Goal: Information Seeking & Learning: Learn about a topic

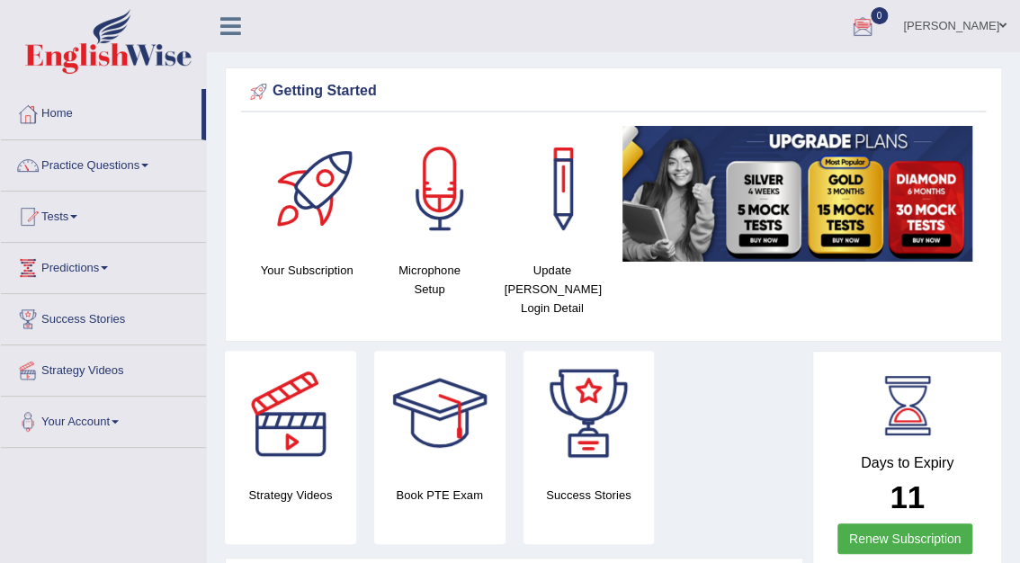
click at [718, 22] on ul "Mohita Negi Toggle navigation Username: Mohita Access Type: Online Subscription…" at bounding box center [735, 25] width 569 height 51
click at [64, 213] on link "Tests" at bounding box center [103, 214] width 205 height 45
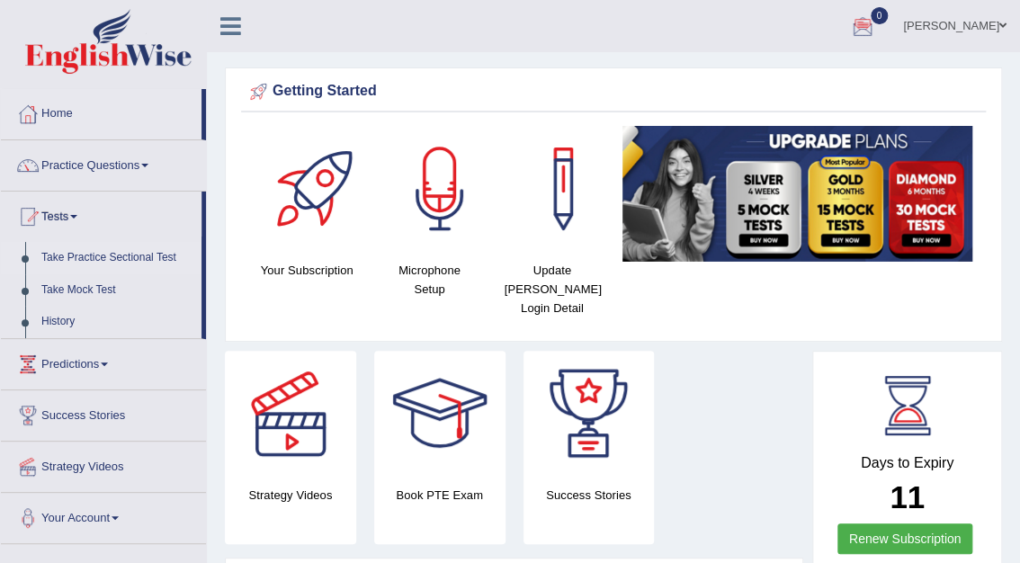
click at [98, 255] on link "Take Practice Sectional Test" at bounding box center [117, 258] width 168 height 32
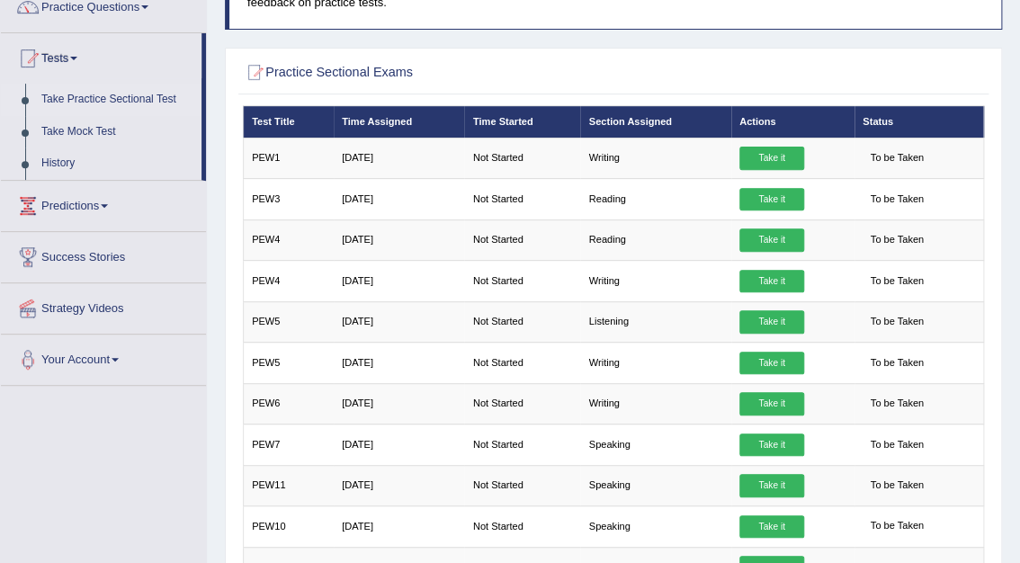
scroll to position [173, 0]
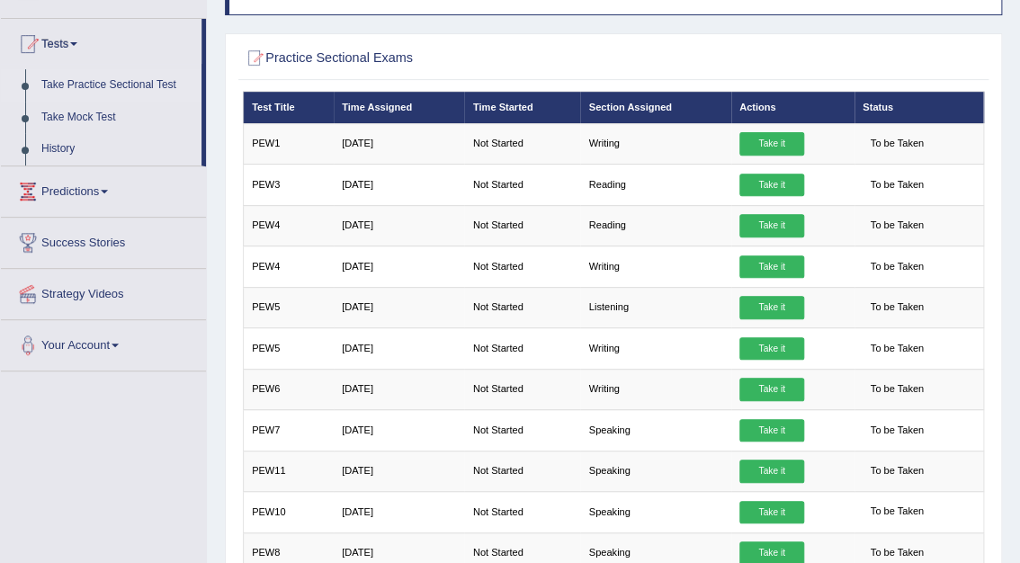
drag, startPoint x: 1024, startPoint y: 240, endPoint x: 993, endPoint y: 393, distance: 155.9
click at [993, 393] on div "Practice Sectional Exams × Have you watched our instructional video on how to t…" at bounding box center [613, 338] width 777 height 610
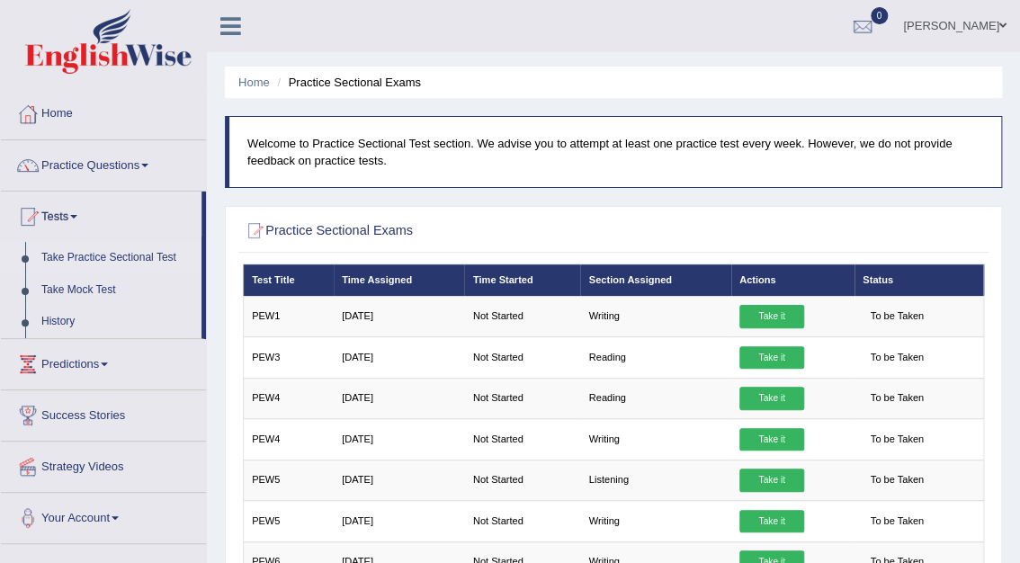
scroll to position [0, 0]
click at [158, 206] on link "Tests" at bounding box center [101, 214] width 201 height 45
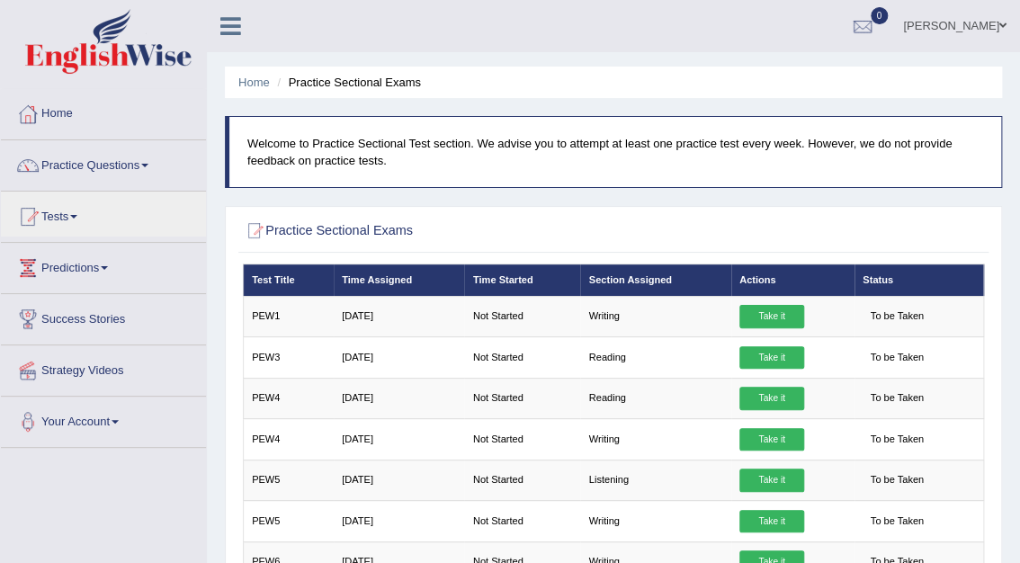
click at [228, 201] on div "Home Practice Sectional Exams Welcome to Practice Sectional Test section. We ad…" at bounding box center [613, 449] width 813 height 899
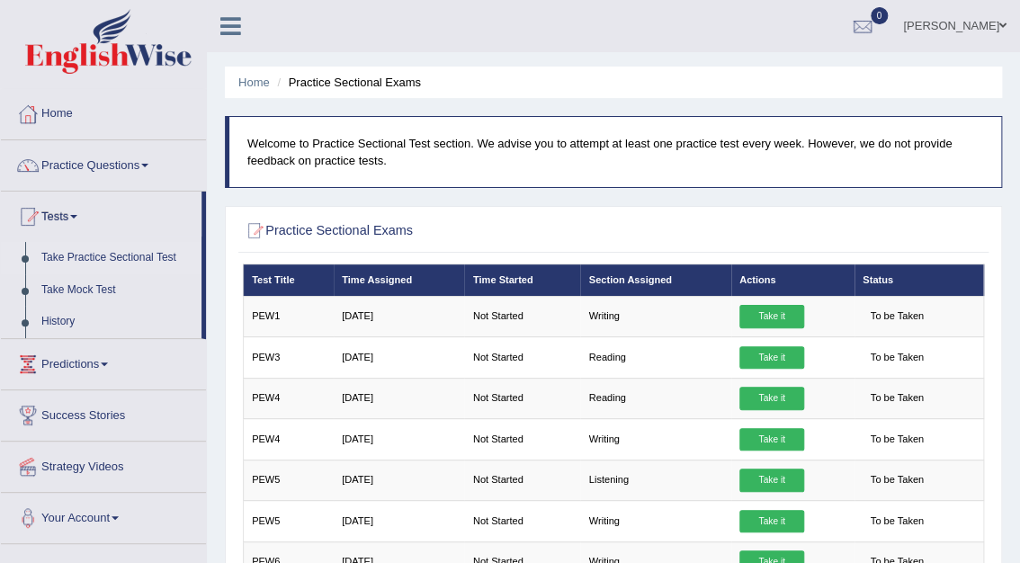
click at [674, 11] on ul "Mohita Negi Toggle navigation Username: Mohita Access Type: Online Subscription…" at bounding box center [735, 25] width 569 height 51
click at [65, 316] on link "History" at bounding box center [117, 322] width 168 height 32
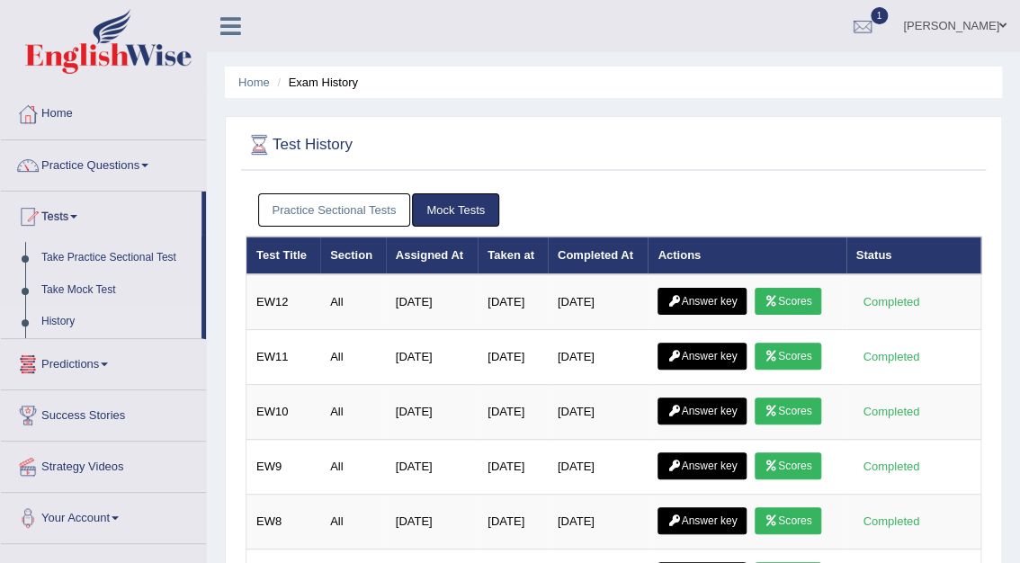
click at [322, 211] on link "Practice Sectional Tests" at bounding box center [334, 209] width 153 height 33
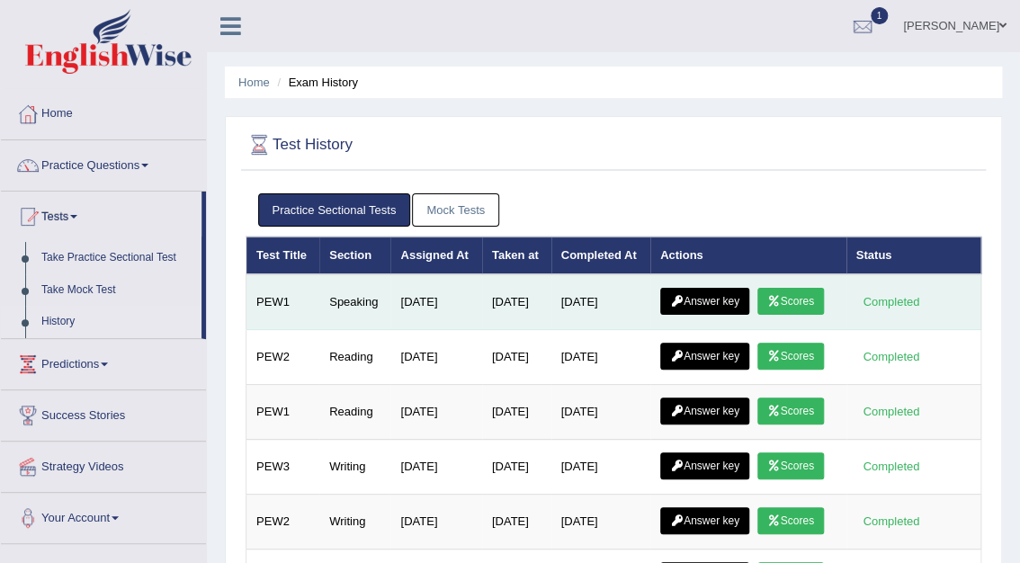
click at [787, 297] on link "Scores" at bounding box center [790, 301] width 67 height 27
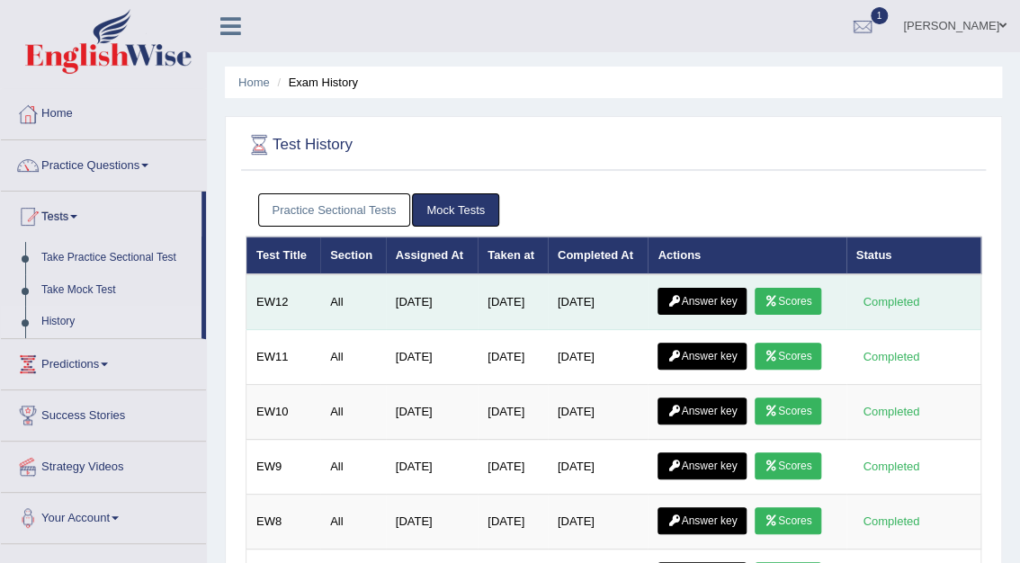
click at [707, 302] on link "Answer key" at bounding box center [701, 301] width 89 height 27
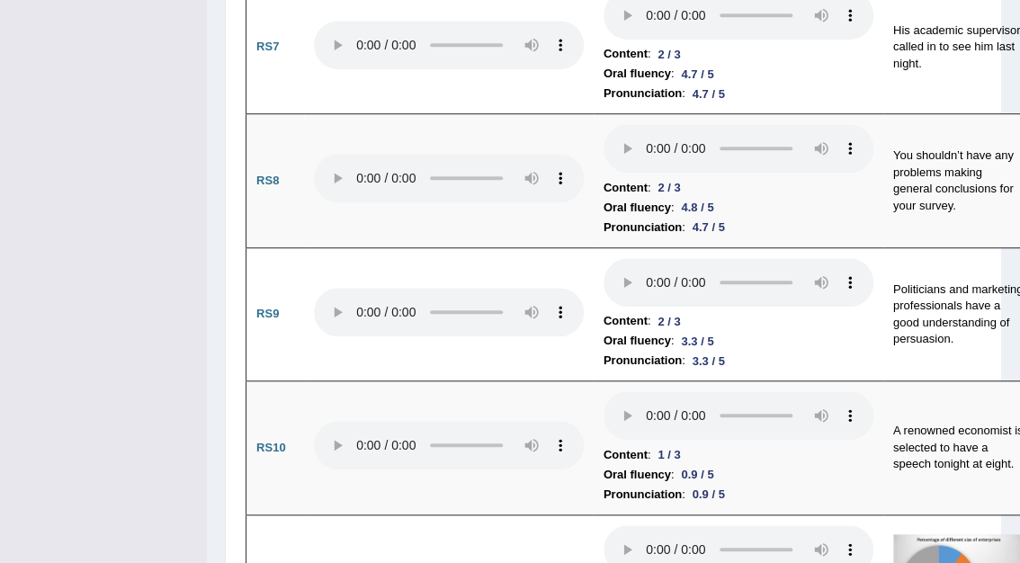
scroll to position [2933, 0]
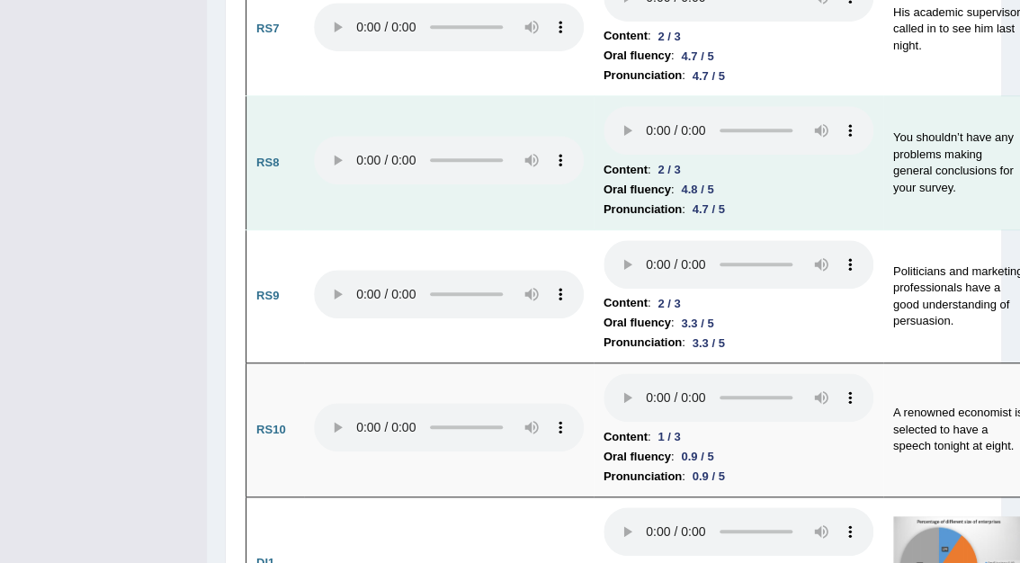
click at [859, 219] on li "Pronunciation : 4.7 / 5" at bounding box center [739, 210] width 270 height 20
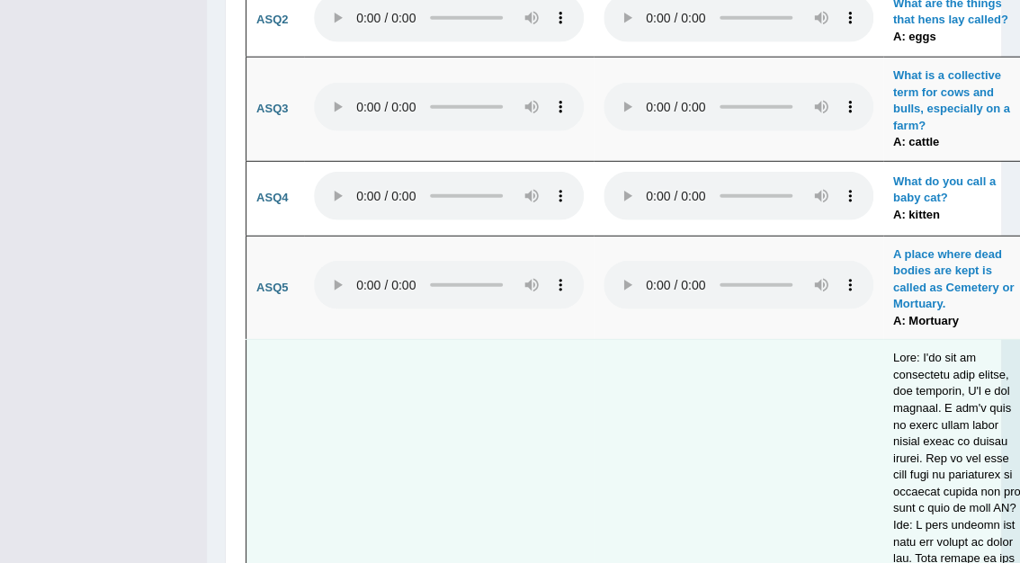
scroll to position [7822, 0]
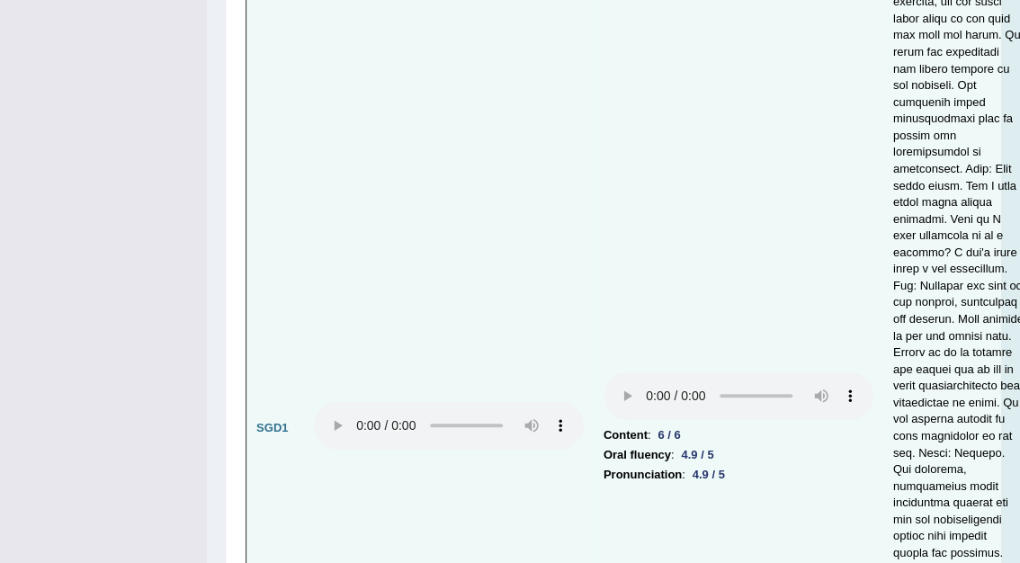
drag, startPoint x: 1024, startPoint y: 280, endPoint x: 1010, endPoint y: 345, distance: 67.0
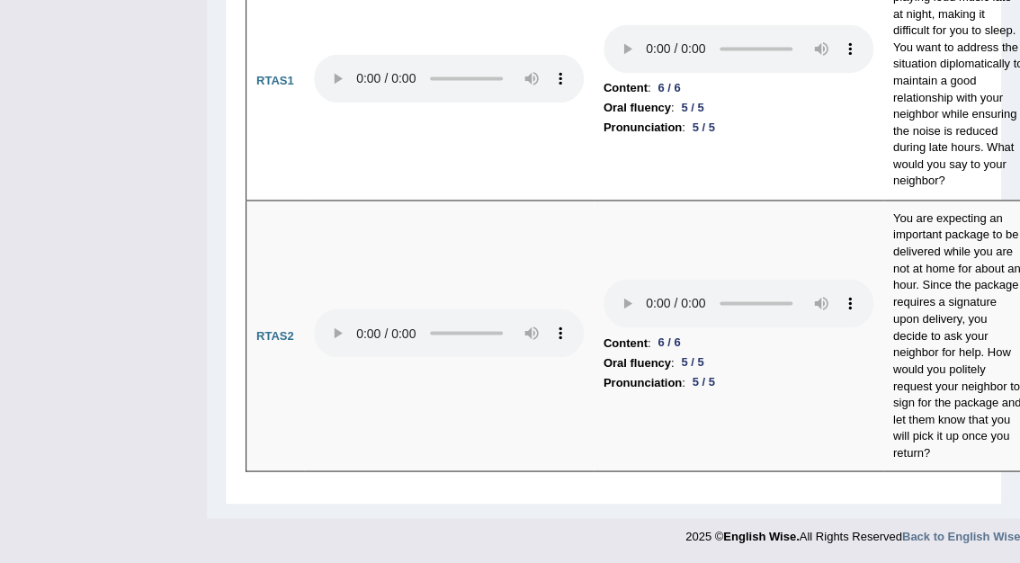
scroll to position [11992, 0]
drag, startPoint x: 1025, startPoint y: 513, endPoint x: 694, endPoint y: 392, distance: 352.3
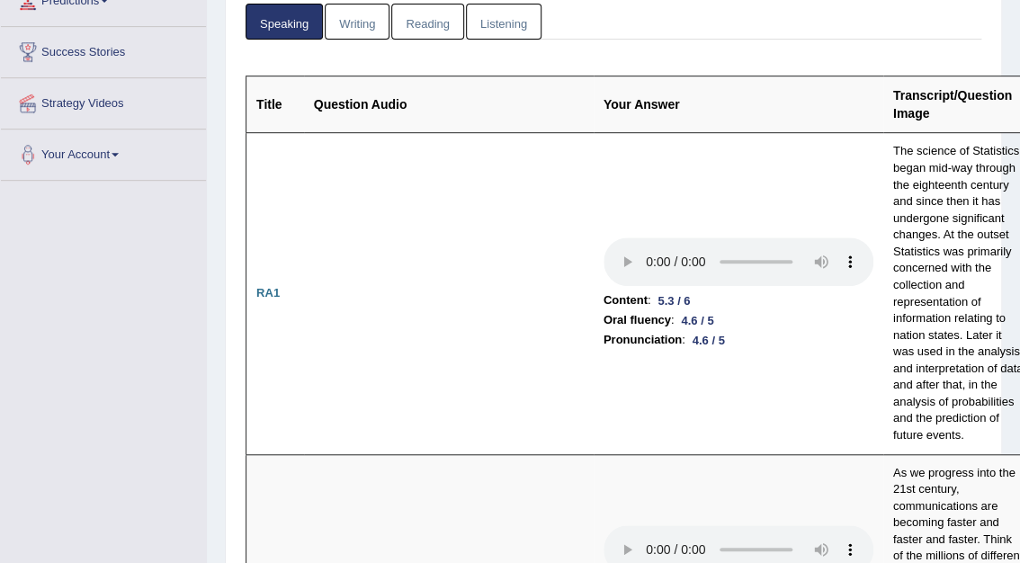
scroll to position [0, 0]
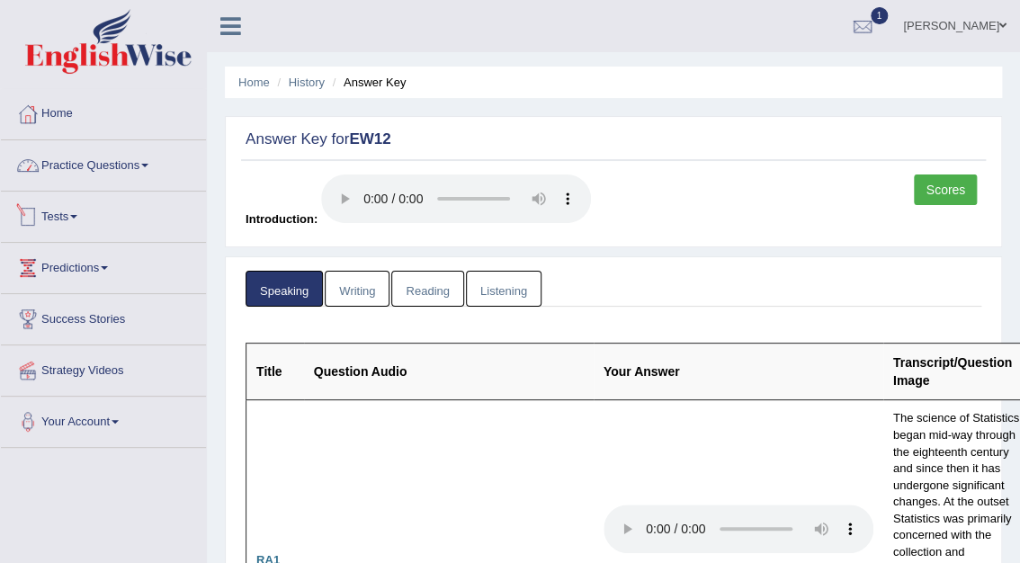
click at [121, 167] on link "Practice Questions" at bounding box center [103, 162] width 205 height 45
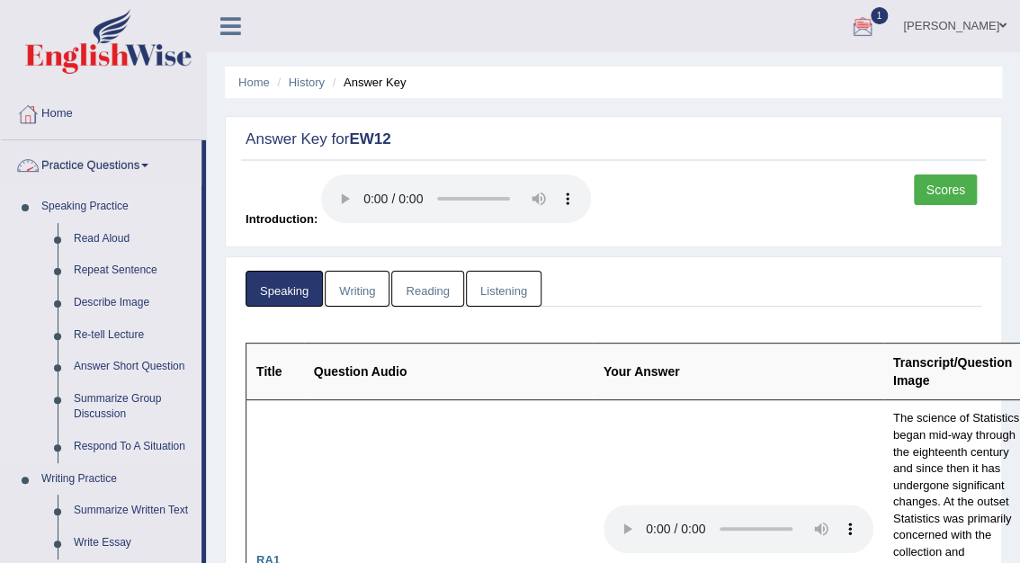
click at [102, 203] on link "Speaking Practice" at bounding box center [117, 207] width 168 height 32
click at [117, 164] on link "Practice Questions" at bounding box center [101, 162] width 201 height 45
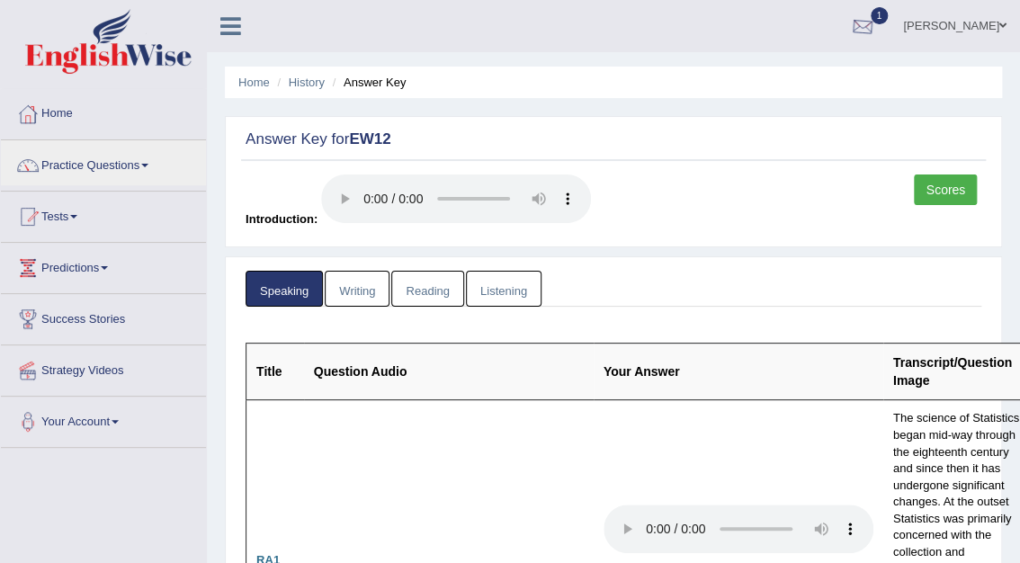
click at [876, 15] on div at bounding box center [862, 26] width 27 height 27
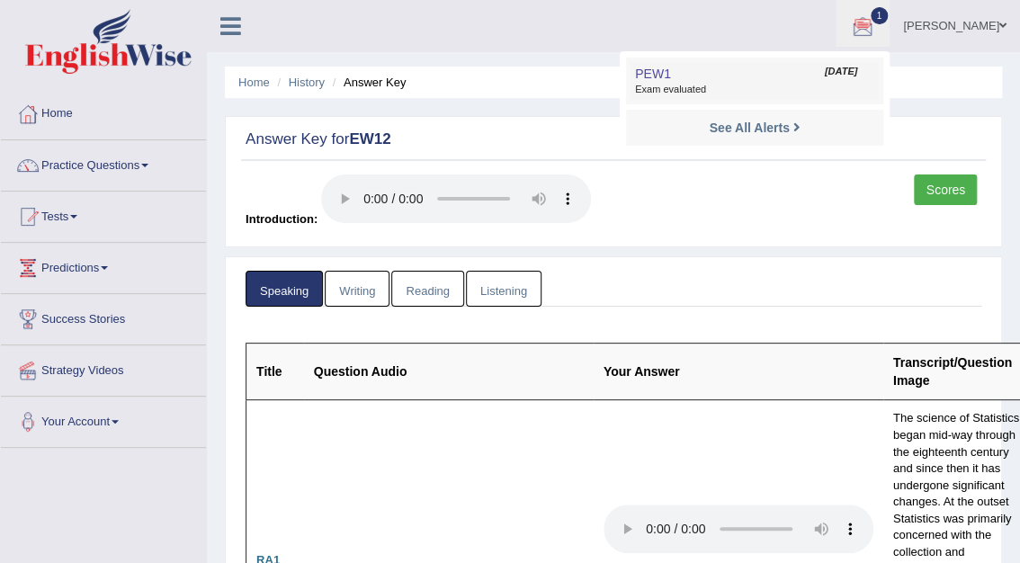
click at [809, 94] on span "Exam evaluated" at bounding box center [754, 90] width 239 height 14
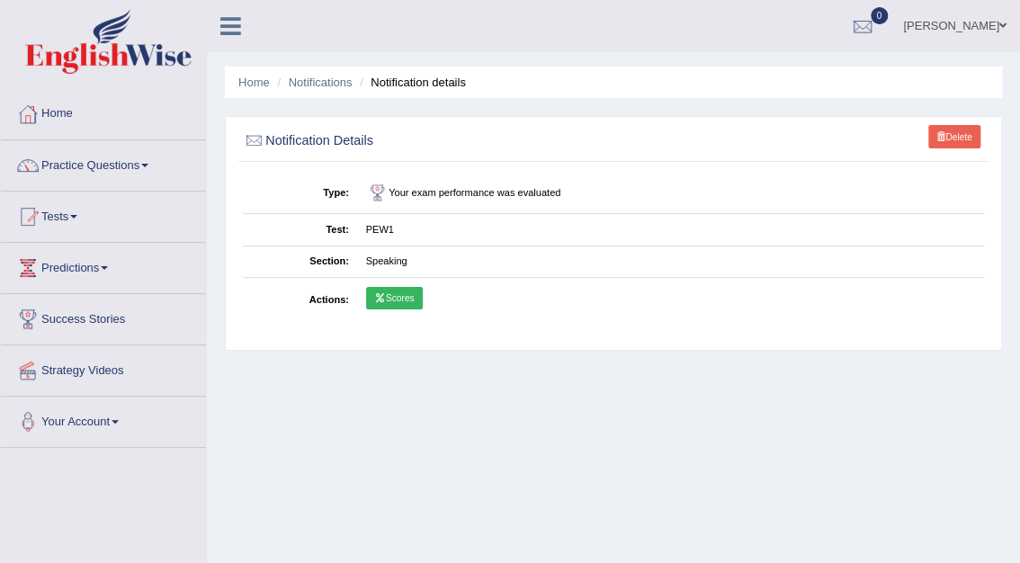
click at [406, 298] on link "Scores" at bounding box center [394, 298] width 57 height 23
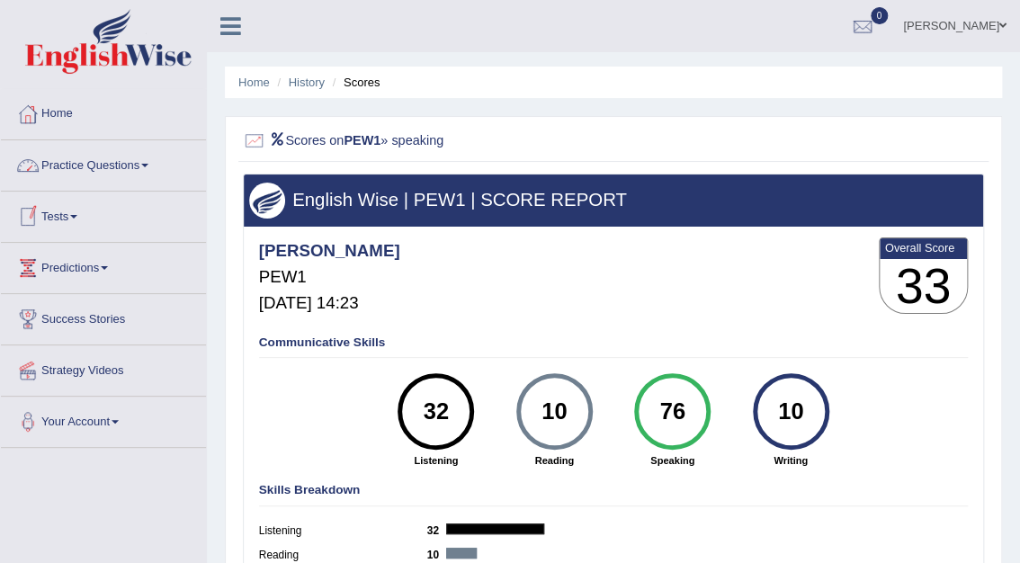
click at [73, 215] on link "Tests" at bounding box center [103, 214] width 205 height 45
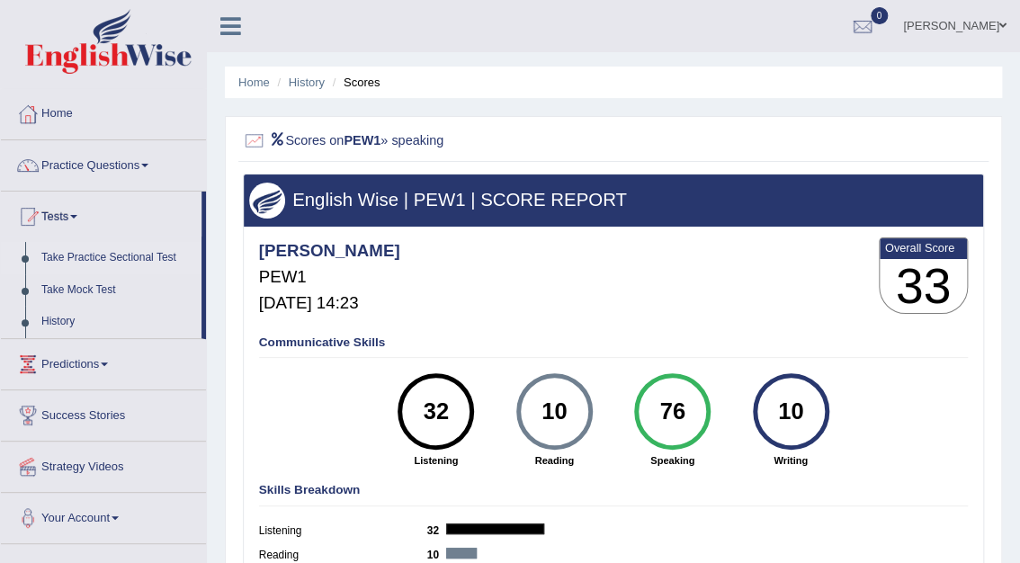
click at [89, 259] on link "Take Practice Sectional Test" at bounding box center [117, 258] width 168 height 32
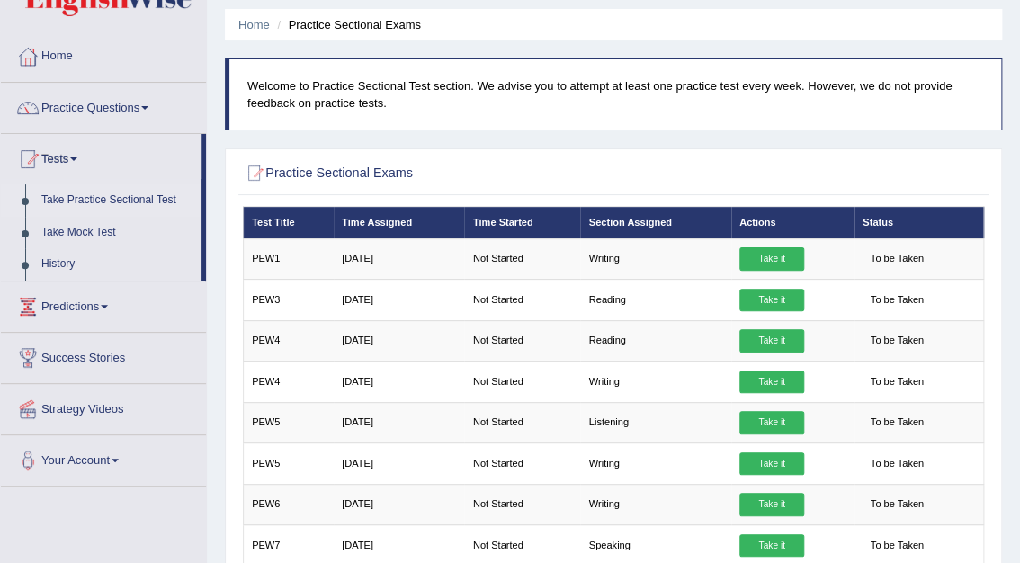
scroll to position [74, 0]
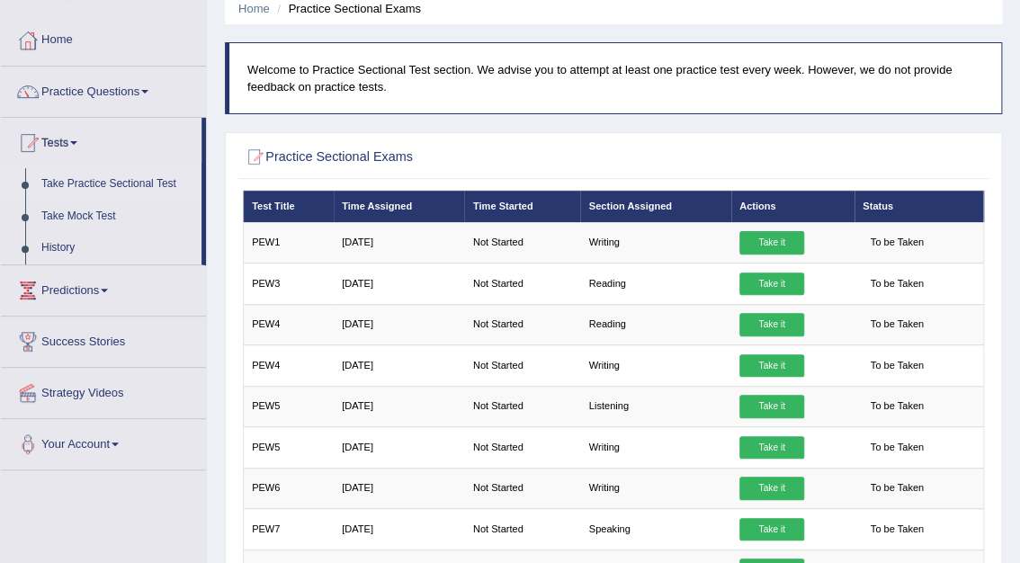
drag, startPoint x: 1025, startPoint y: 324, endPoint x: 1009, endPoint y: 393, distance: 71.1
click at [1009, 393] on div "Home Practice Sectional Exams Welcome to Practice Sectional Test section. We ad…" at bounding box center [613, 375] width 813 height 899
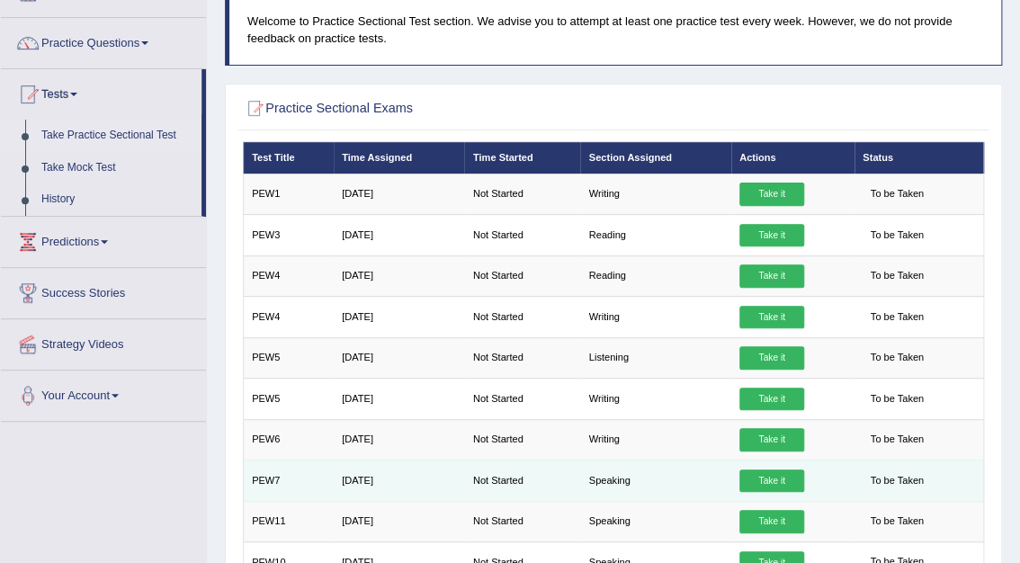
click at [778, 475] on link "Take it" at bounding box center [771, 481] width 65 height 23
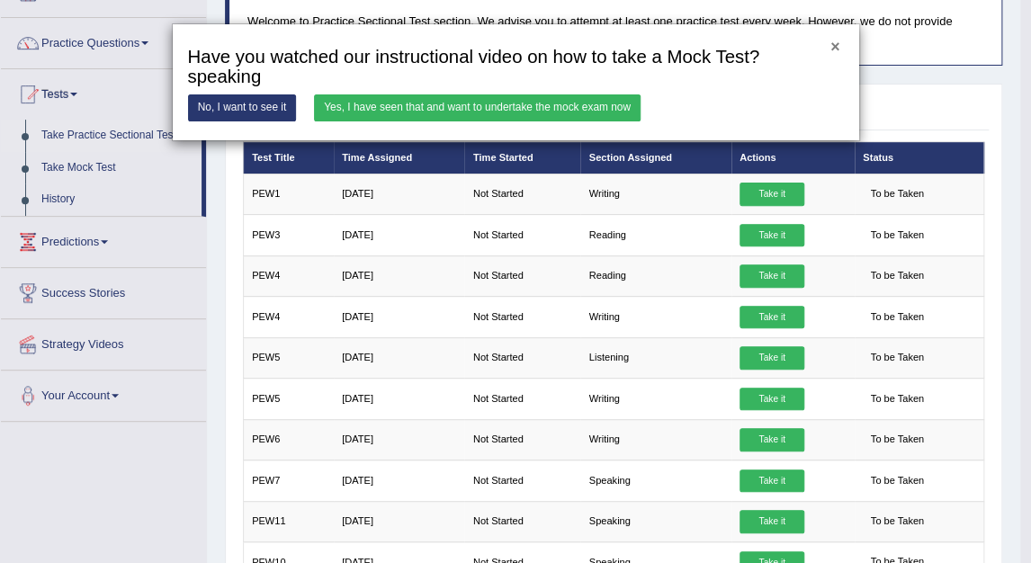
click at [833, 46] on button "×" at bounding box center [834, 48] width 9 height 16
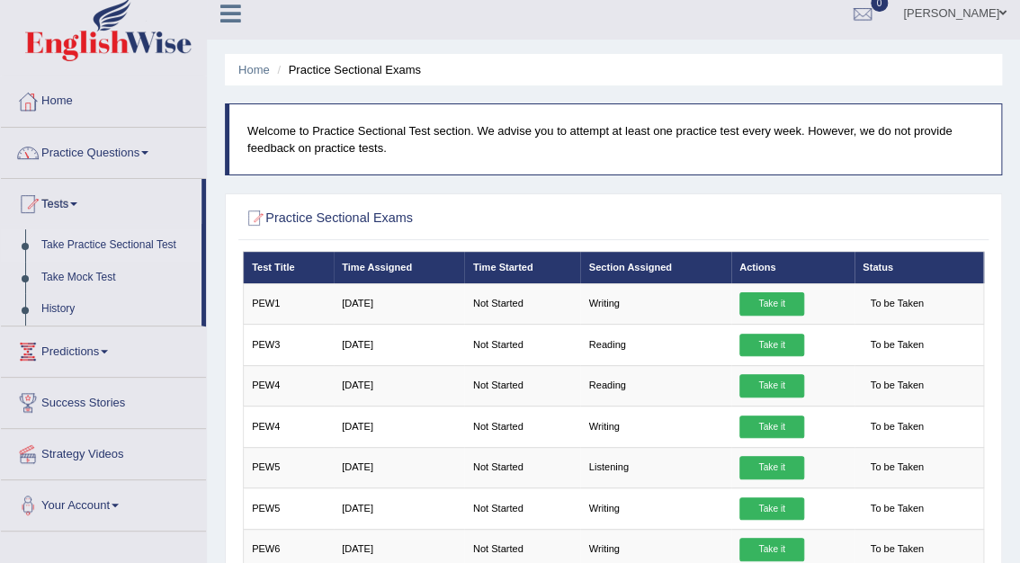
scroll to position [0, 0]
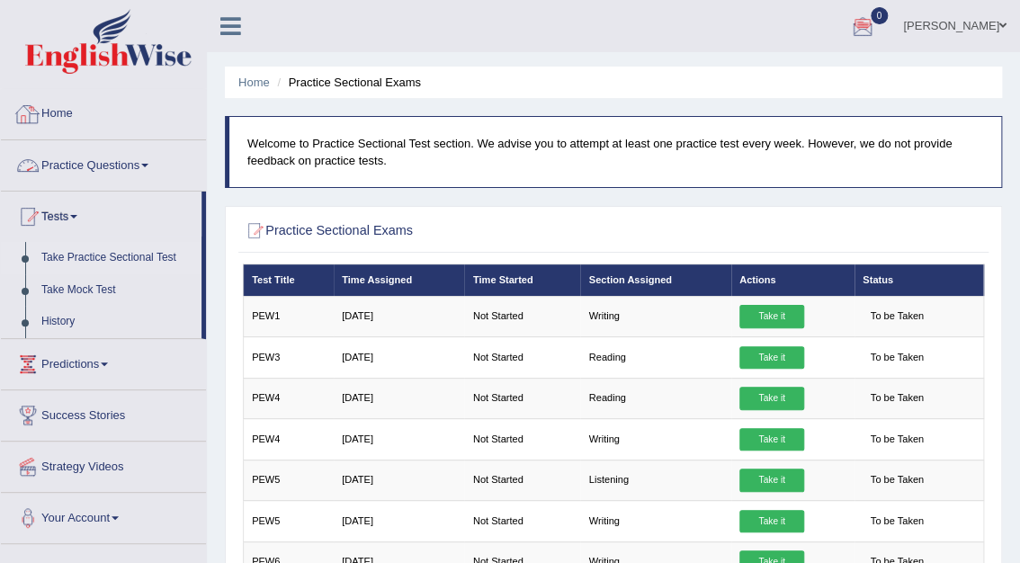
click at [58, 114] on link "Home" at bounding box center [103, 111] width 205 height 45
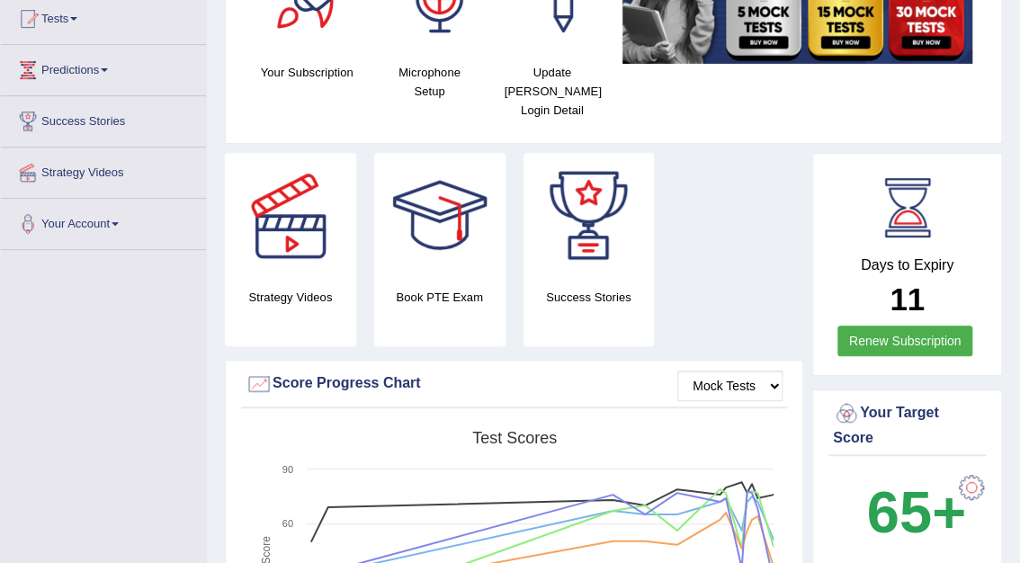
scroll to position [214, 0]
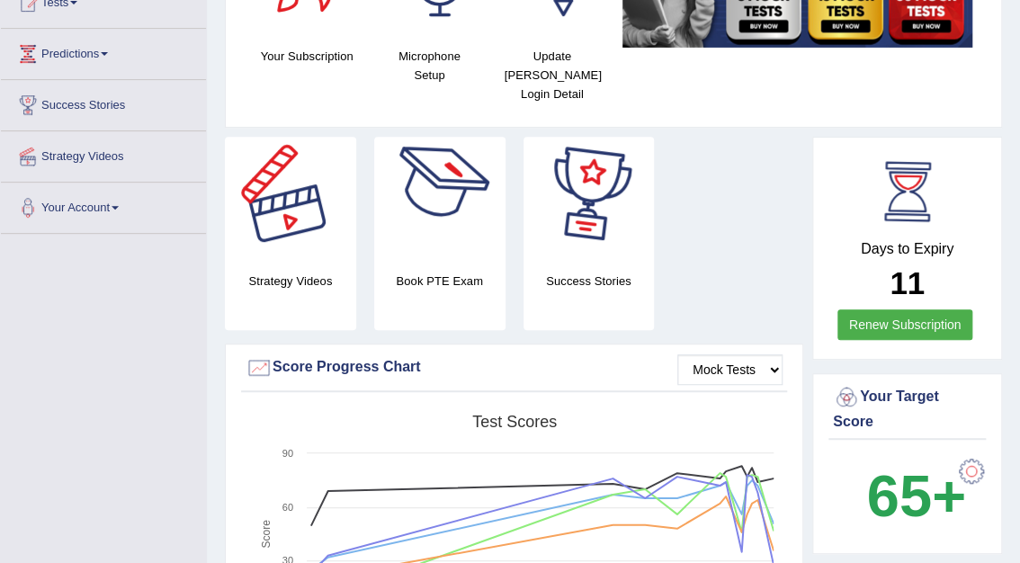
click at [241, 219] on div at bounding box center [291, 200] width 126 height 126
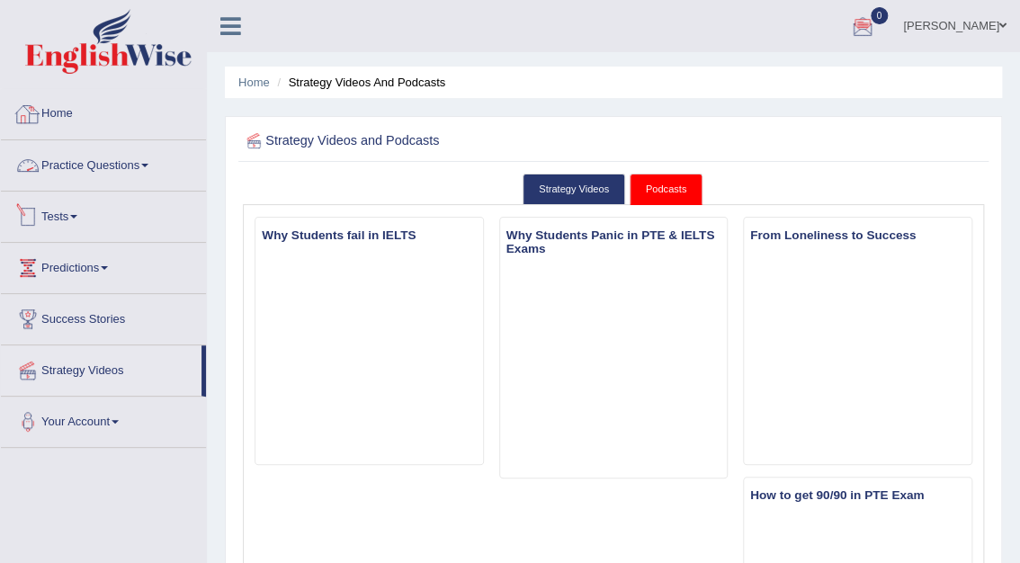
click at [77, 215] on span at bounding box center [73, 217] width 7 height 4
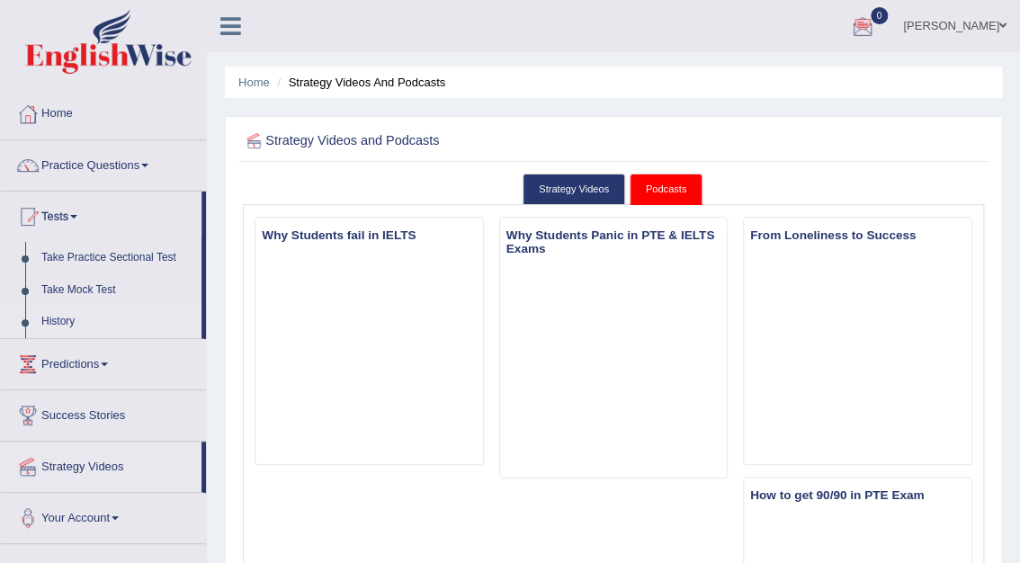
click at [61, 318] on link "History" at bounding box center [117, 322] width 168 height 32
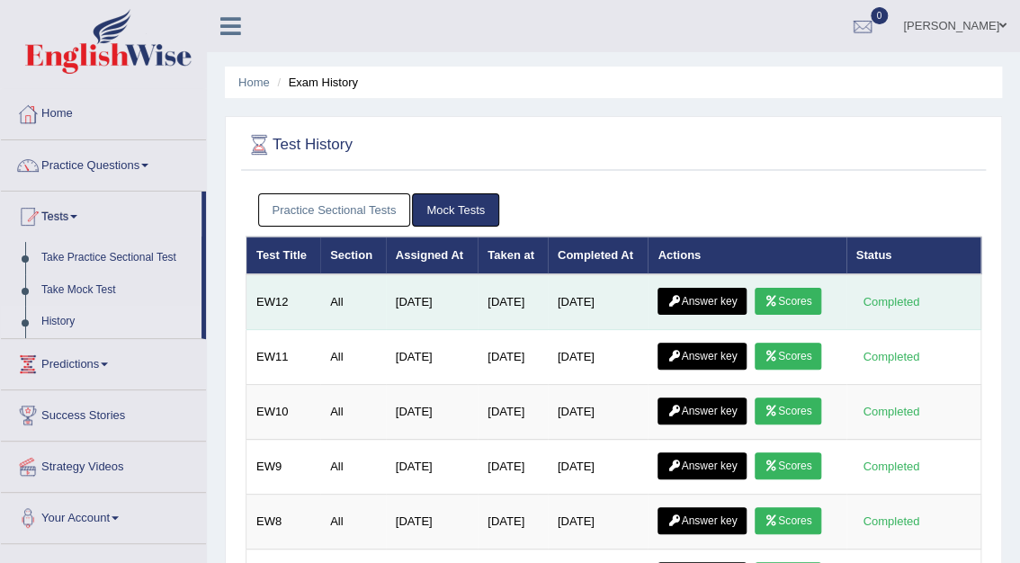
click at [792, 306] on link "Scores" at bounding box center [788, 301] width 67 height 27
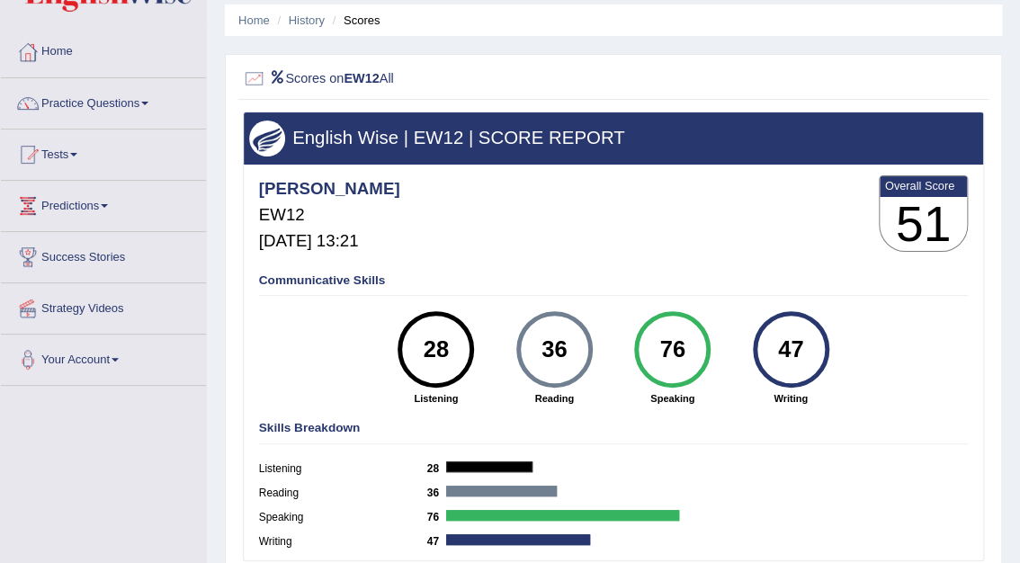
scroll to position [52, 0]
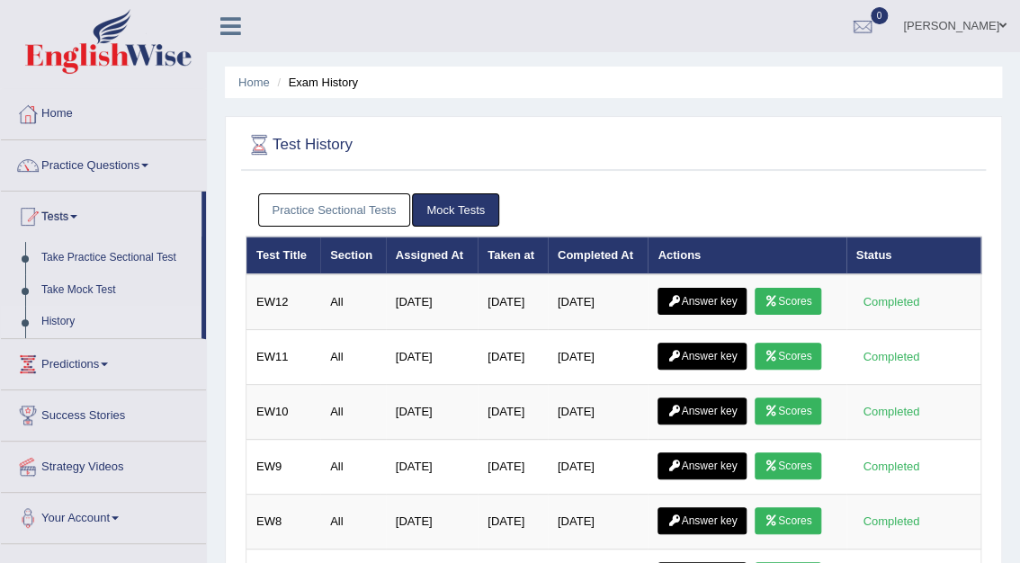
click at [360, 209] on link "Practice Sectional Tests" at bounding box center [334, 209] width 153 height 33
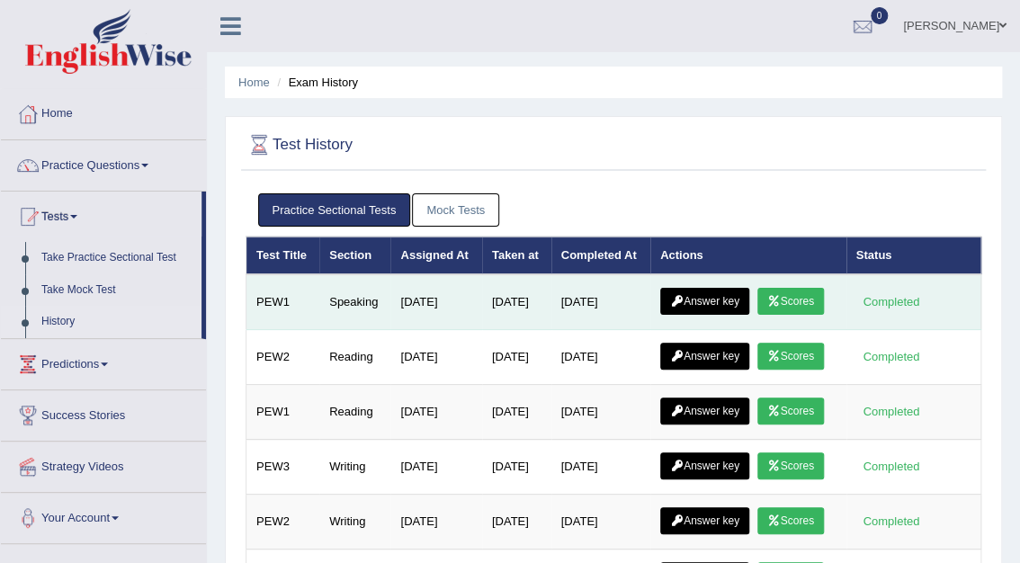
click at [792, 303] on link "Scores" at bounding box center [790, 301] width 67 height 27
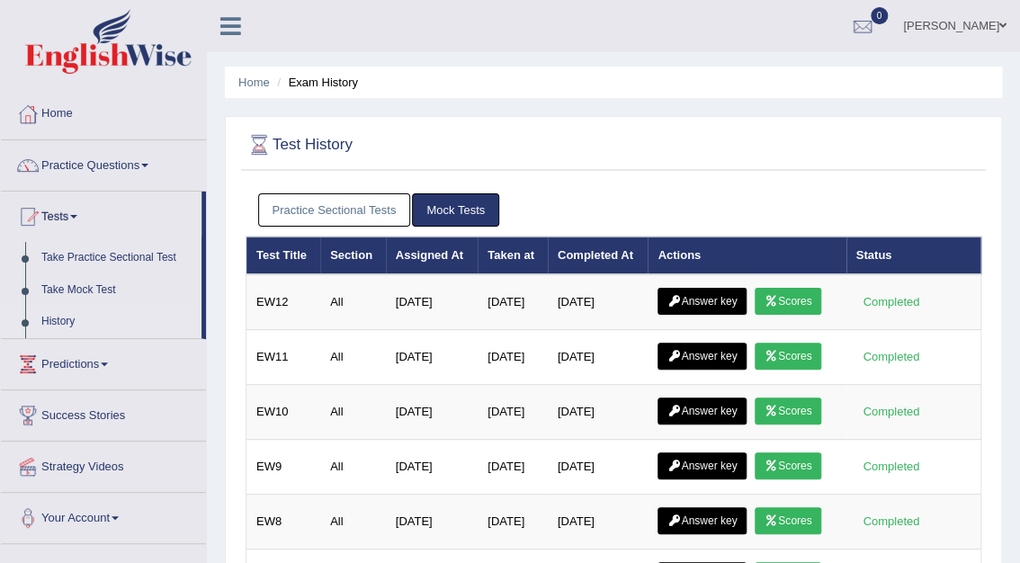
click at [315, 215] on link "Practice Sectional Tests" at bounding box center [334, 209] width 153 height 33
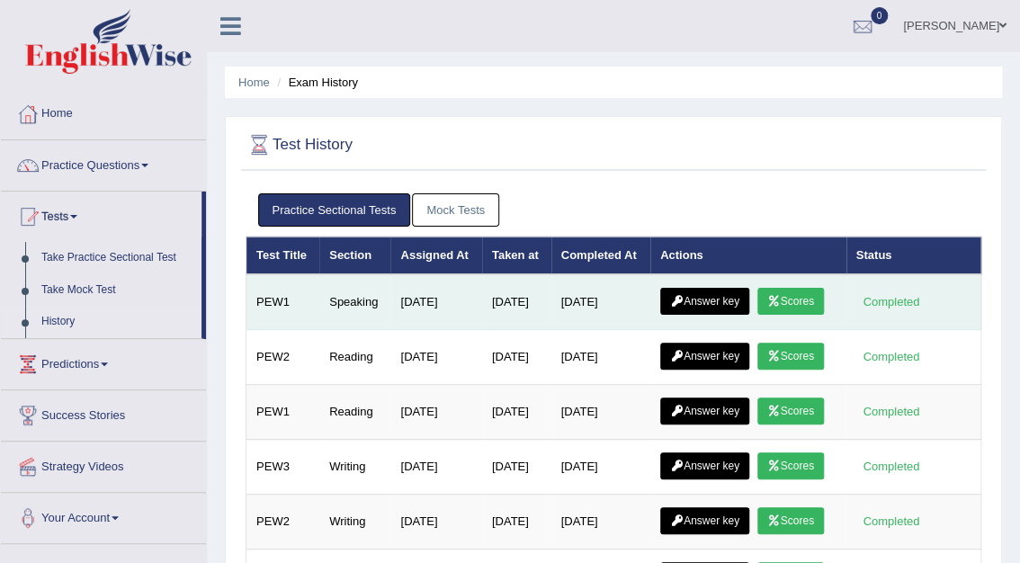
click at [711, 303] on link "Answer key" at bounding box center [704, 301] width 89 height 27
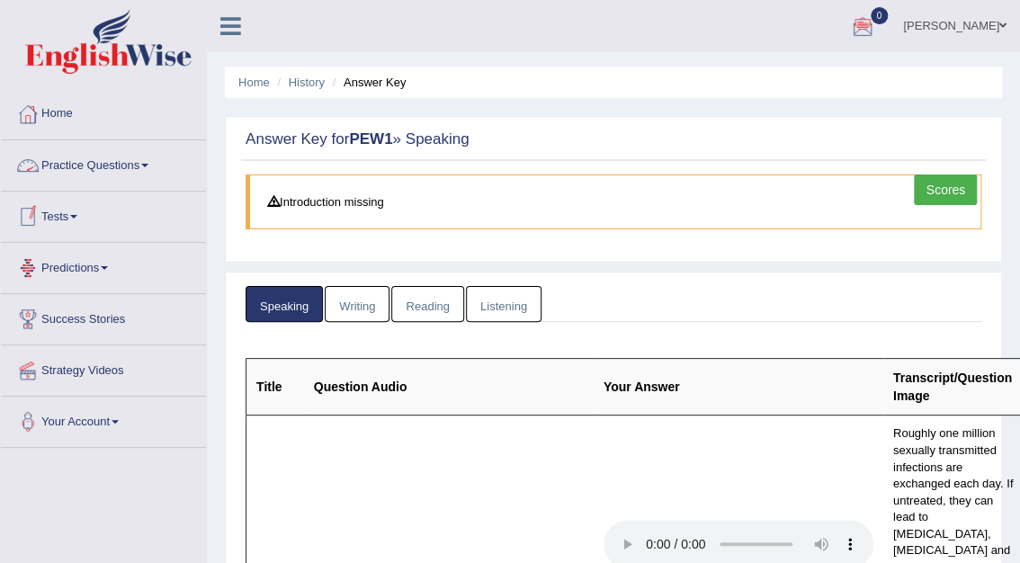
click at [86, 158] on link "Practice Questions" at bounding box center [103, 162] width 205 height 45
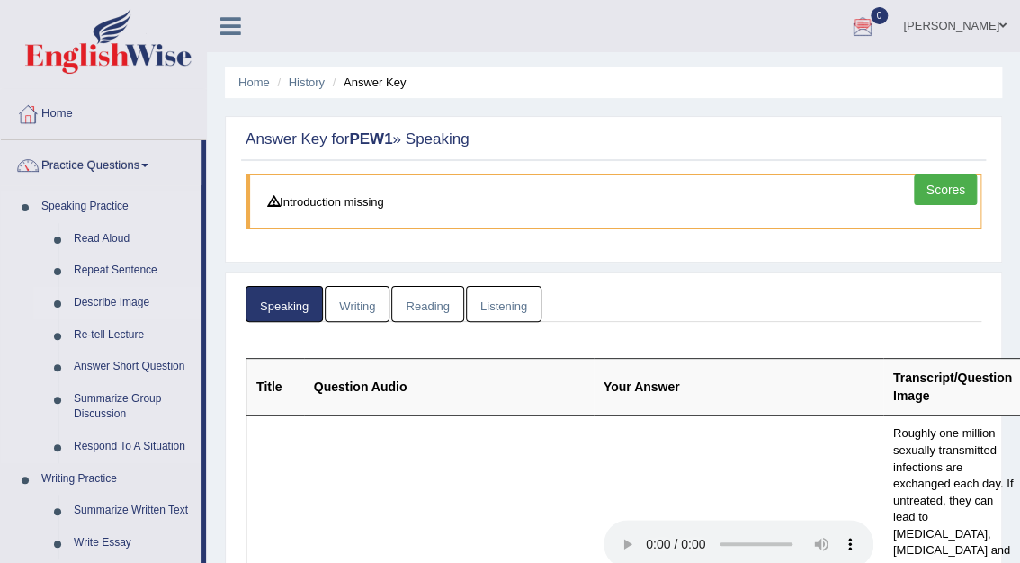
click at [106, 301] on link "Describe Image" at bounding box center [134, 303] width 136 height 32
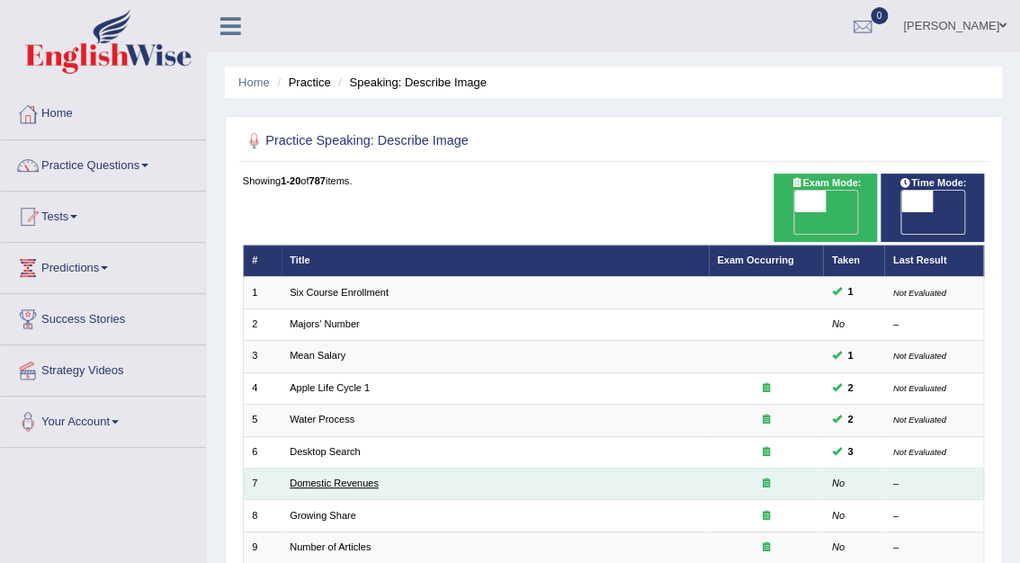
click at [338, 478] on link "Domestic Revenues" at bounding box center [334, 483] width 89 height 11
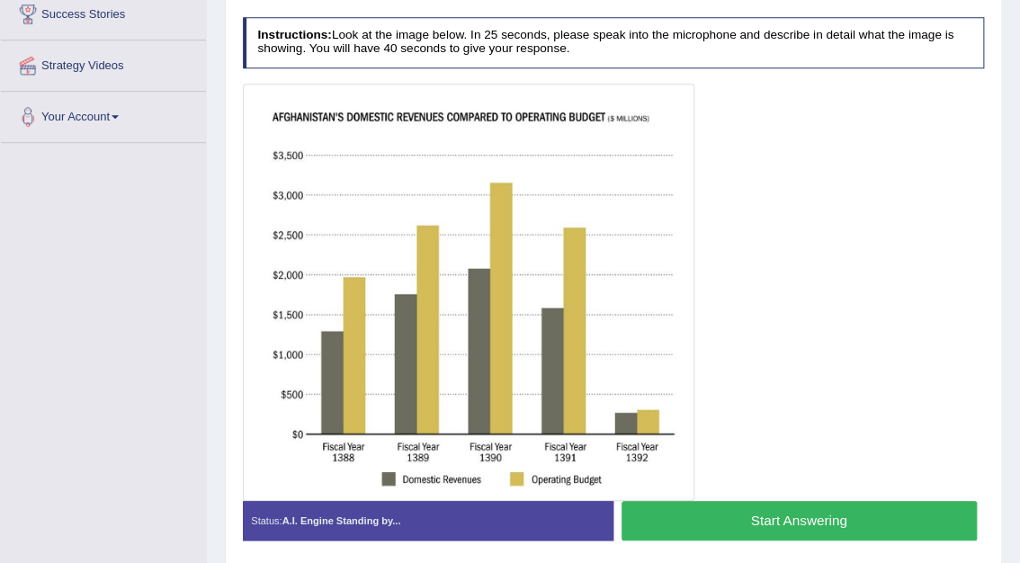
scroll to position [308, 0]
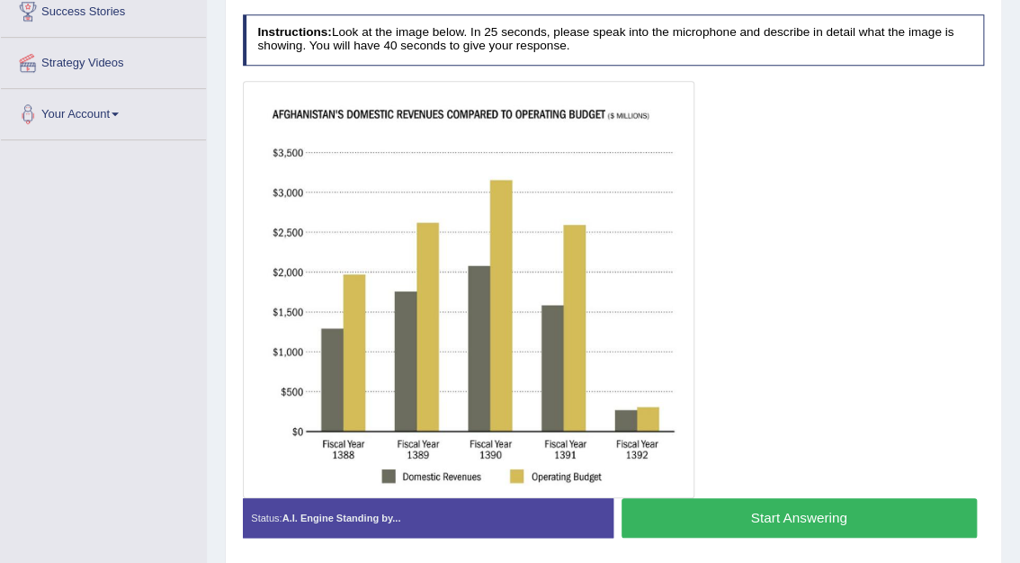
click at [807, 520] on button "Start Answering" at bounding box center [799, 517] width 355 height 39
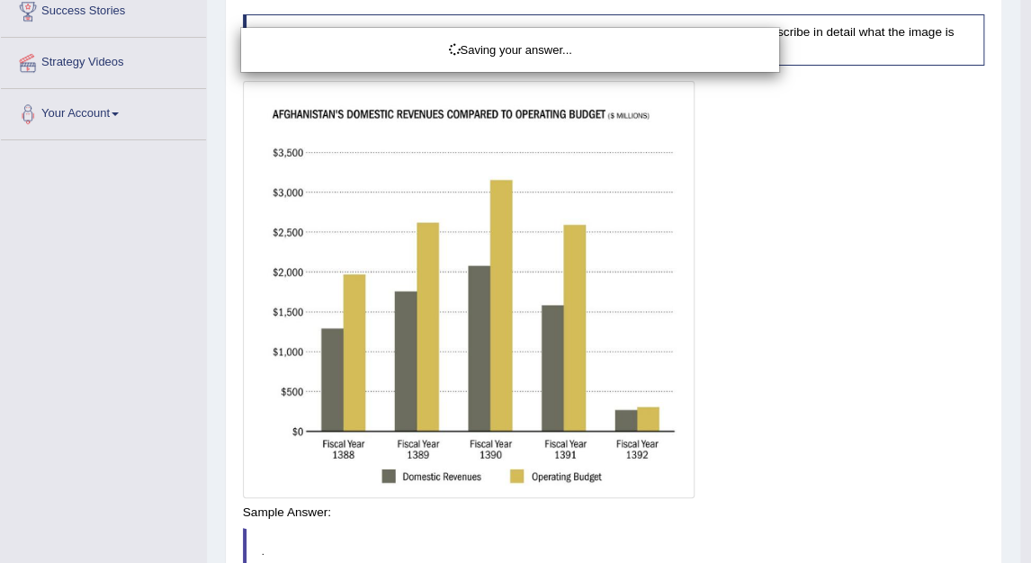
click at [808, 518] on div "Saving your answer..." at bounding box center [515, 281] width 1031 height 563
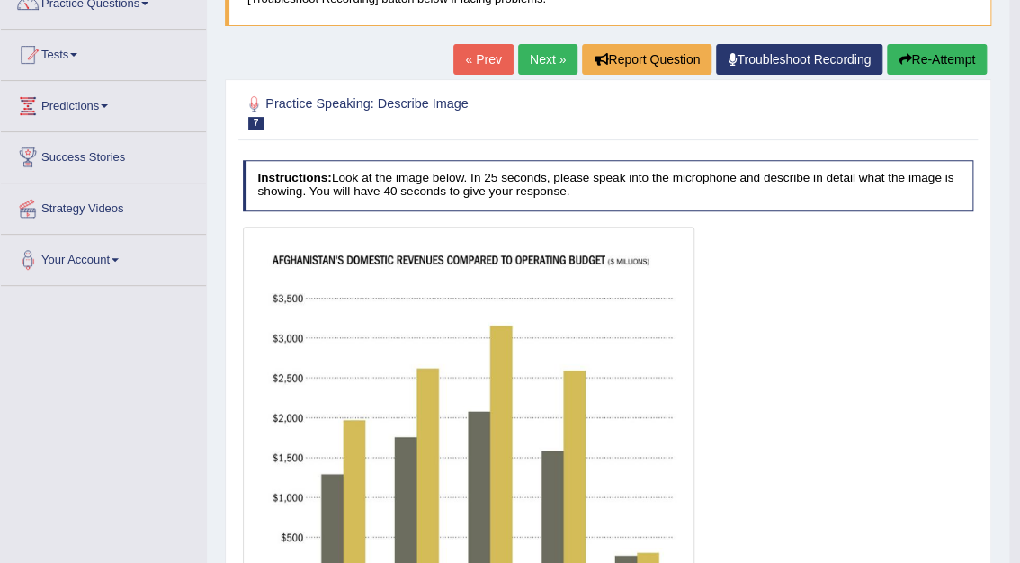
scroll to position [0, 0]
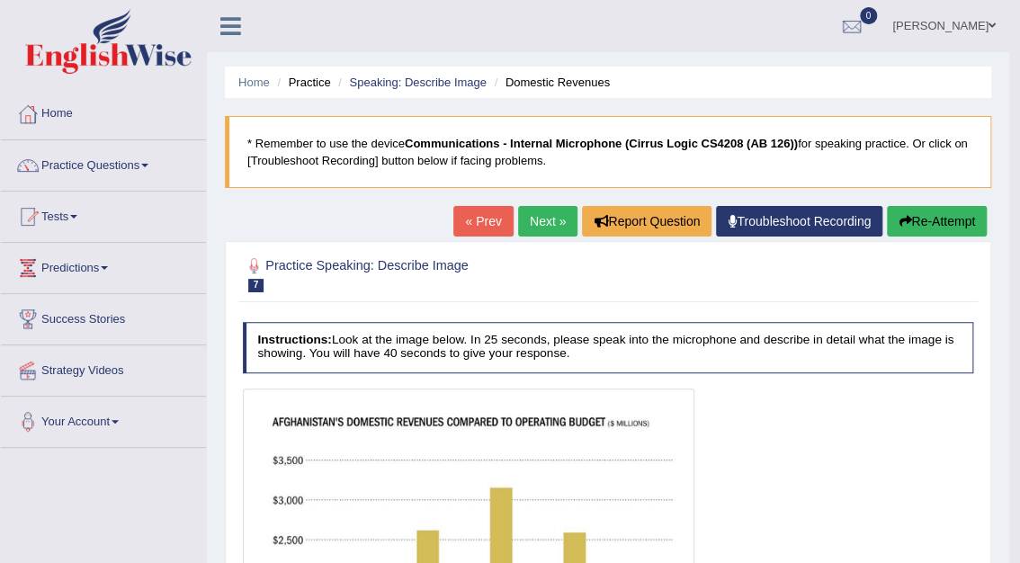
click at [547, 220] on link "Next »" at bounding box center [547, 221] width 59 height 31
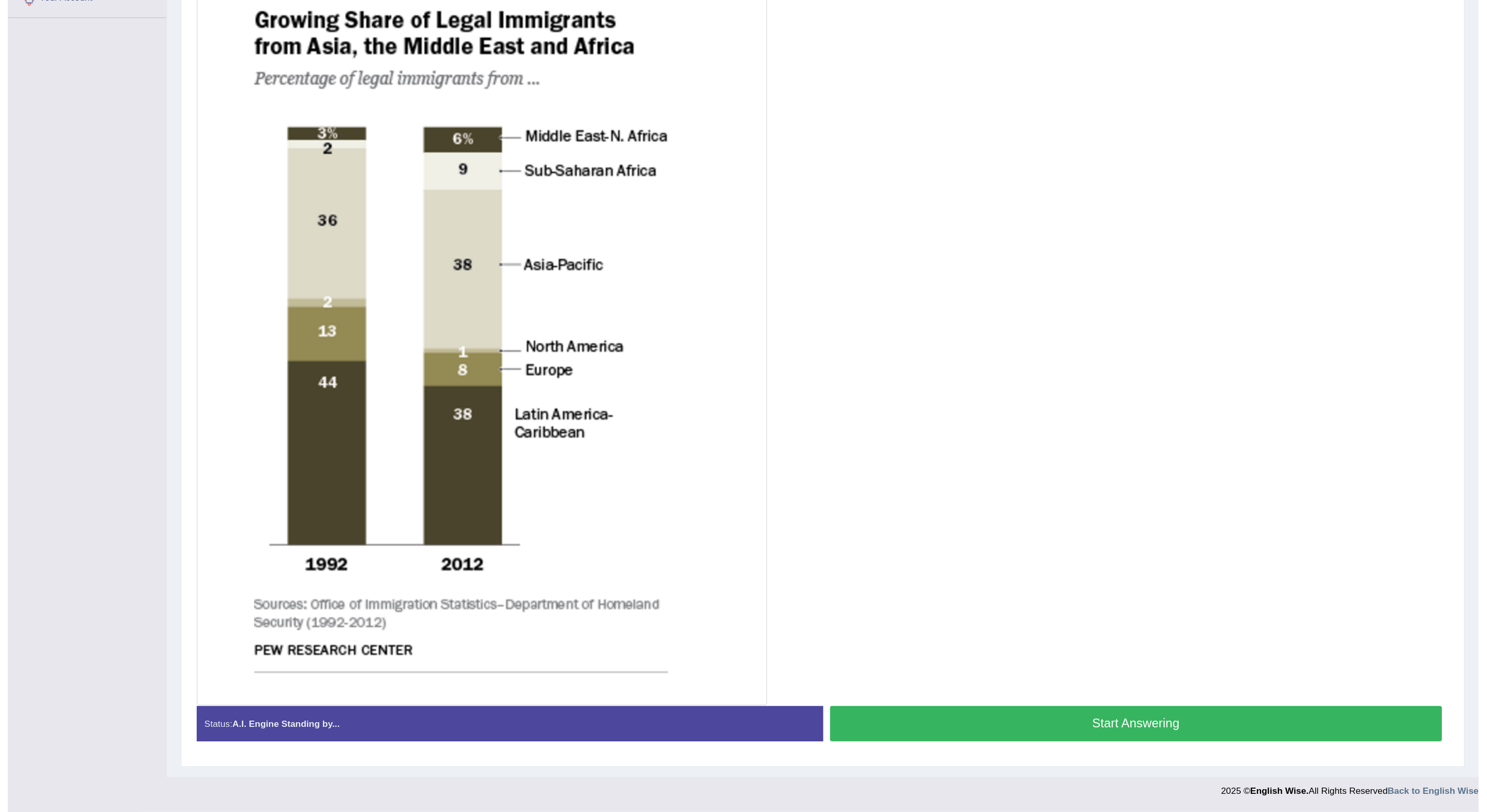
scroll to position [50, 0]
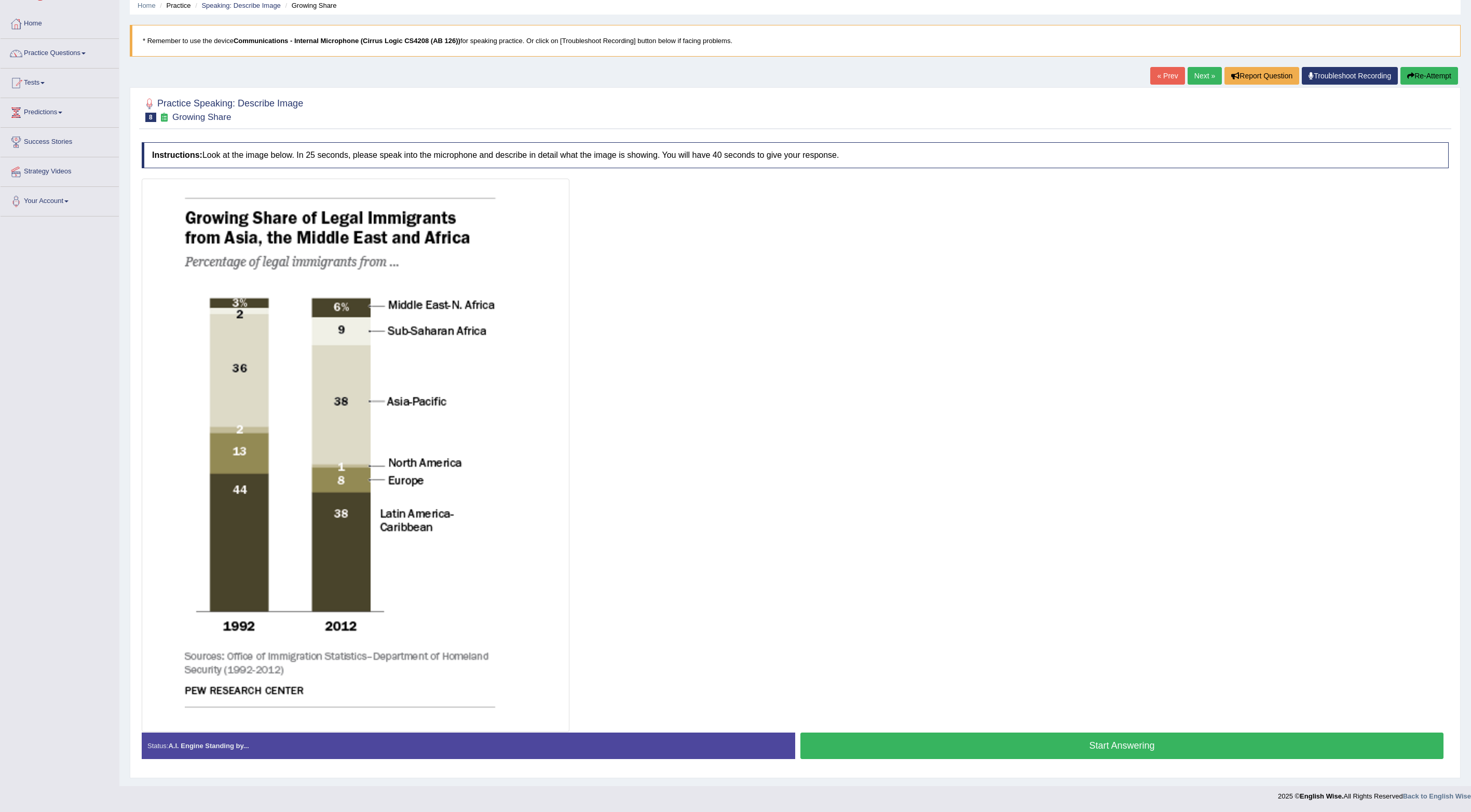
drag, startPoint x: 555, startPoint y: 0, endPoint x: 1010, endPoint y: 638, distance: 783.6
click at [588, 324] on div at bounding box center [795, 455] width 1307 height 553
click at [588, 324] on button "Start Answering" at bounding box center [1122, 746] width 643 height 27
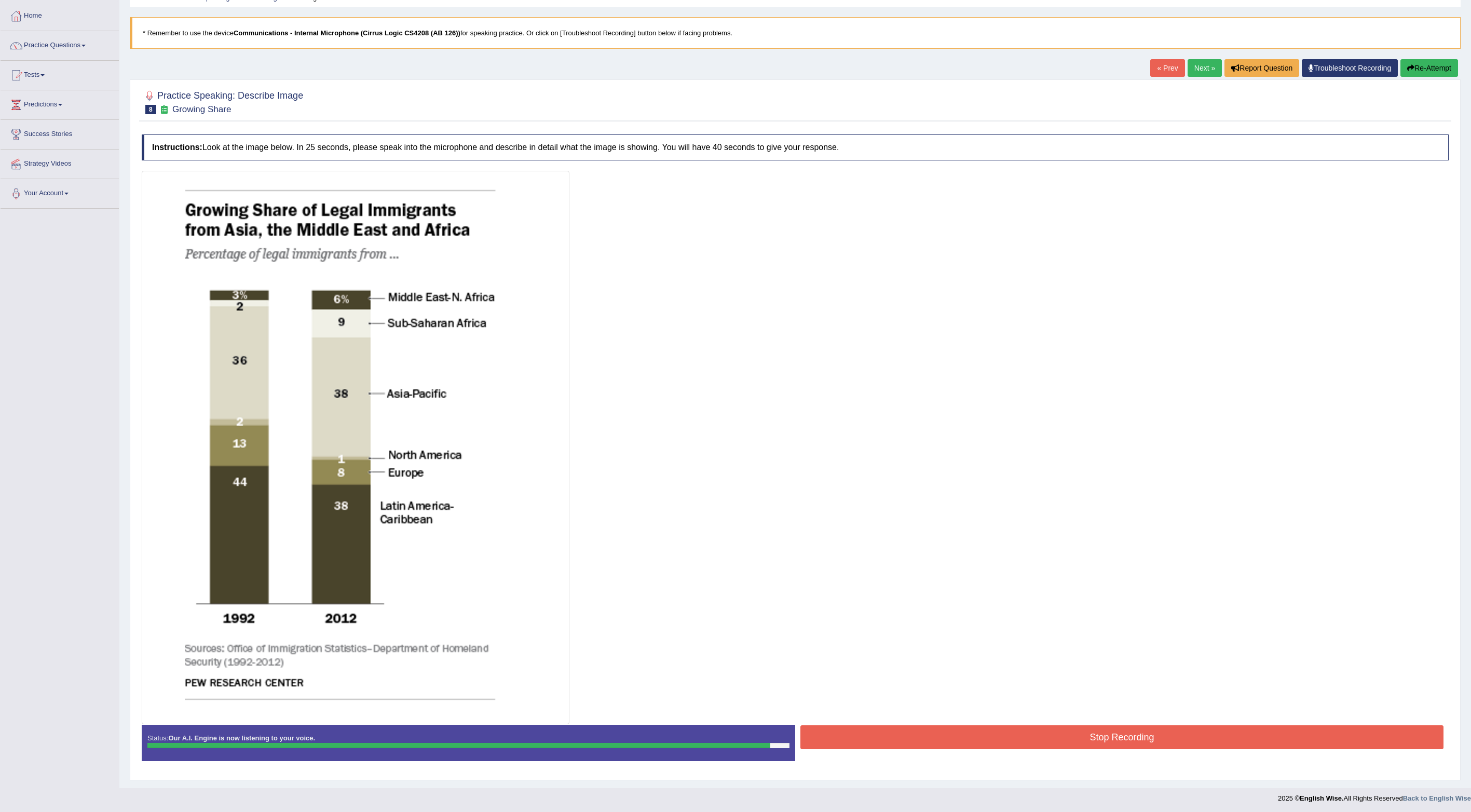
click at [588, 324] on button "Stop Recording" at bounding box center [1122, 737] width 643 height 24
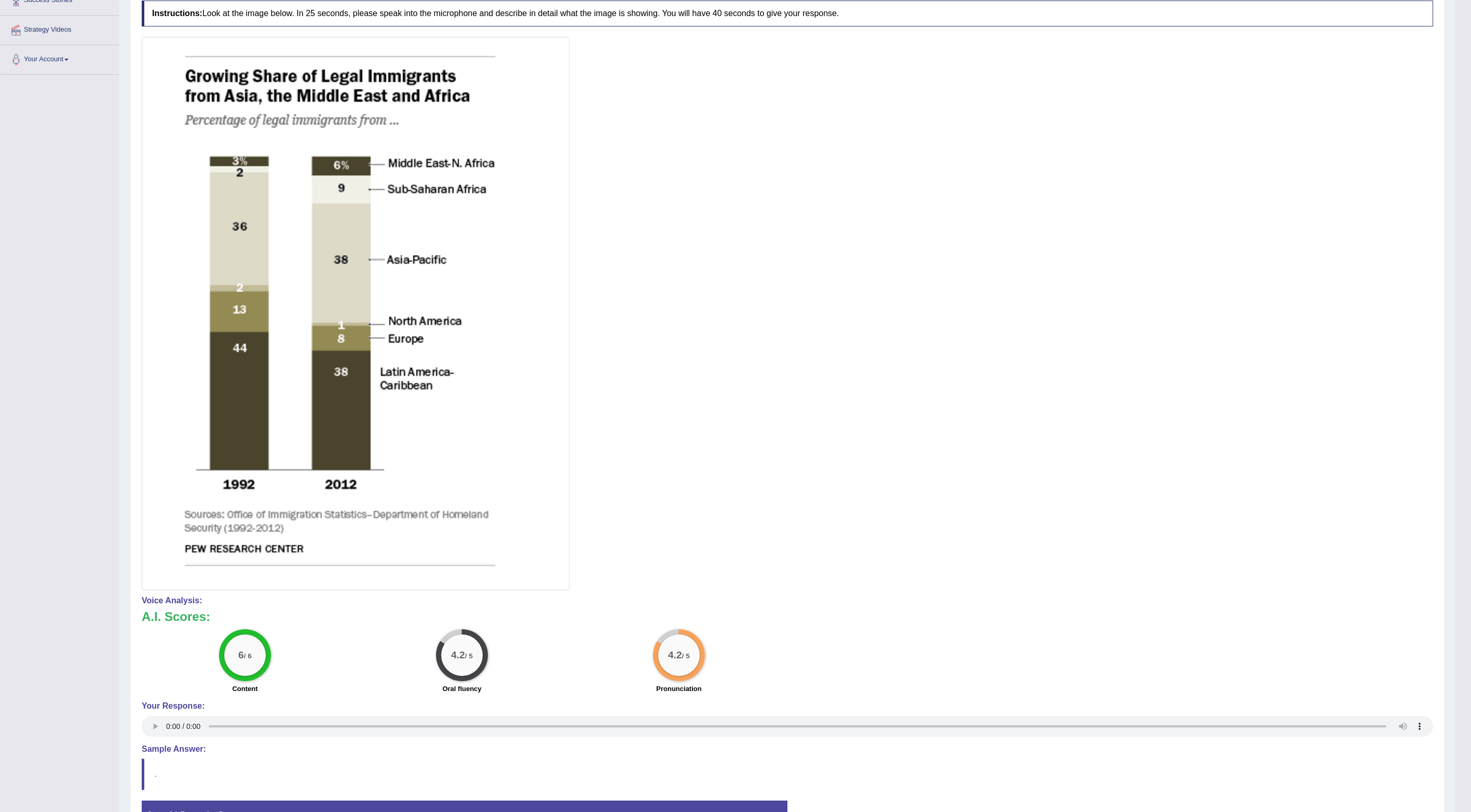
scroll to position [191, 0]
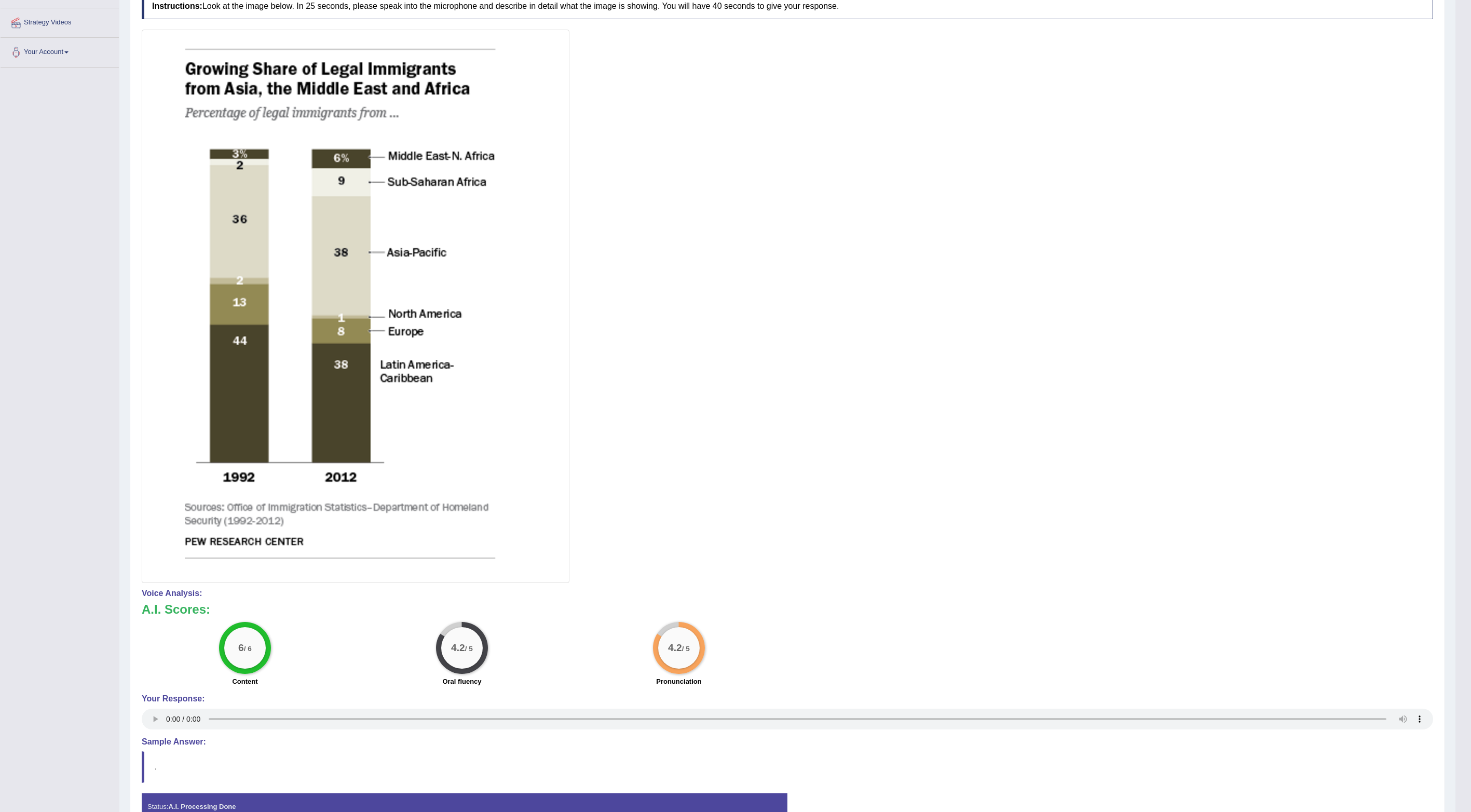
drag, startPoint x: 1475, startPoint y: 329, endPoint x: 1485, endPoint y: 443, distance: 114.4
click at [588, 324] on html "Toggle navigation Home Practice Questions Speaking Practice Read Aloud Repeat S…" at bounding box center [735, 215] width 1471 height 812
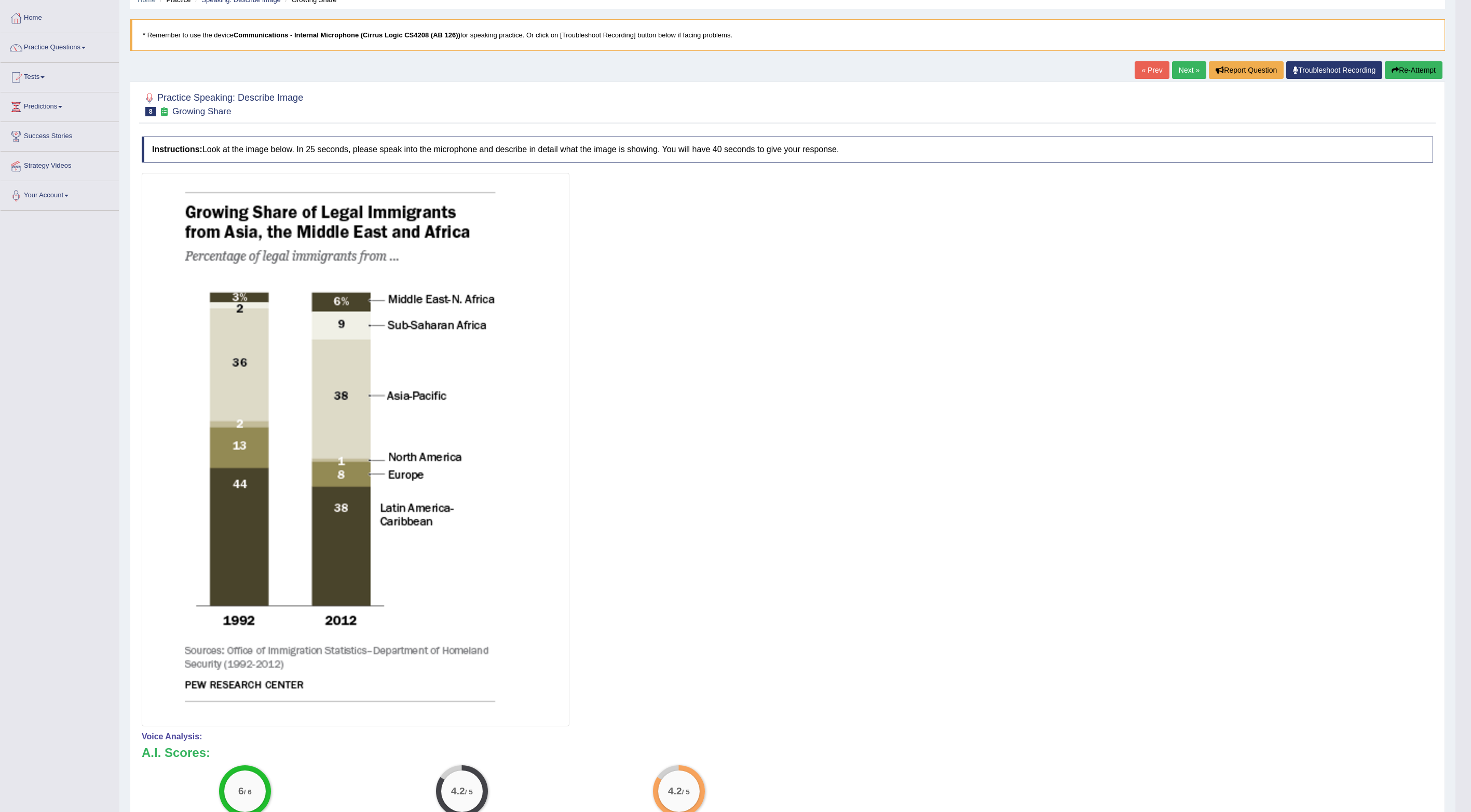
scroll to position [0, 0]
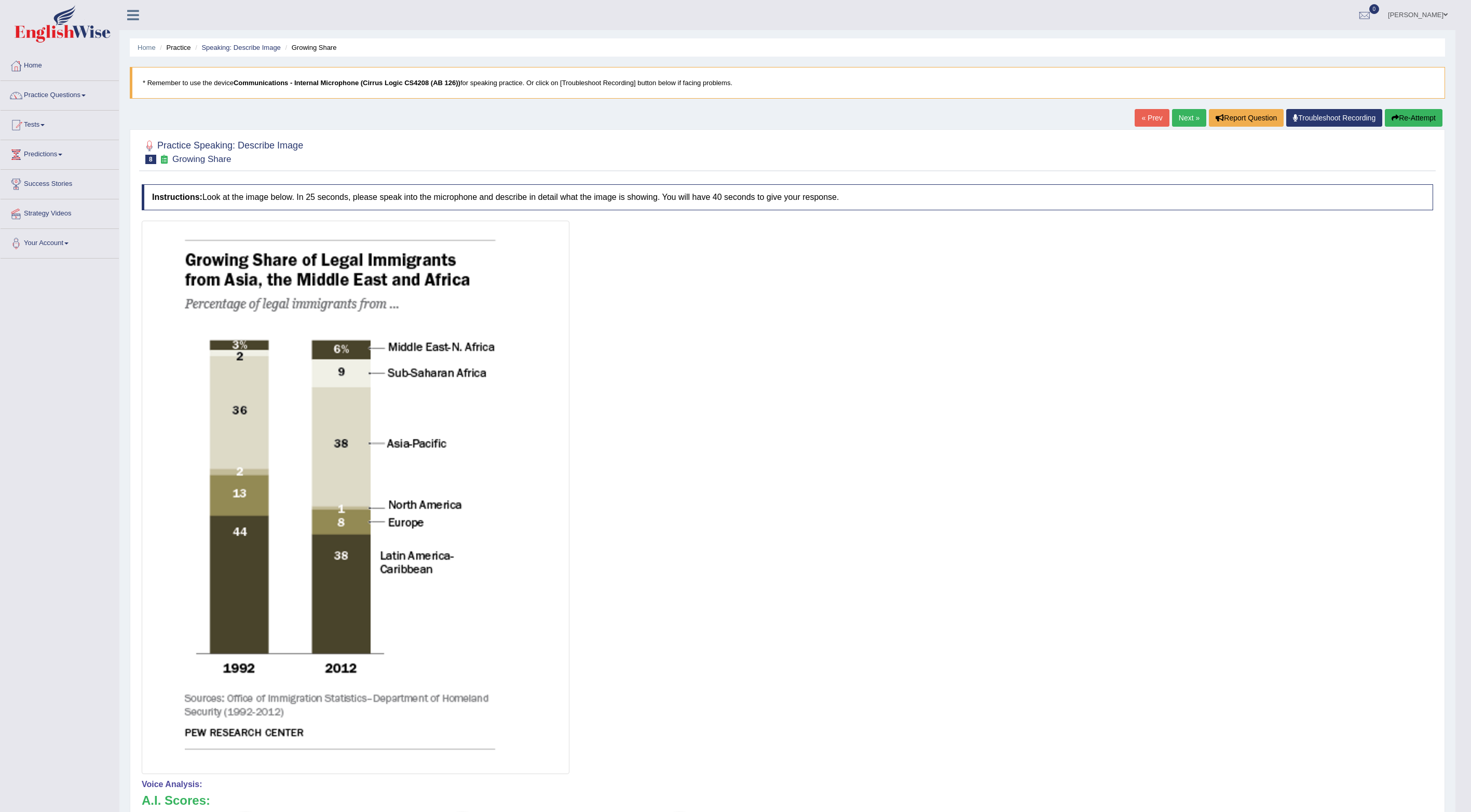
click at [588, 115] on link "Next »" at bounding box center [1189, 118] width 34 height 18
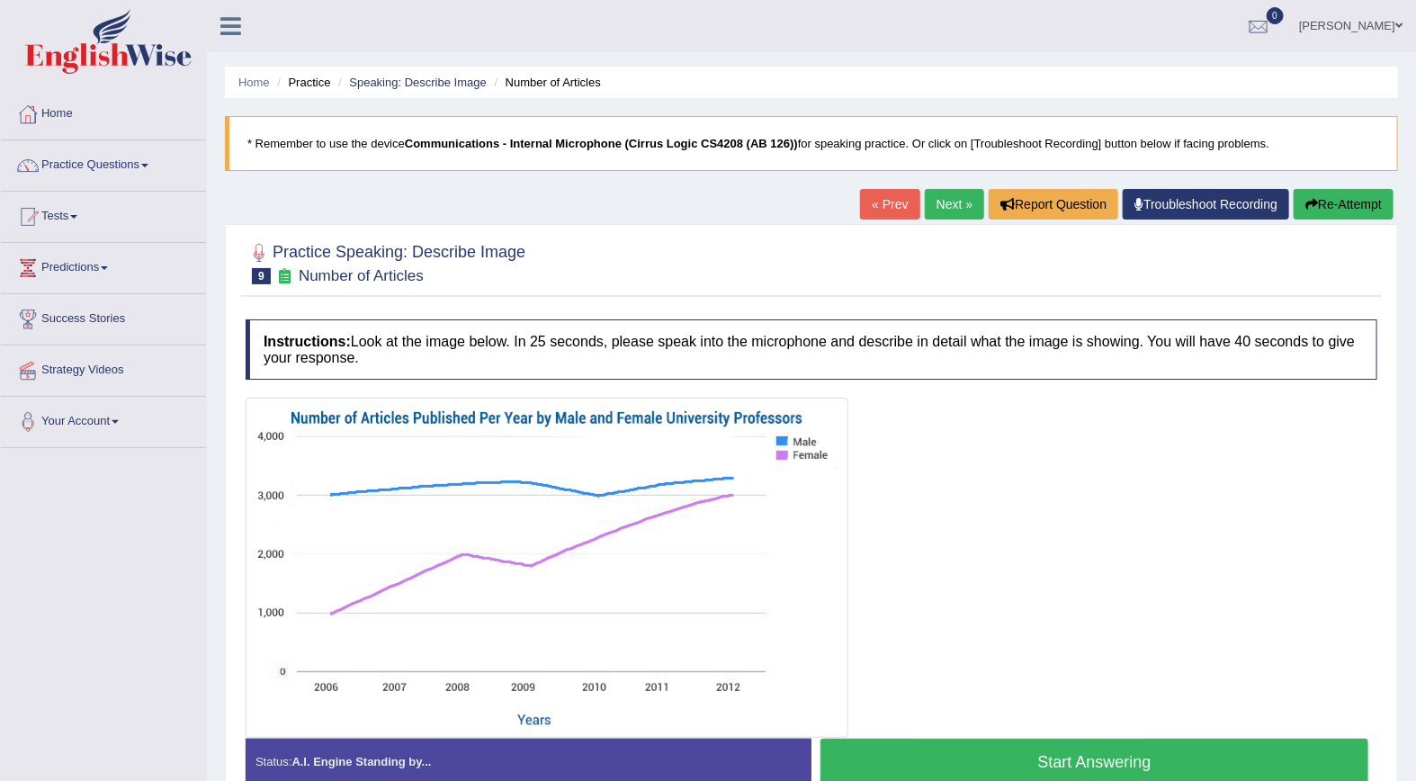
drag, startPoint x: 2486, startPoint y: 0, endPoint x: 1392, endPoint y: 264, distance: 1125.0
click at [1392, 264] on div "Practice Speaking: Describe Image 9 Number of Articles Instructions: Look at th…" at bounding box center [811, 521] width 1173 height 594
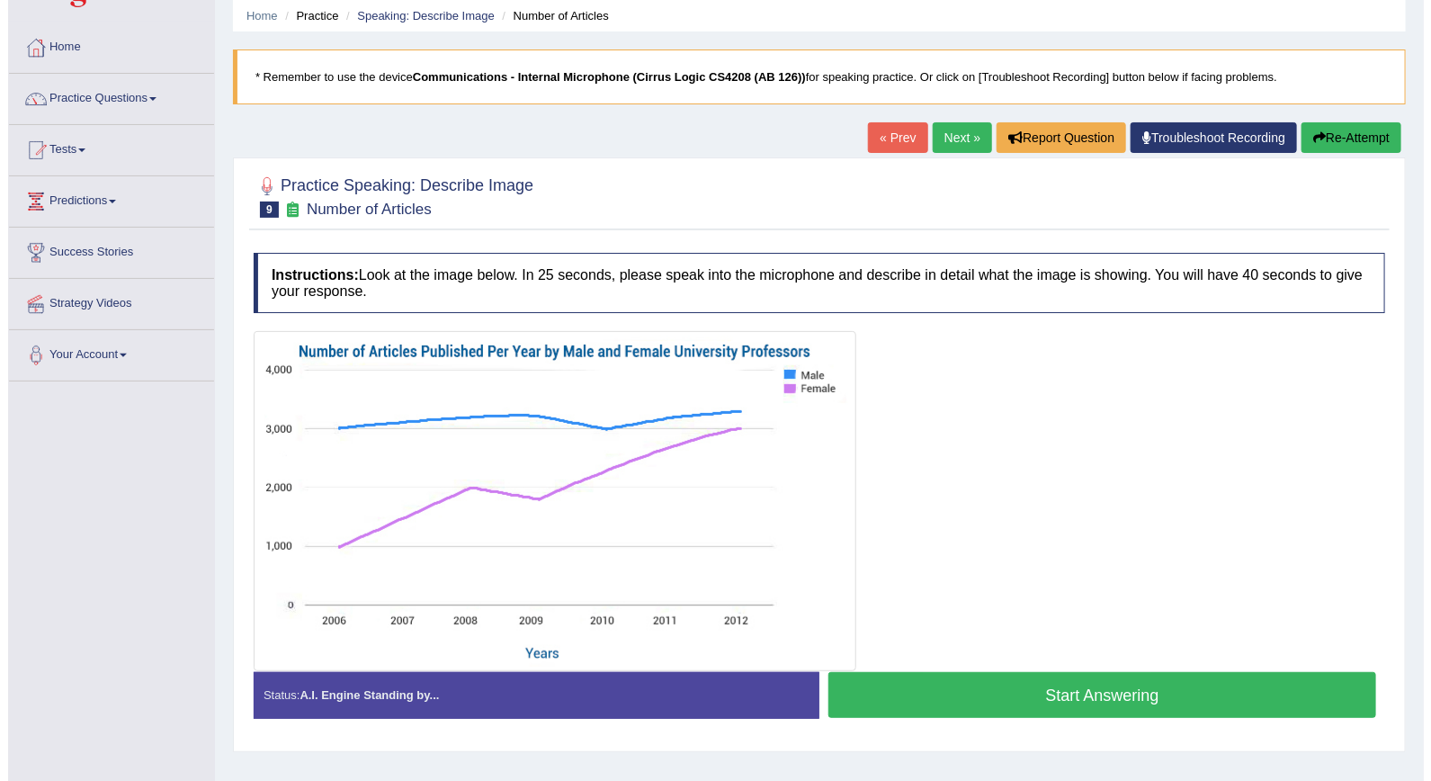
scroll to position [90, 0]
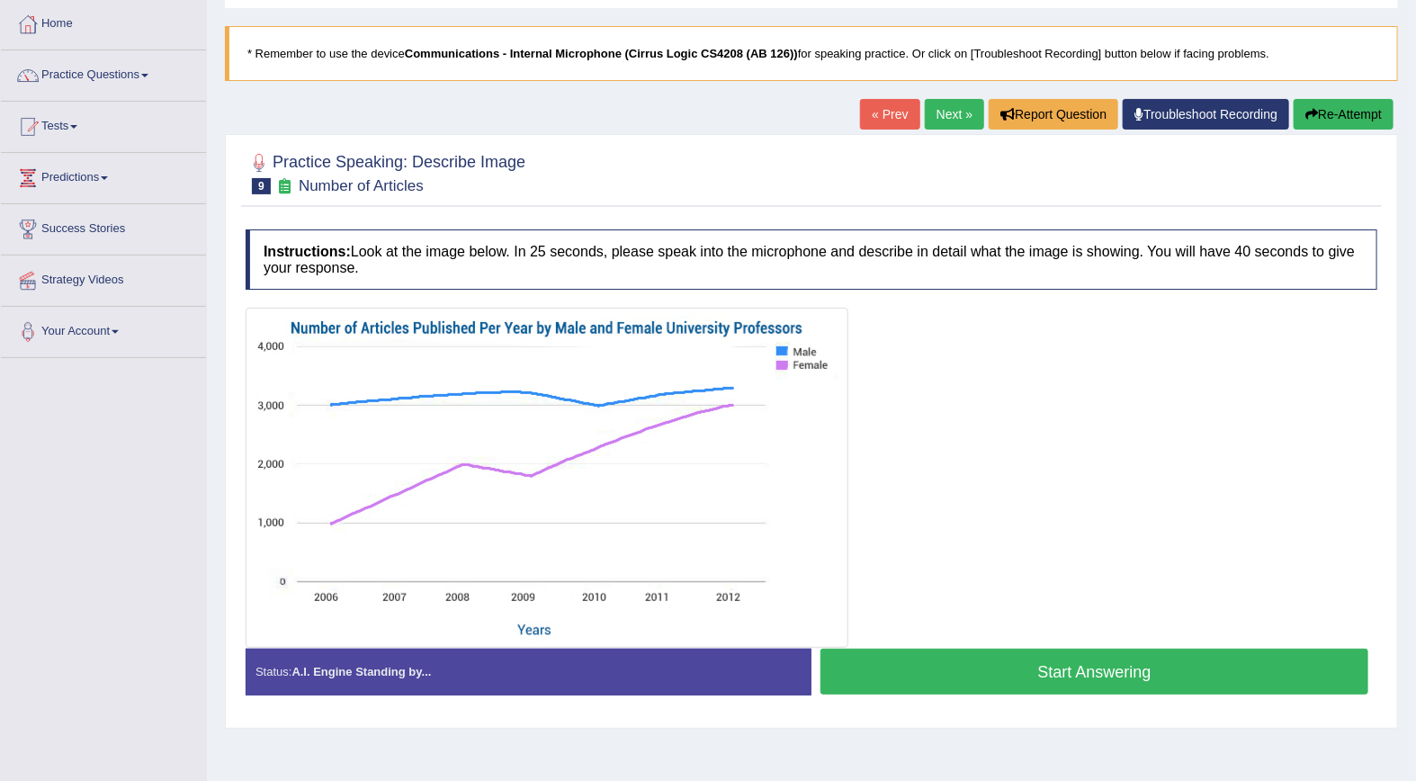
click at [1167, 677] on button "Start Answering" at bounding box center [1094, 671] width 548 height 46
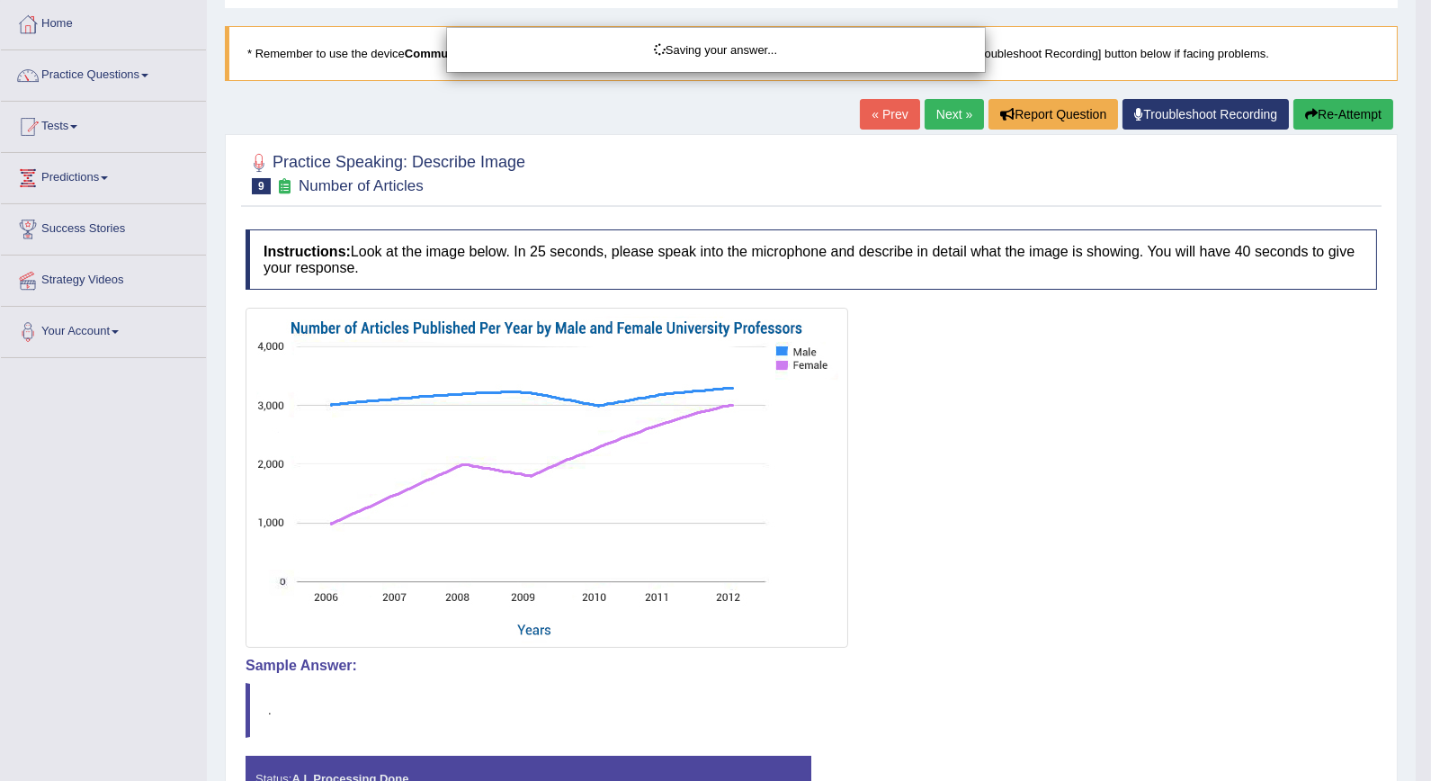
click at [1167, 677] on div "Saving your answer..." at bounding box center [715, 390] width 1431 height 781
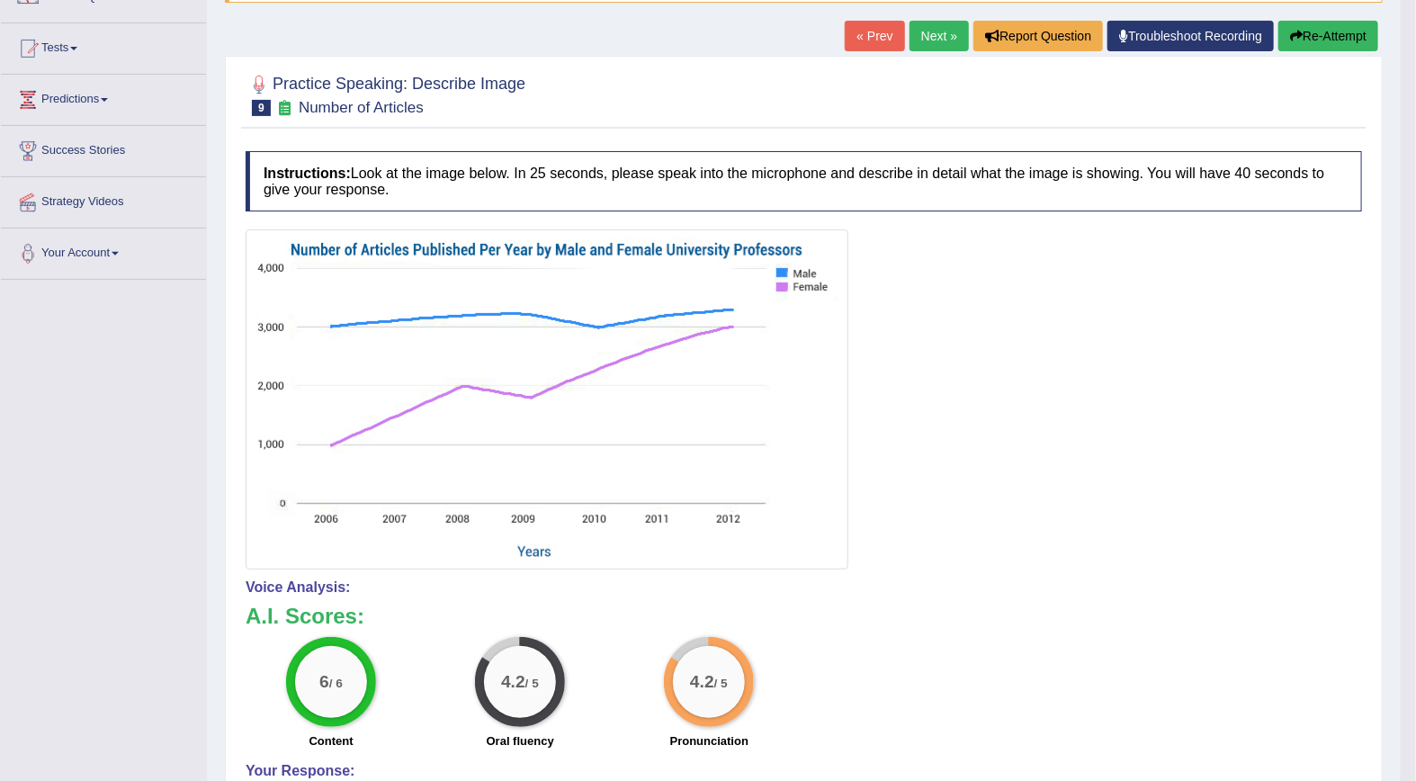
scroll to position [0, 0]
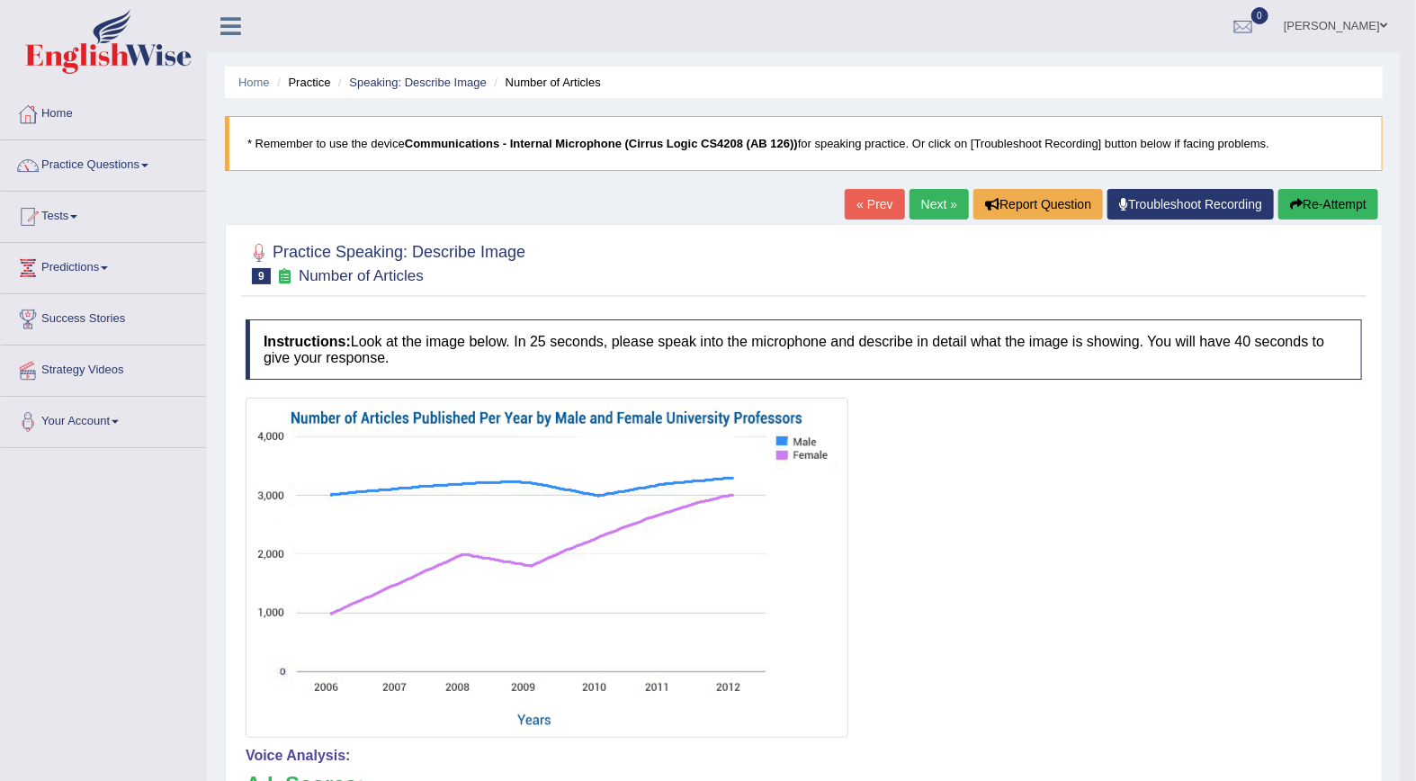
drag, startPoint x: 1423, startPoint y: 192, endPoint x: 1431, endPoint y: 199, distance: 10.8
click at [946, 204] on link "Next »" at bounding box center [938, 204] width 59 height 31
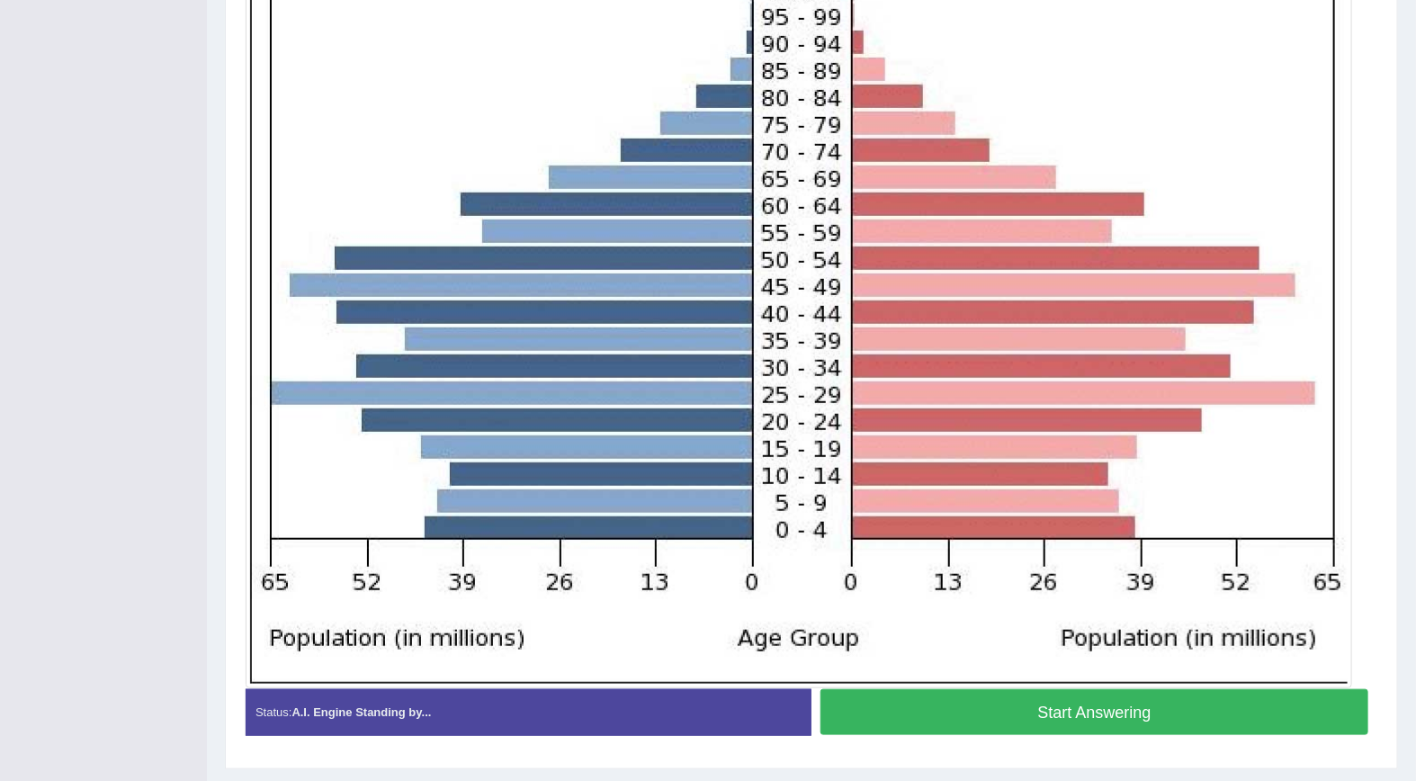
scroll to position [491, 0]
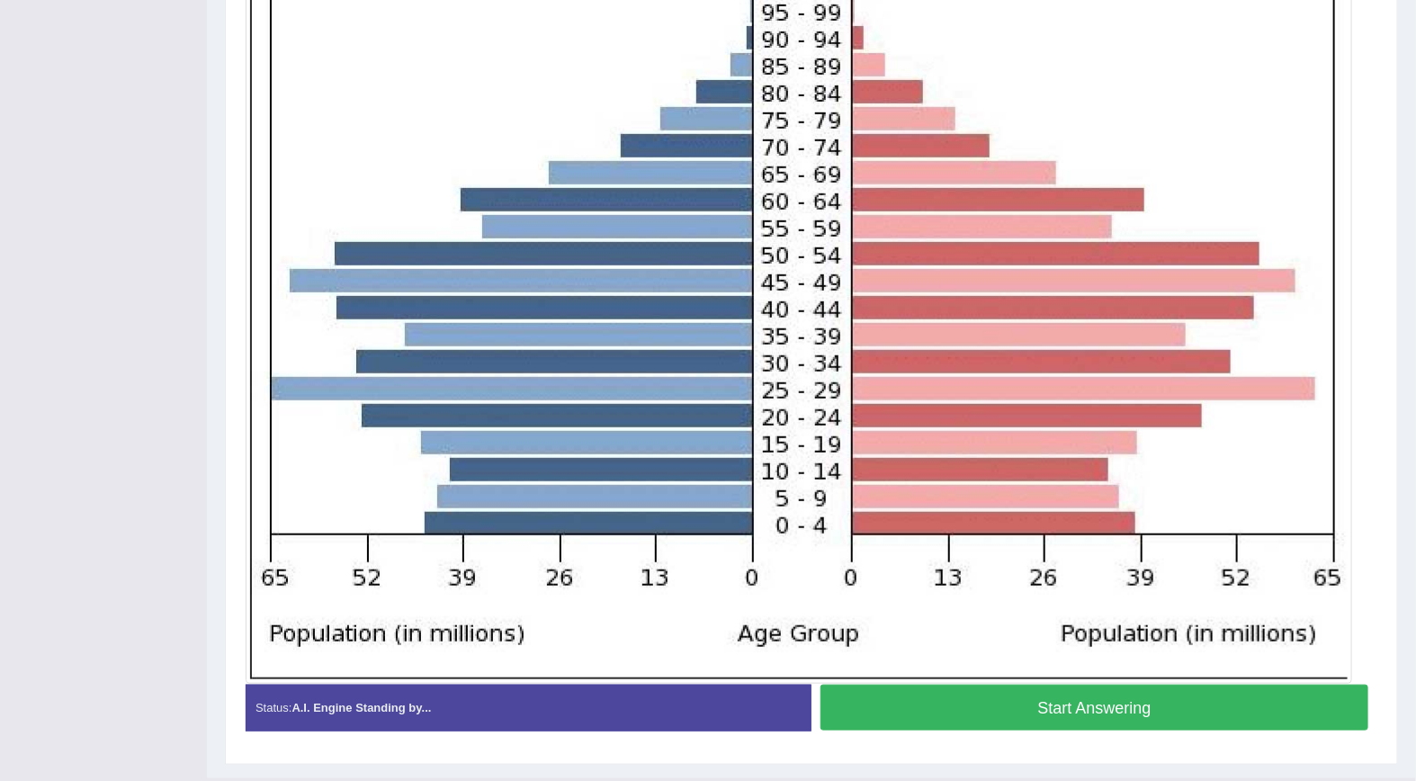
click at [1063, 718] on button "Start Answering" at bounding box center [1094, 707] width 548 height 46
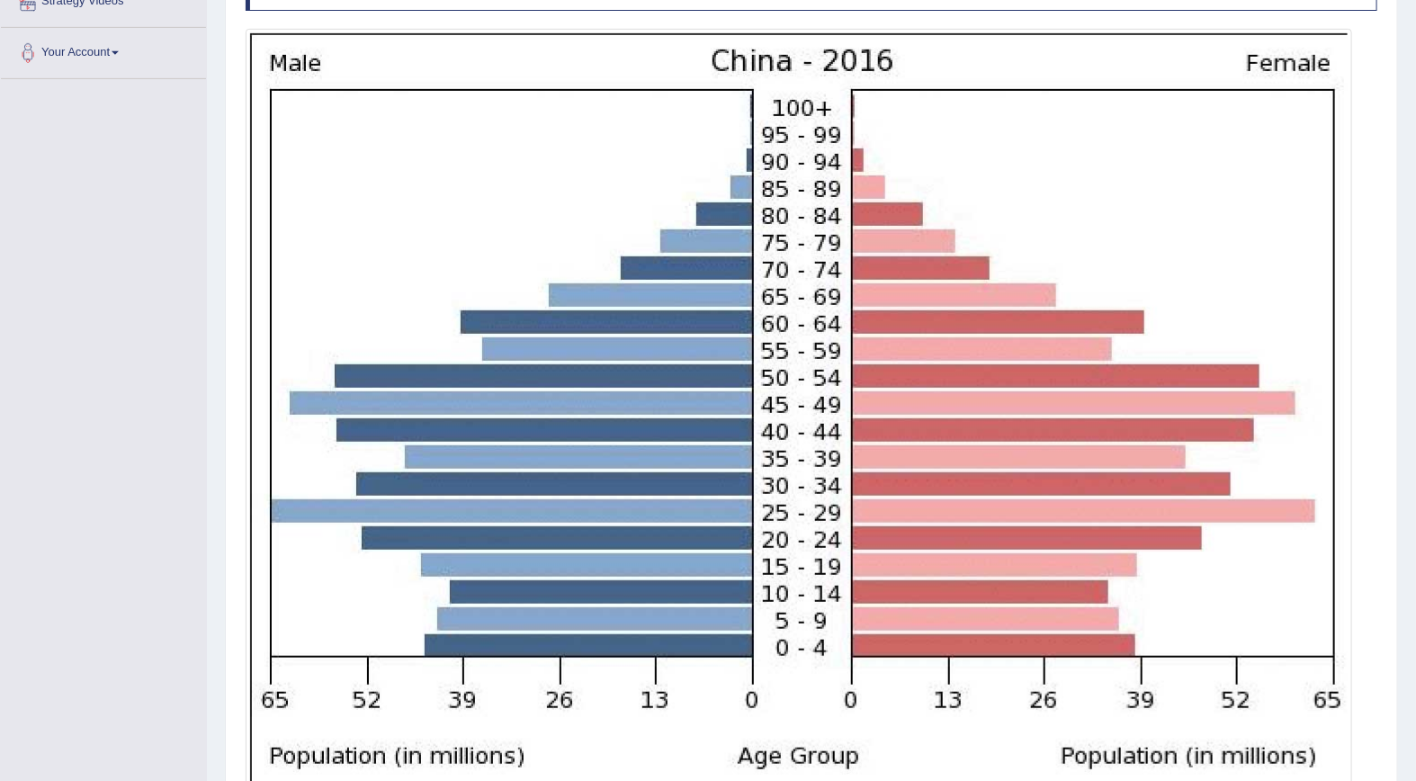
scroll to position [366, 0]
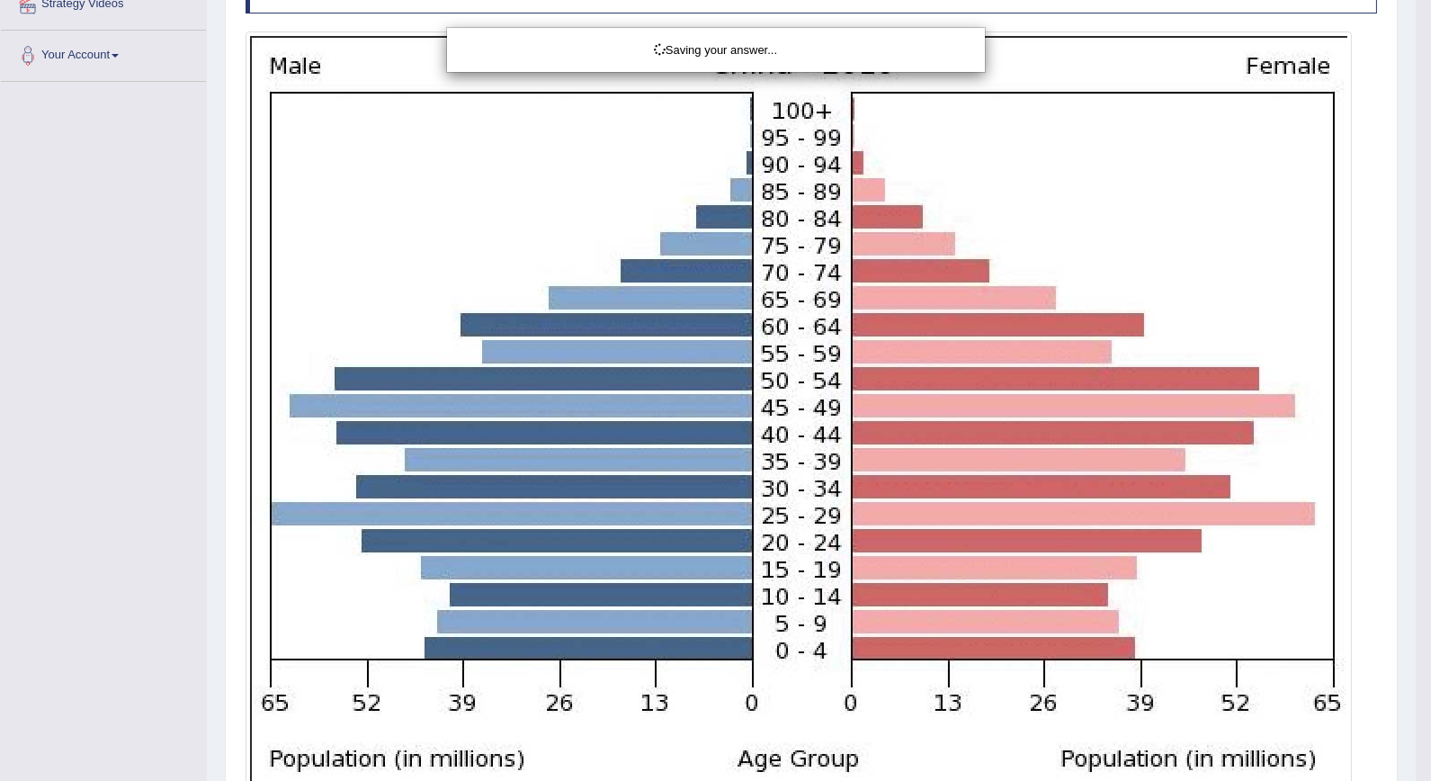
drag, startPoint x: 1426, startPoint y: 664, endPoint x: 1434, endPoint y: 580, distance: 84.0
click at [1415, 415] on html "Toggle navigation Home Practice Questions Speaking Practice Read Aloud Repeat S…" at bounding box center [715, 24] width 1431 height 781
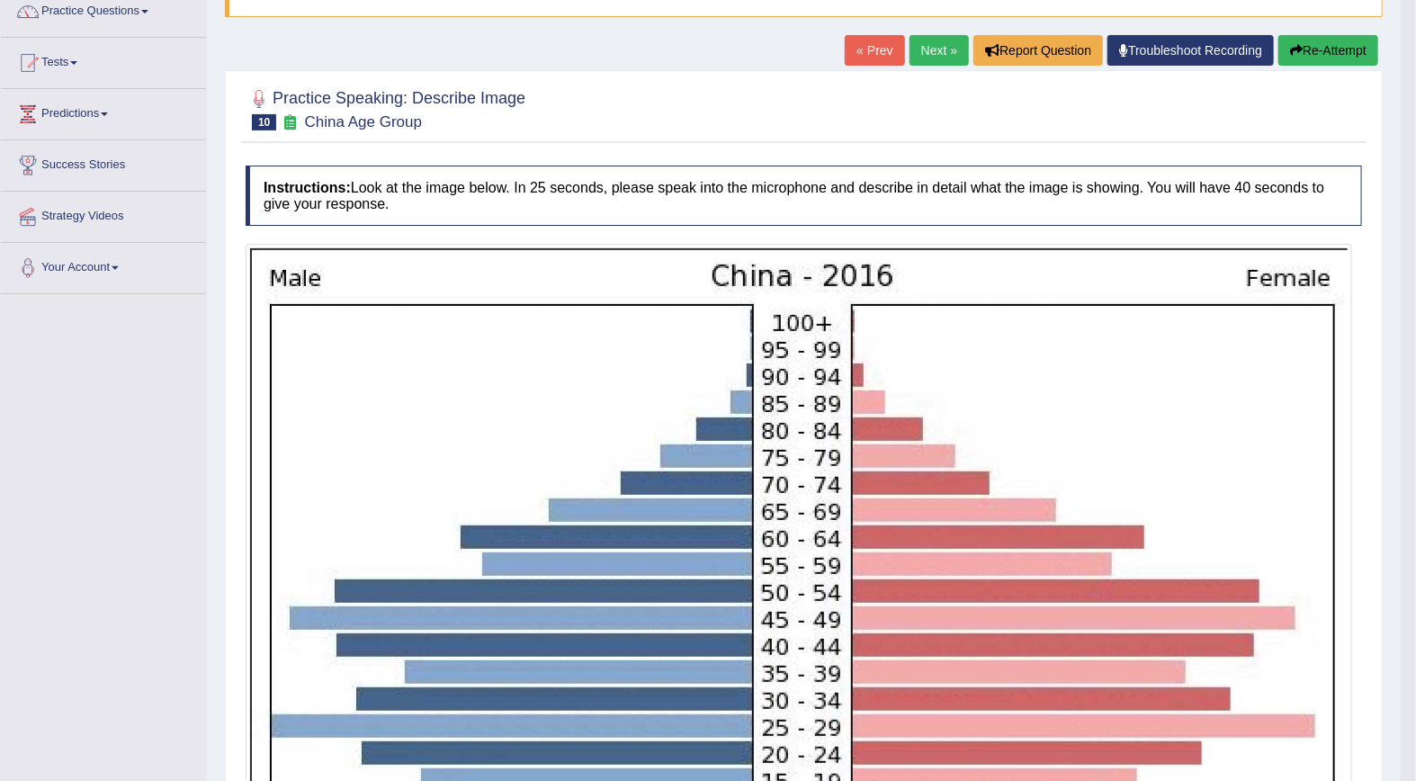
scroll to position [101, 0]
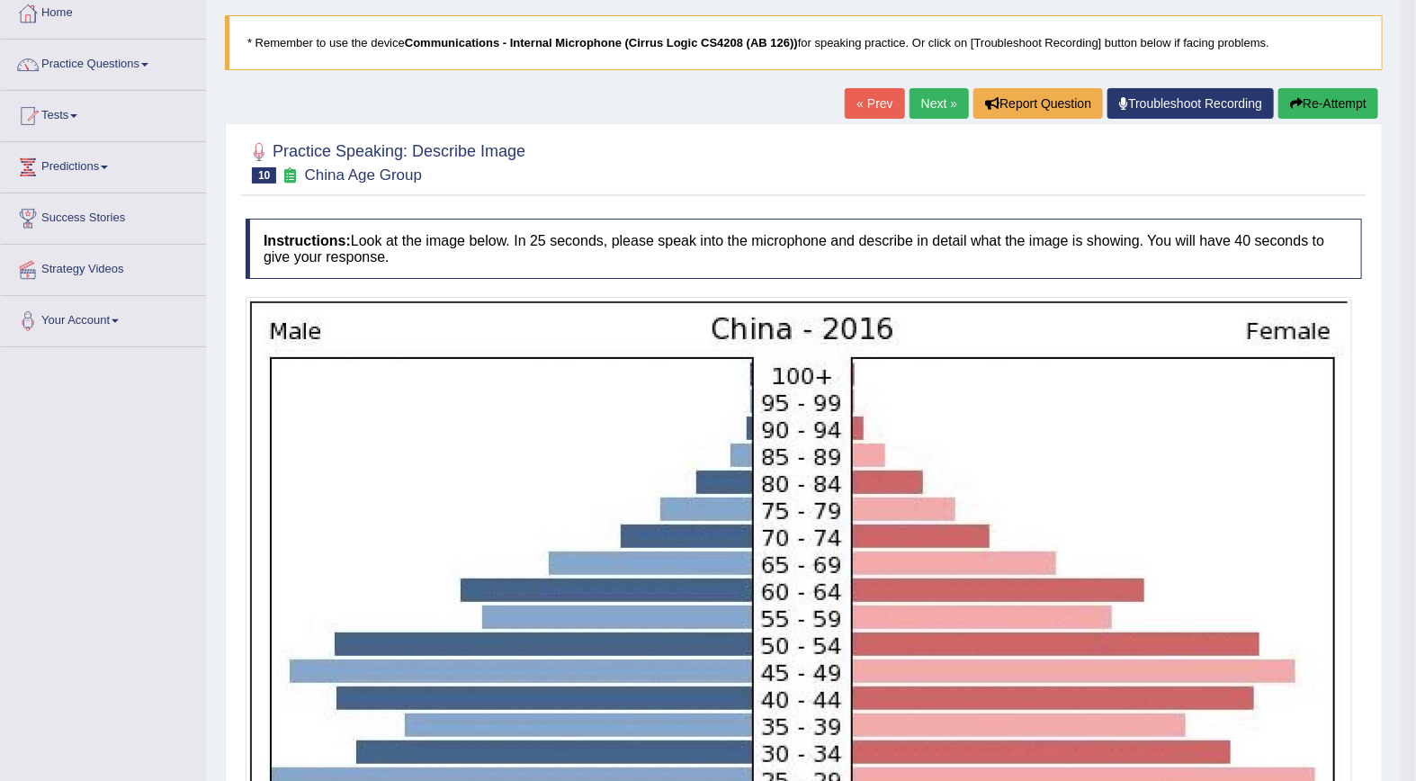
click at [930, 99] on link "Next »" at bounding box center [938, 103] width 59 height 31
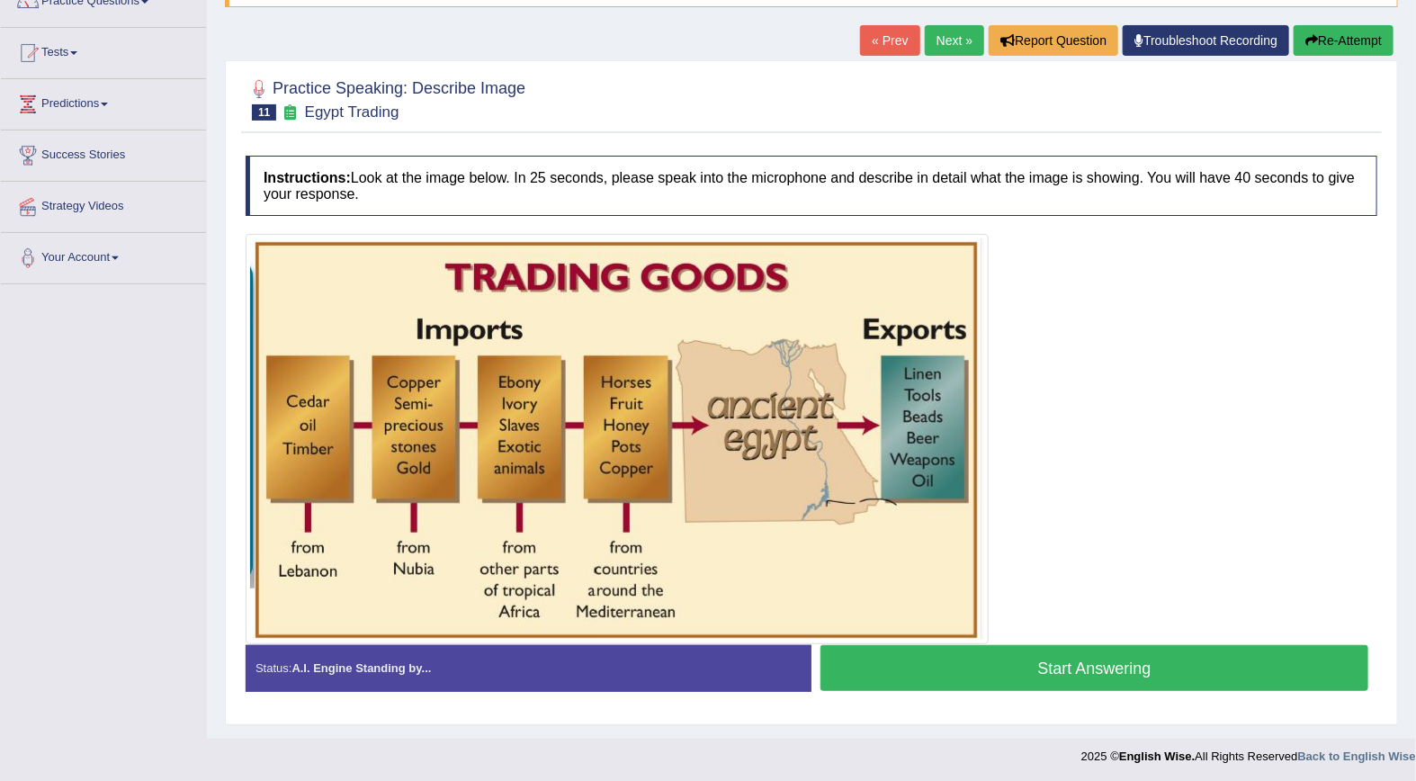
scroll to position [167, 0]
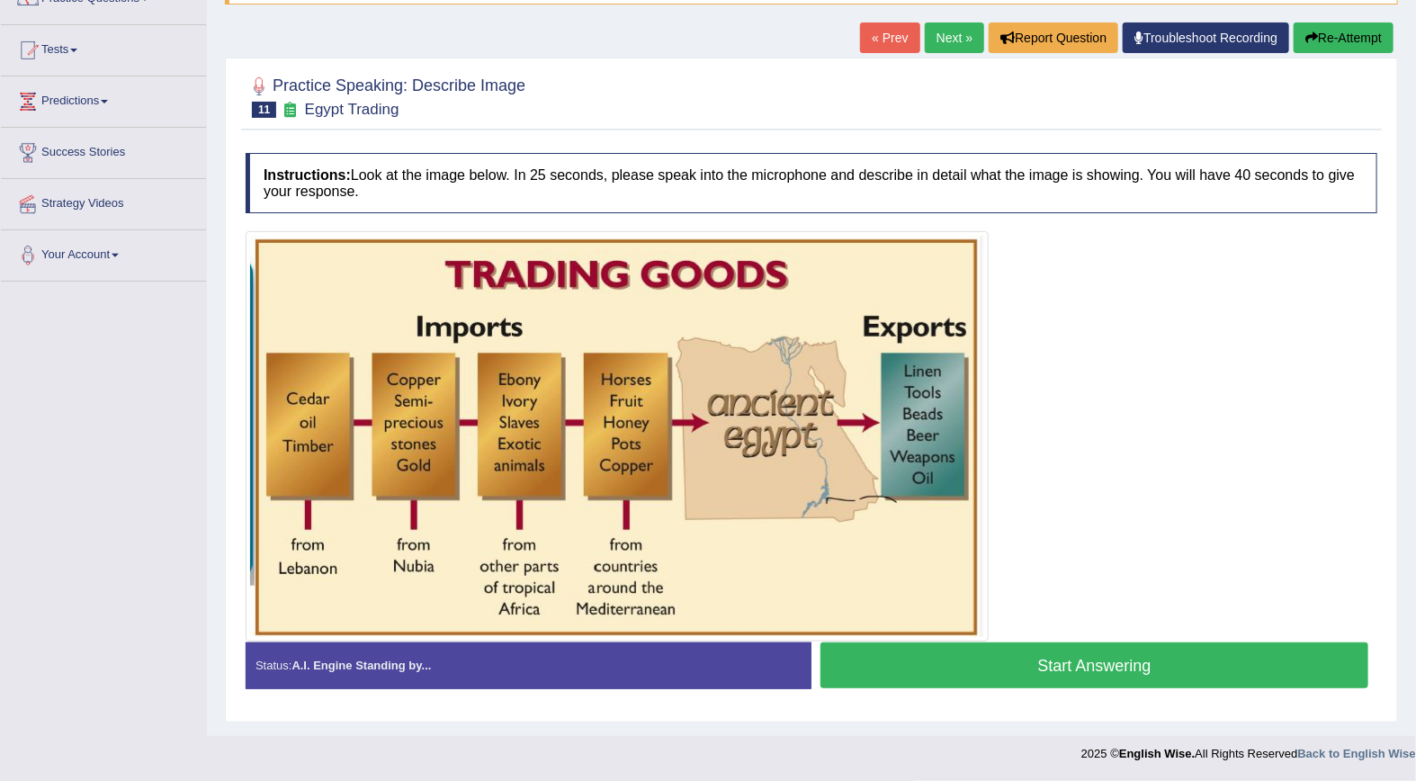
click at [1105, 670] on button "Start Answering" at bounding box center [1094, 665] width 548 height 46
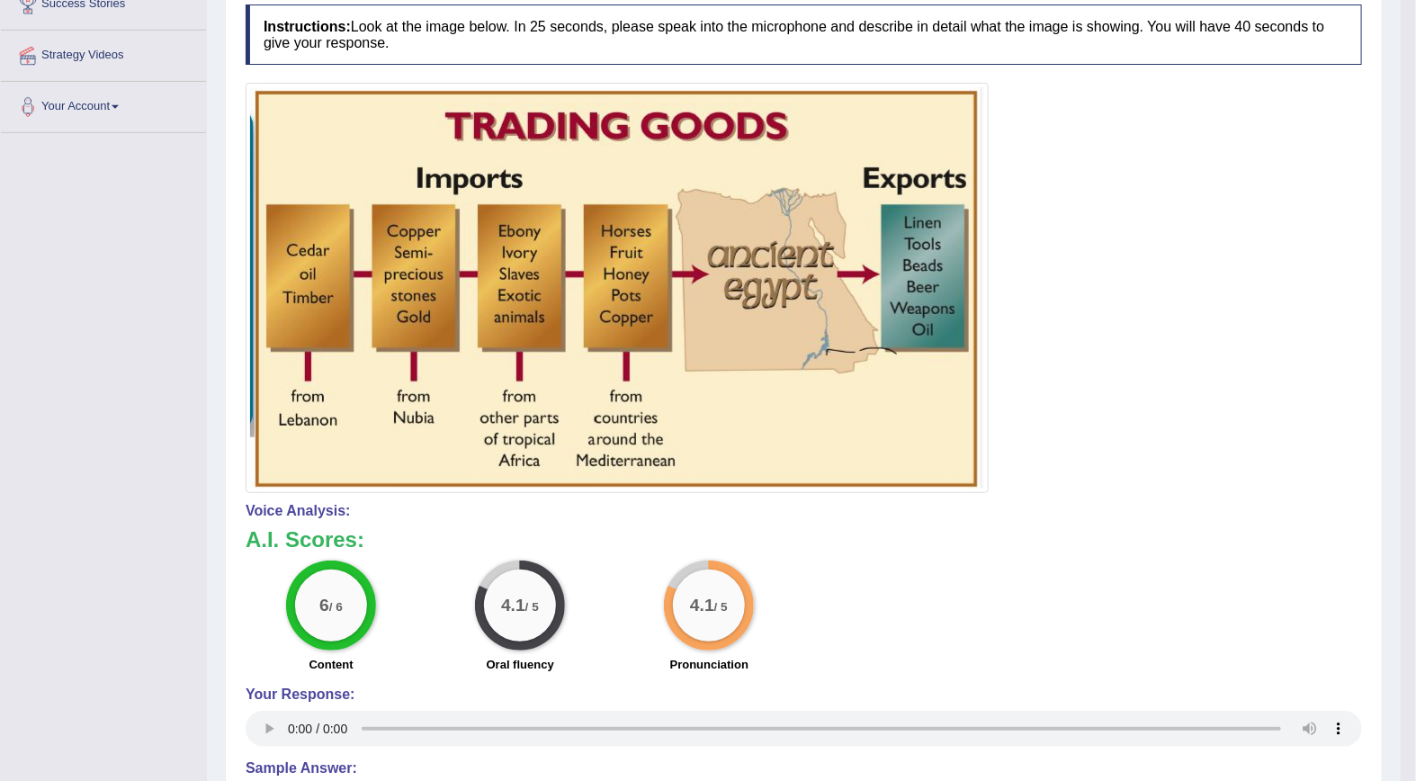
scroll to position [128, 0]
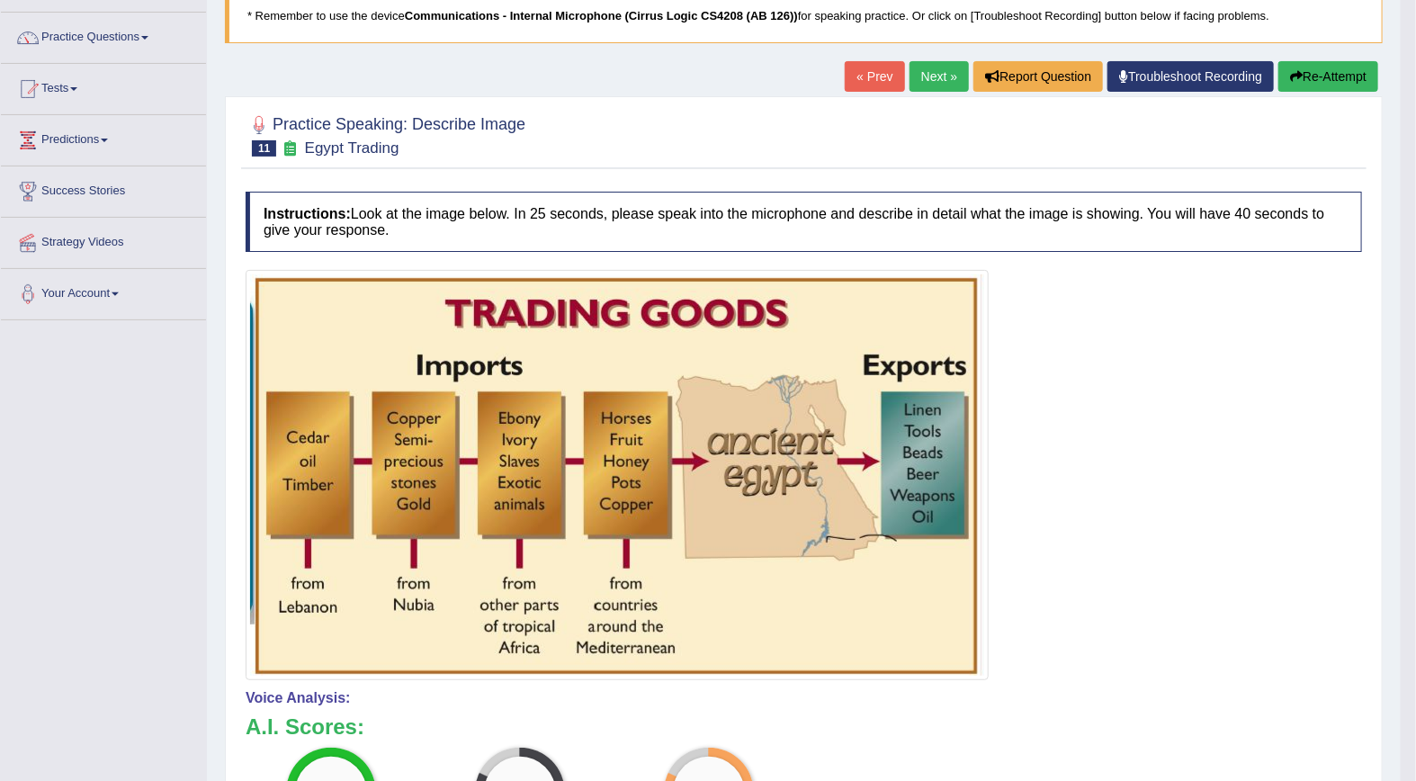
click at [941, 74] on link "Next »" at bounding box center [938, 76] width 59 height 31
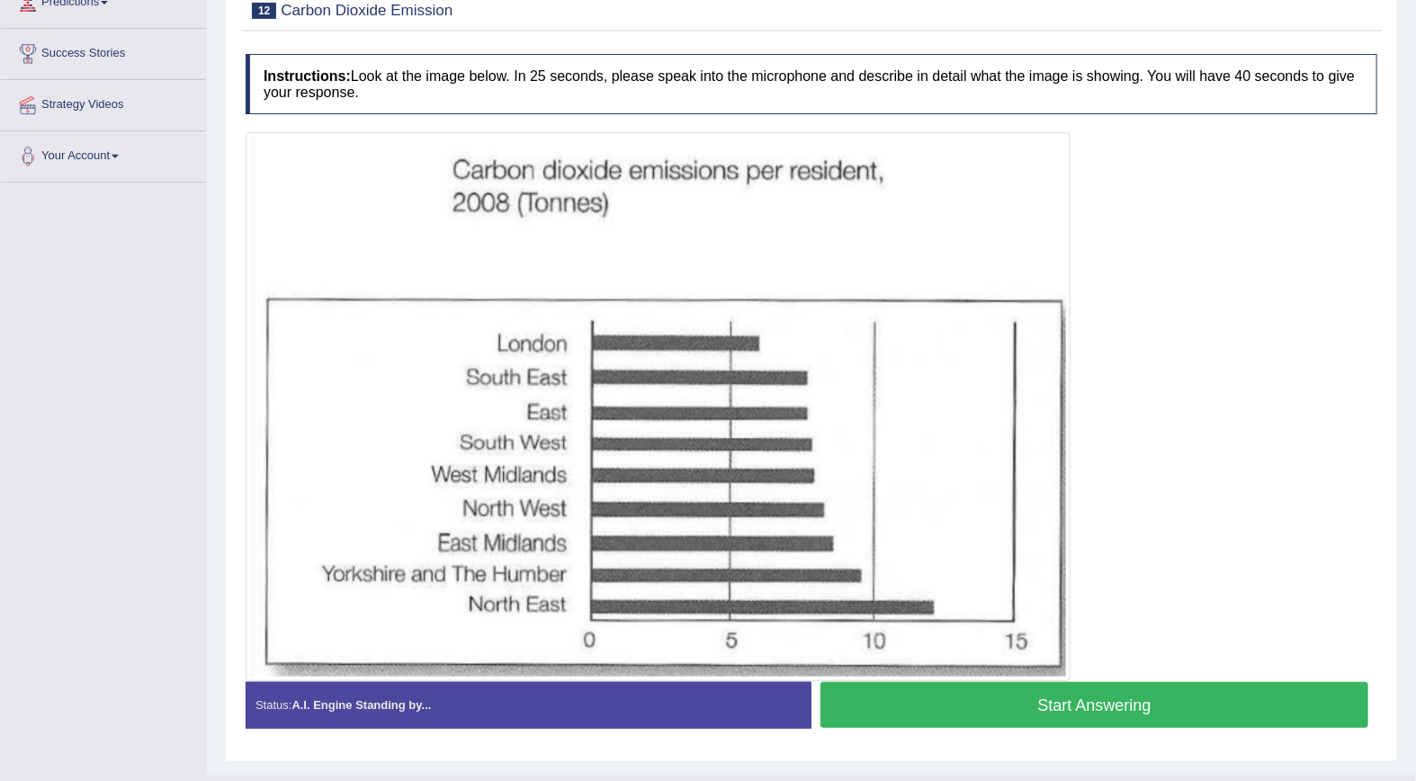
scroll to position [264, 0]
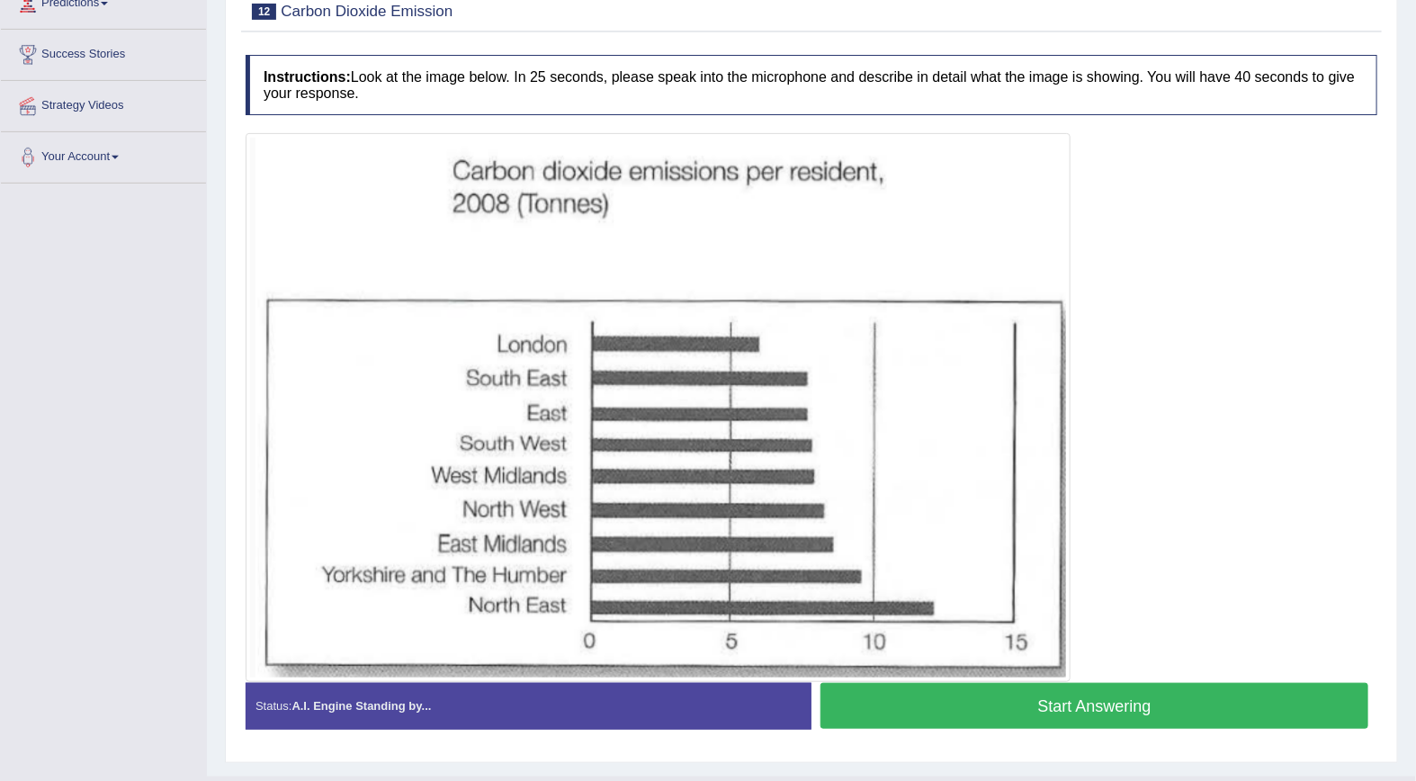
click at [1124, 700] on button "Start Answering" at bounding box center [1094, 706] width 548 height 46
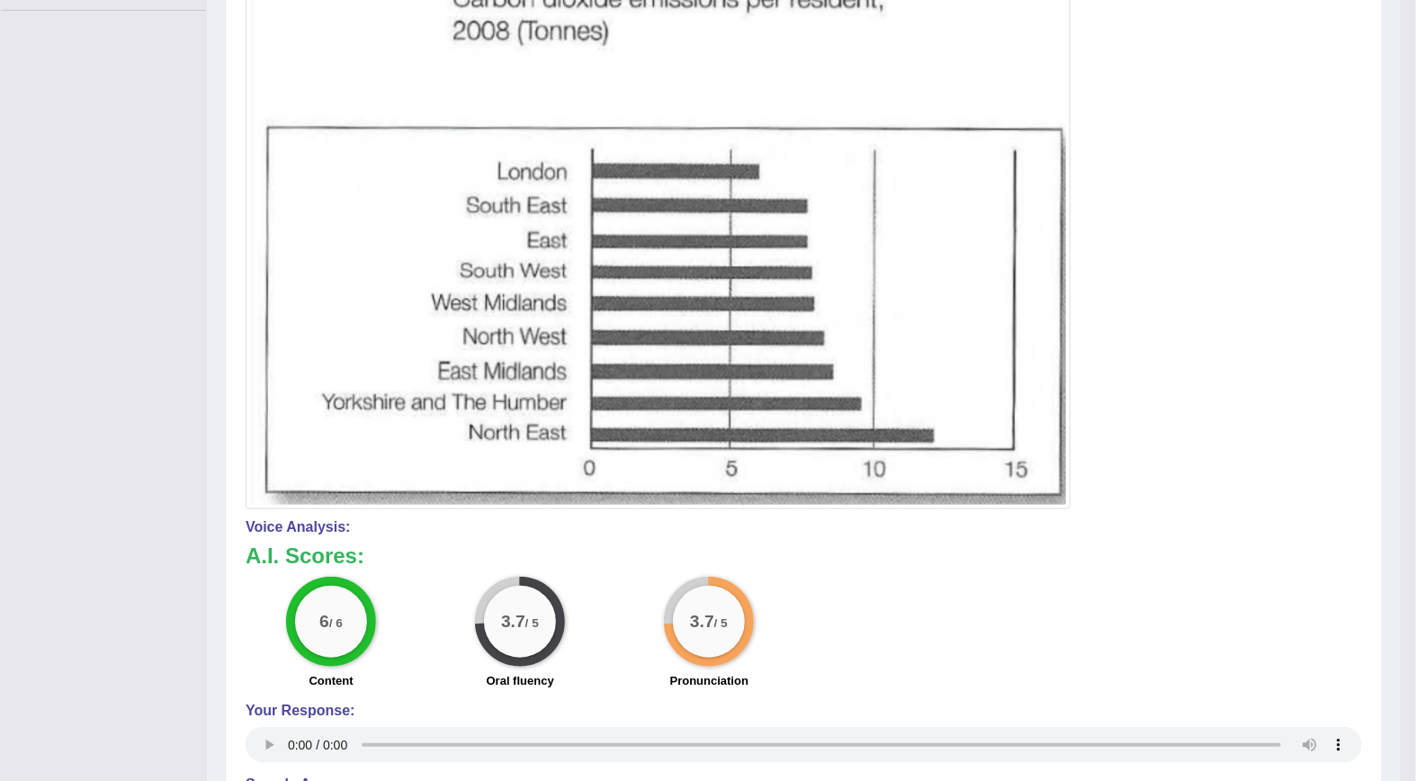
scroll to position [0, 0]
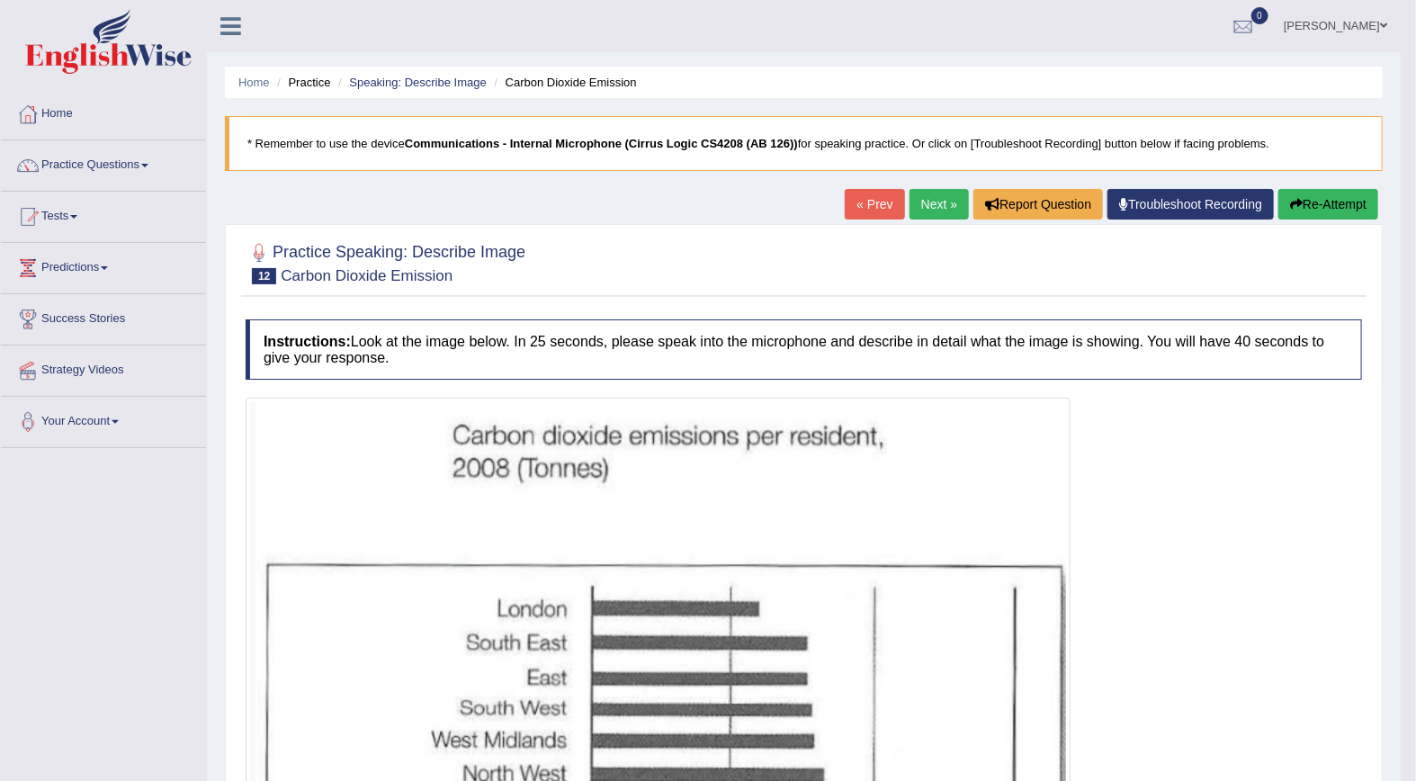
click at [941, 196] on link "Next »" at bounding box center [938, 204] width 59 height 31
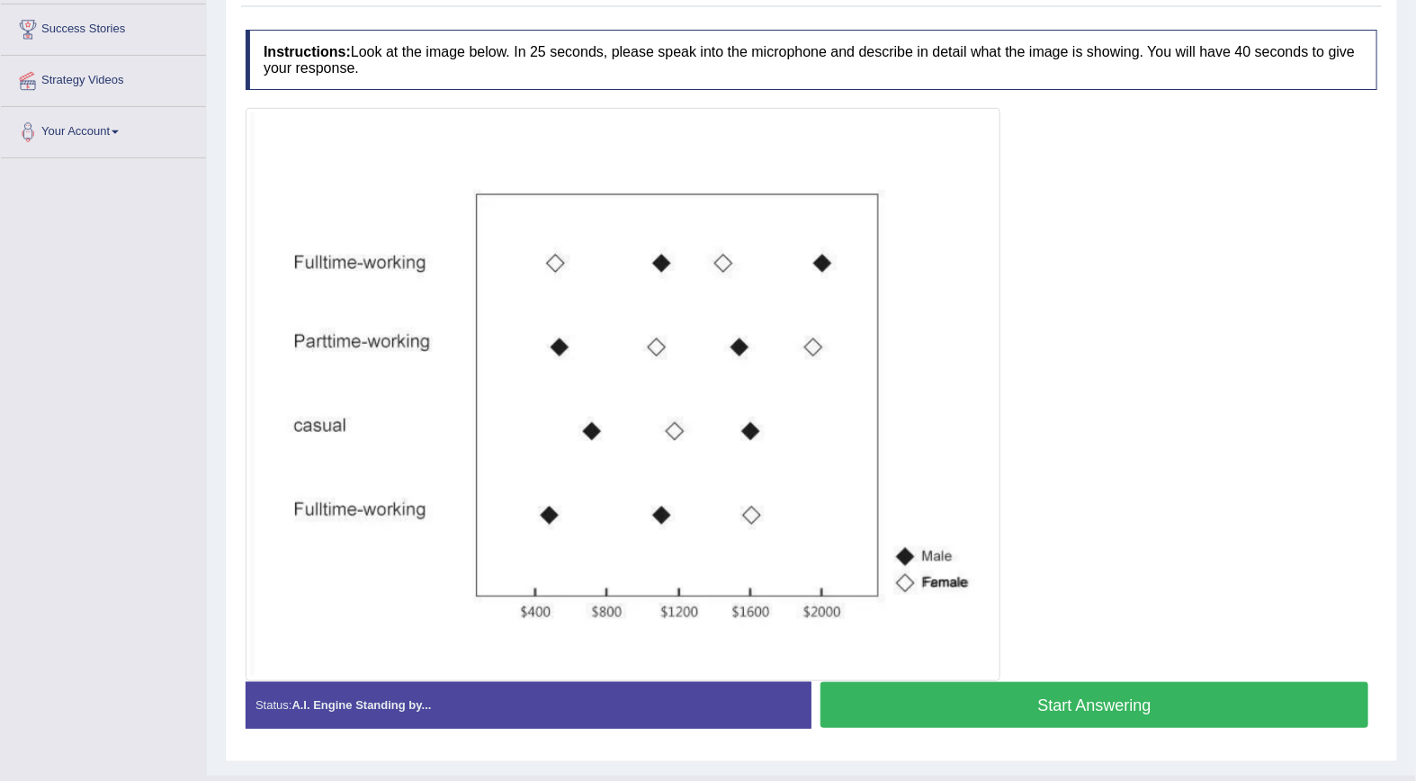
scroll to position [310, 0]
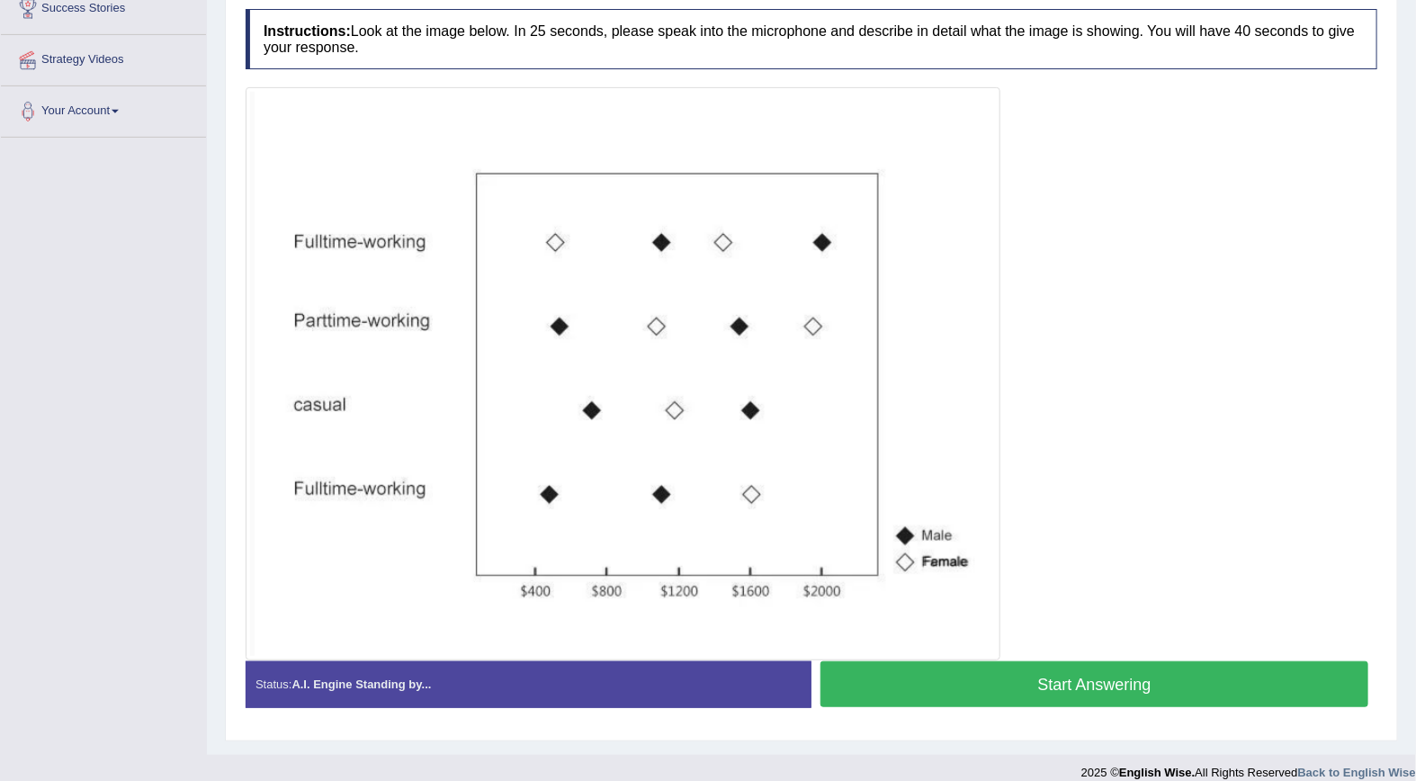
click at [1111, 693] on button "Start Answering" at bounding box center [1094, 684] width 548 height 46
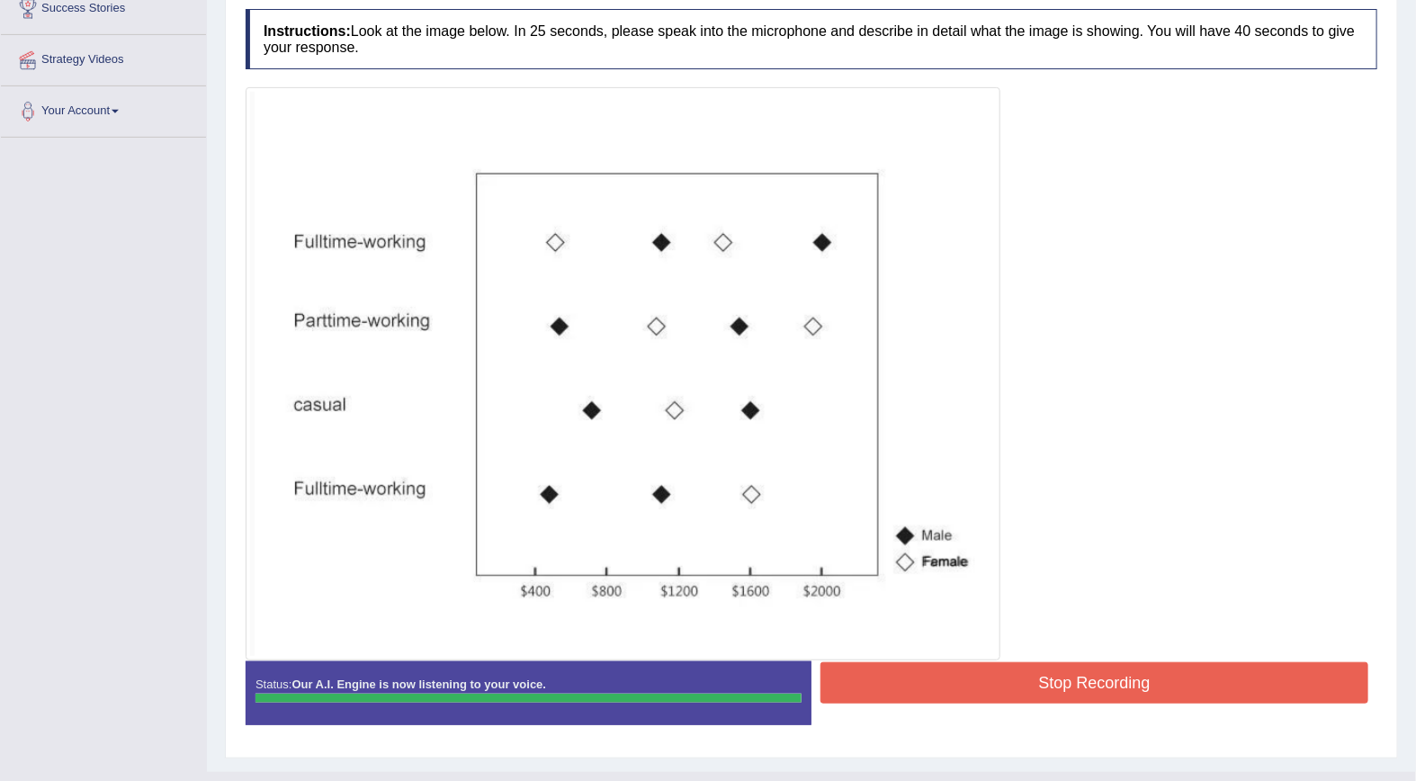
click at [0, 0] on blockquote "," at bounding box center [0, 0] width 0 height 0
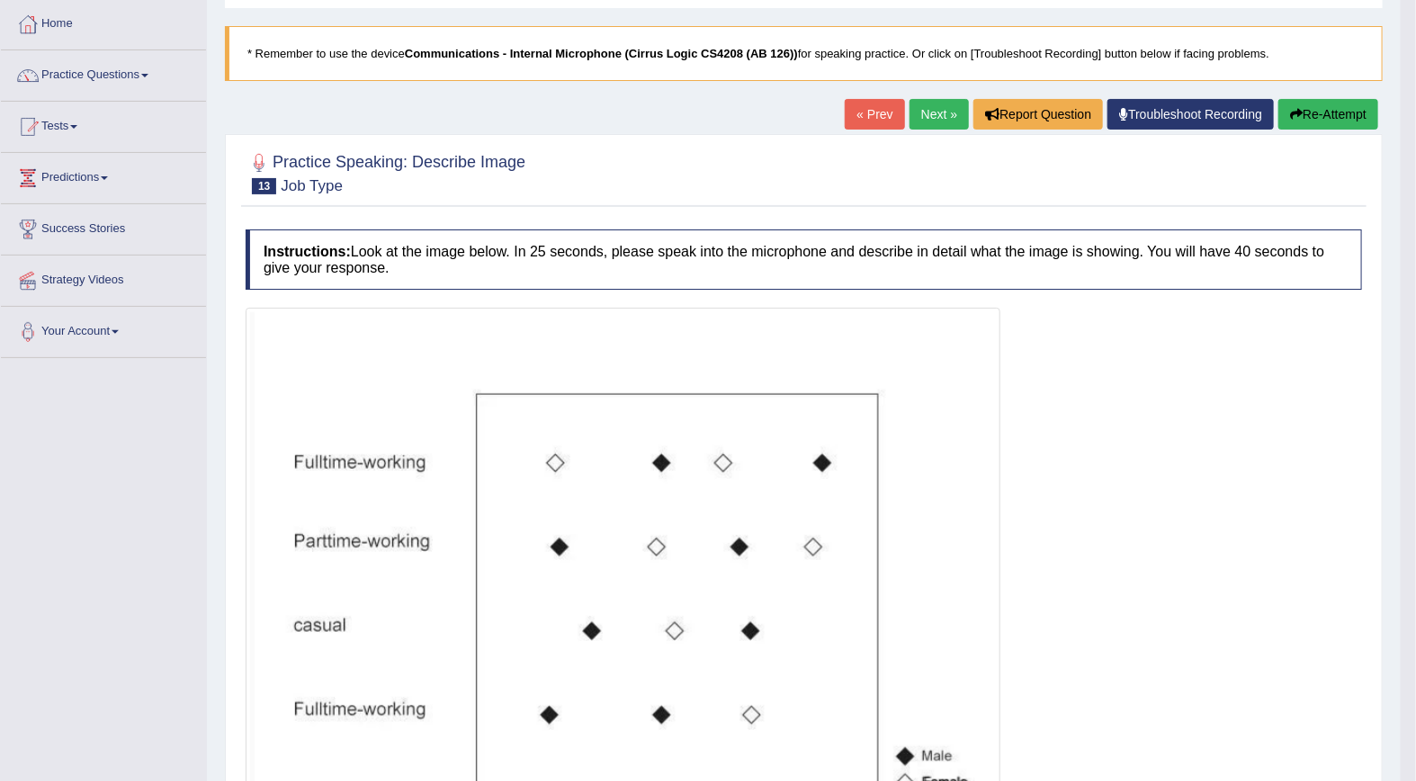
scroll to position [74, 0]
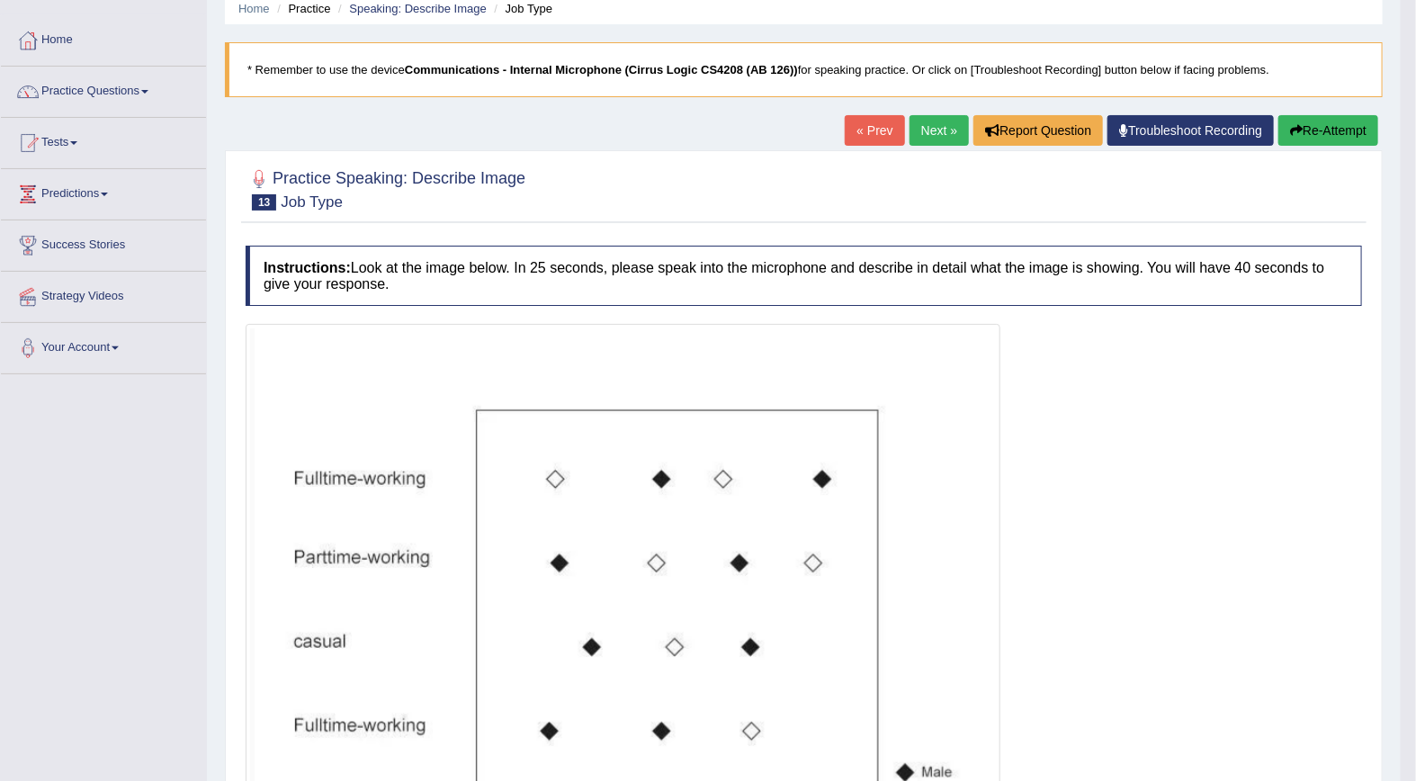
click at [935, 135] on link "Next »" at bounding box center [938, 130] width 59 height 31
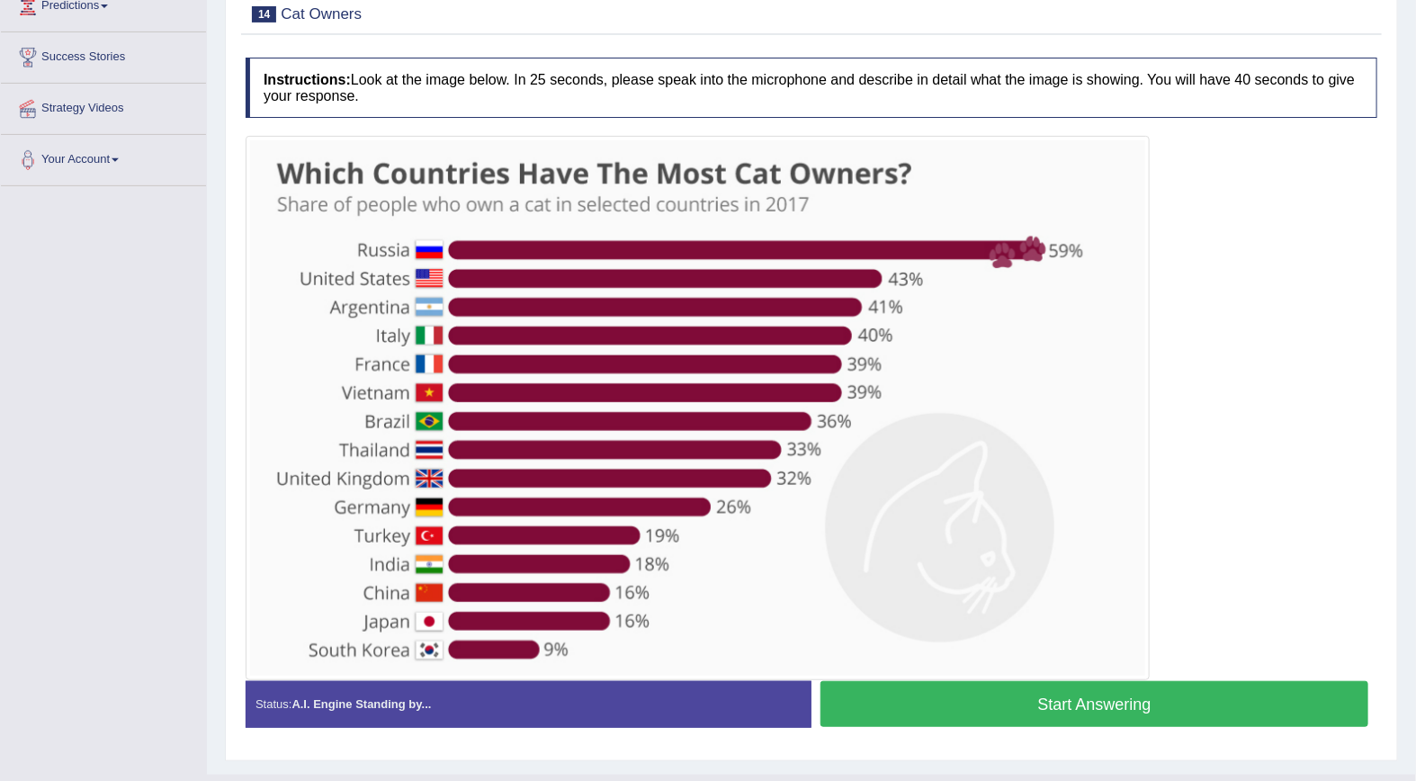
scroll to position [264, 0]
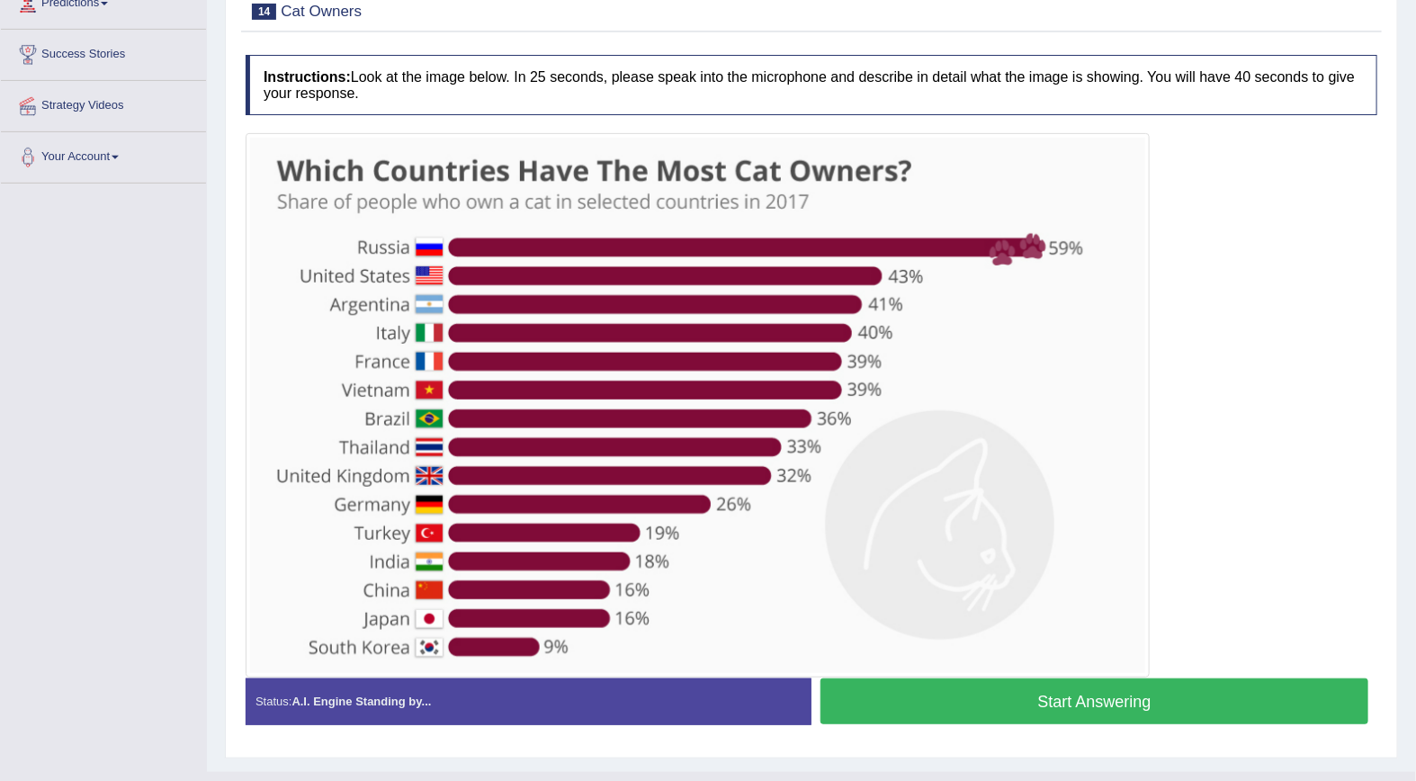
click at [1089, 712] on button "Start Answering" at bounding box center [1094, 701] width 548 height 46
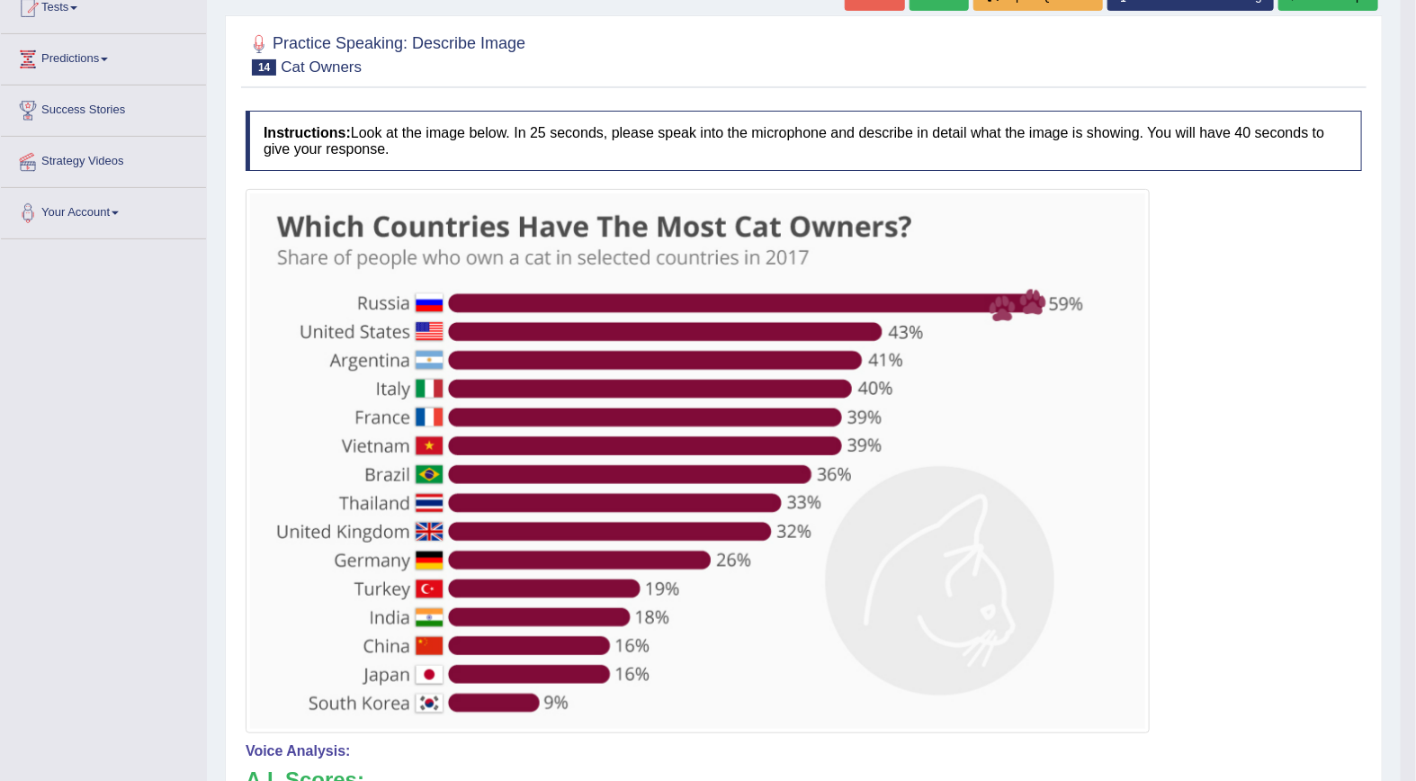
scroll to position [100, 0]
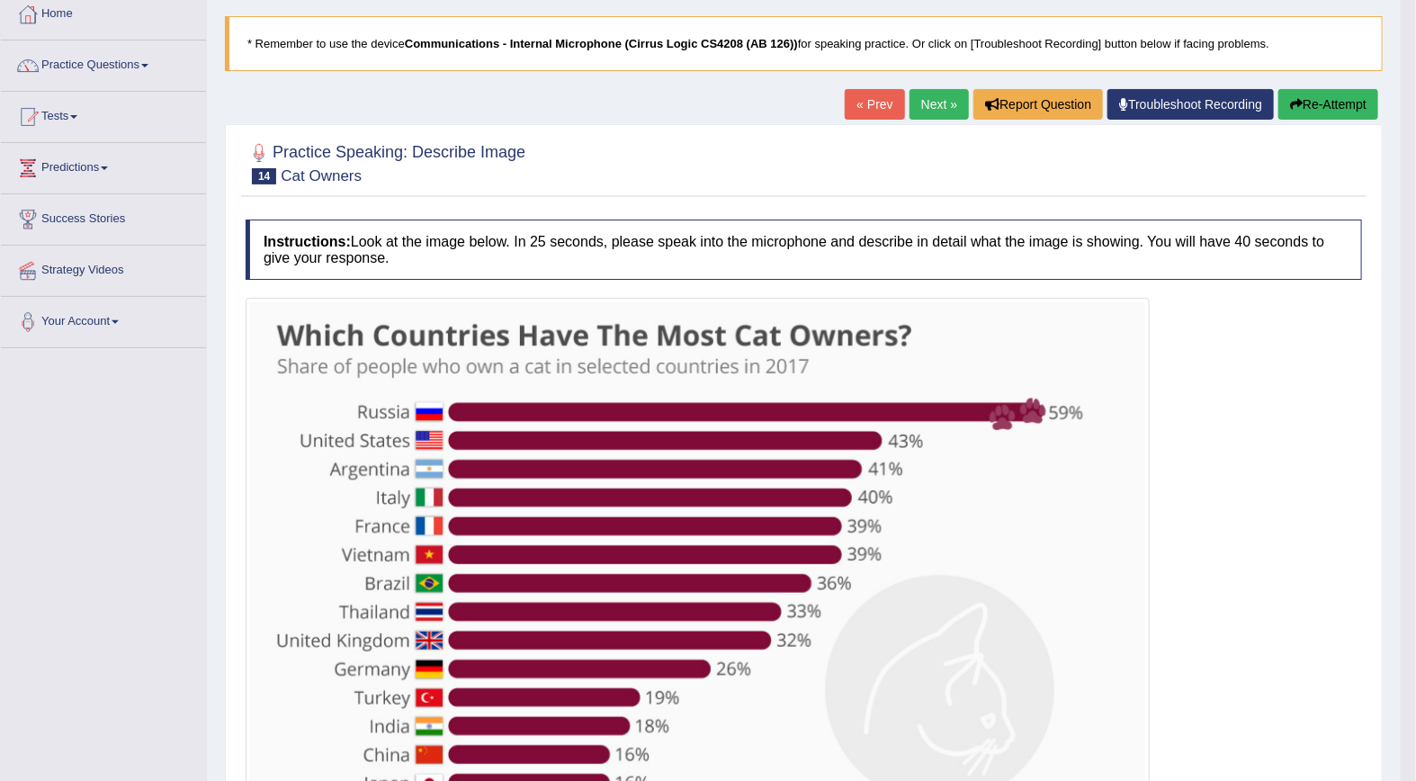
click at [934, 94] on link "Next »" at bounding box center [938, 104] width 59 height 31
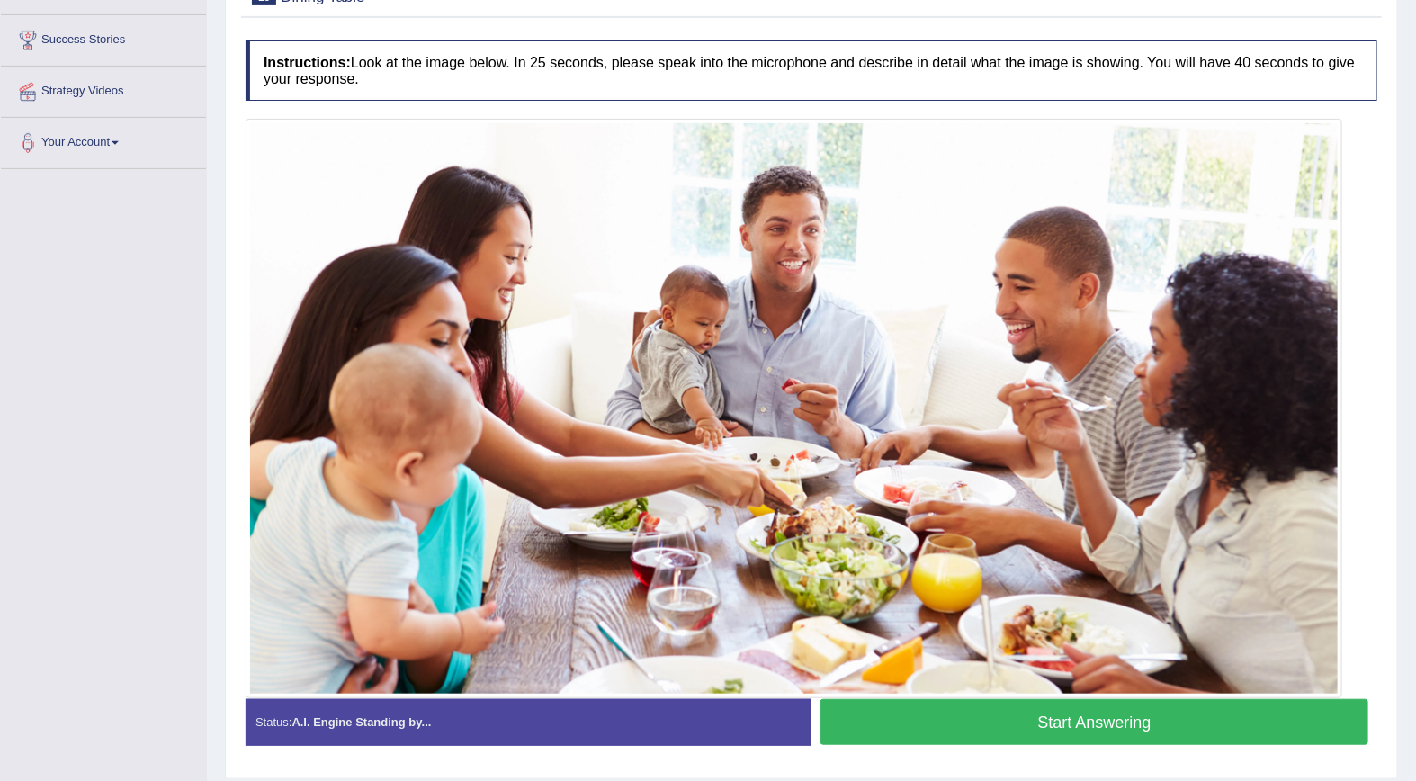
scroll to position [281, 0]
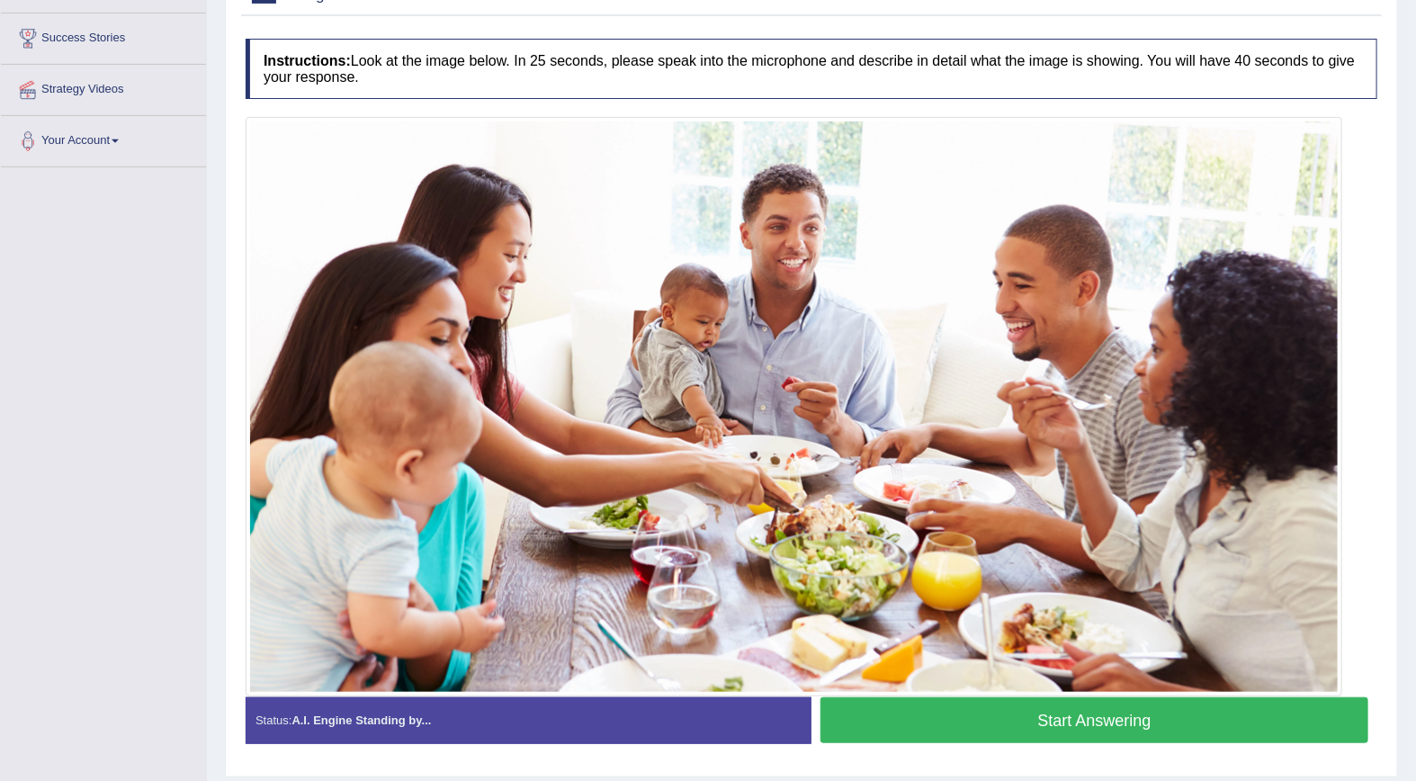
click at [1113, 716] on button "Start Answering" at bounding box center [1094, 720] width 548 height 46
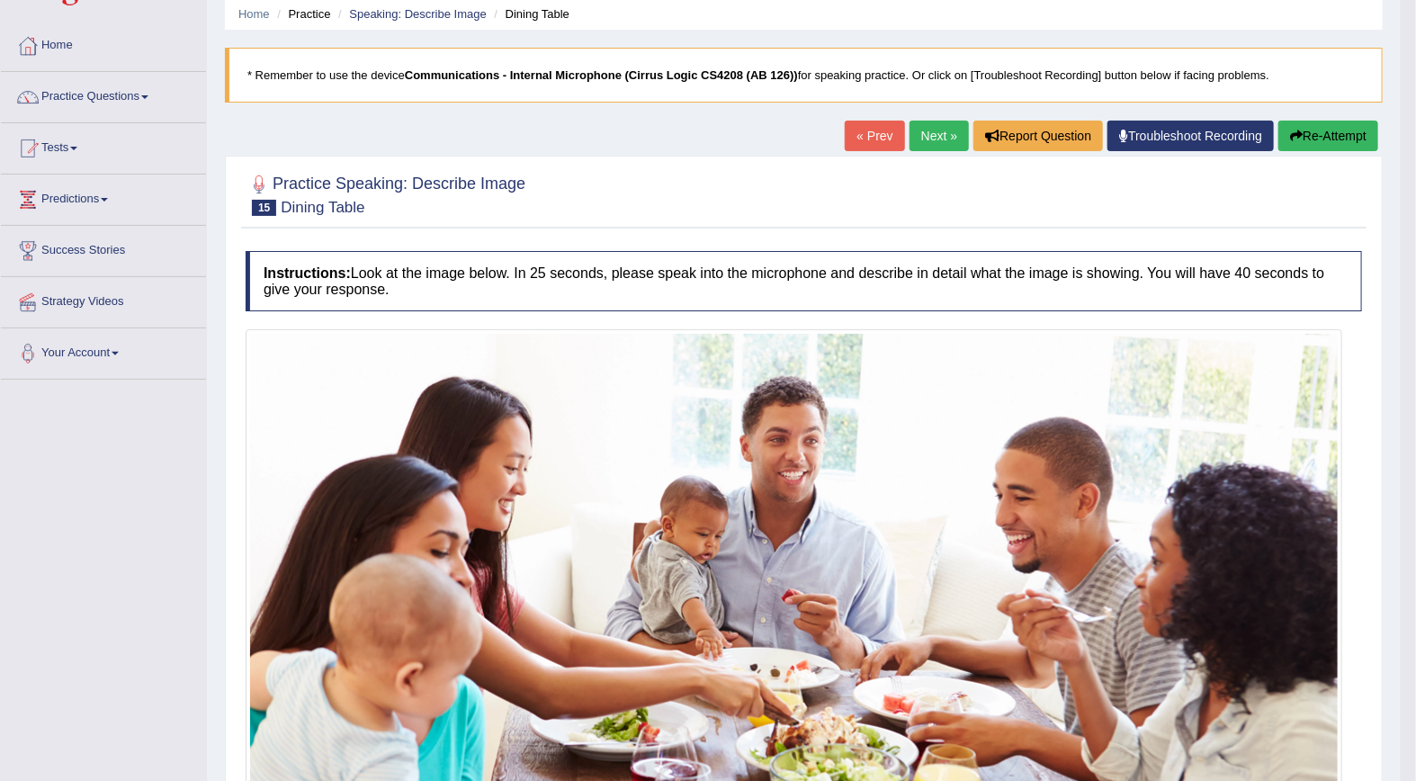
scroll to position [67, 0]
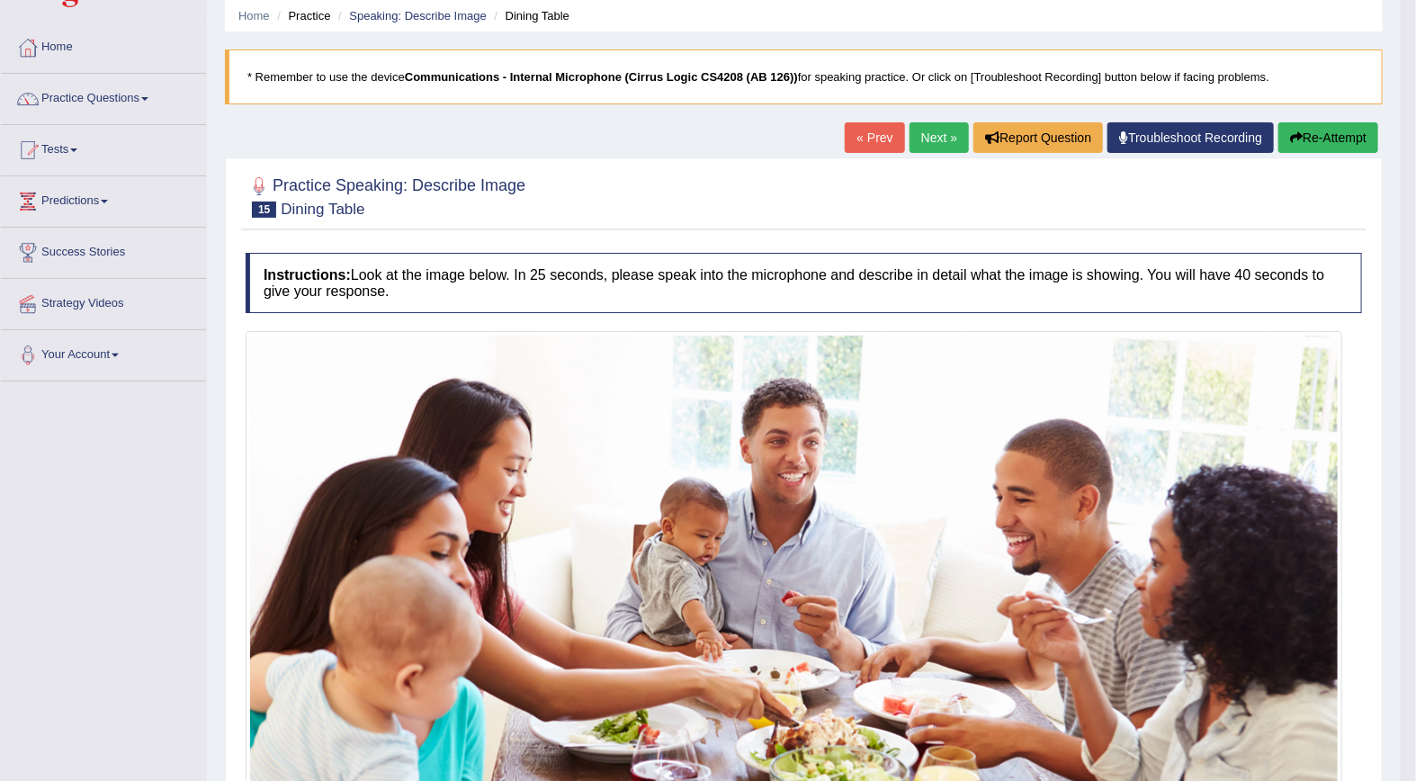
click at [931, 139] on link "Next »" at bounding box center [938, 137] width 59 height 31
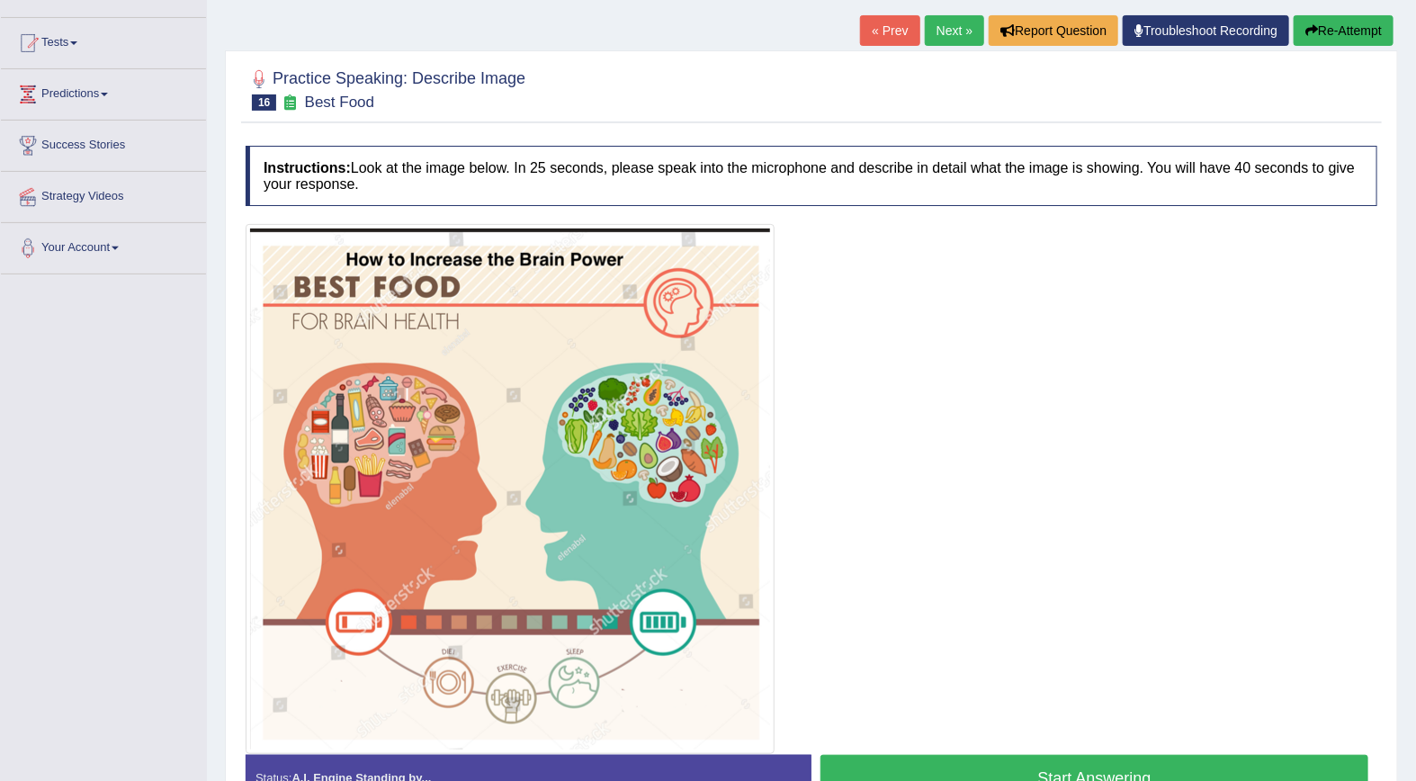
scroll to position [176, 0]
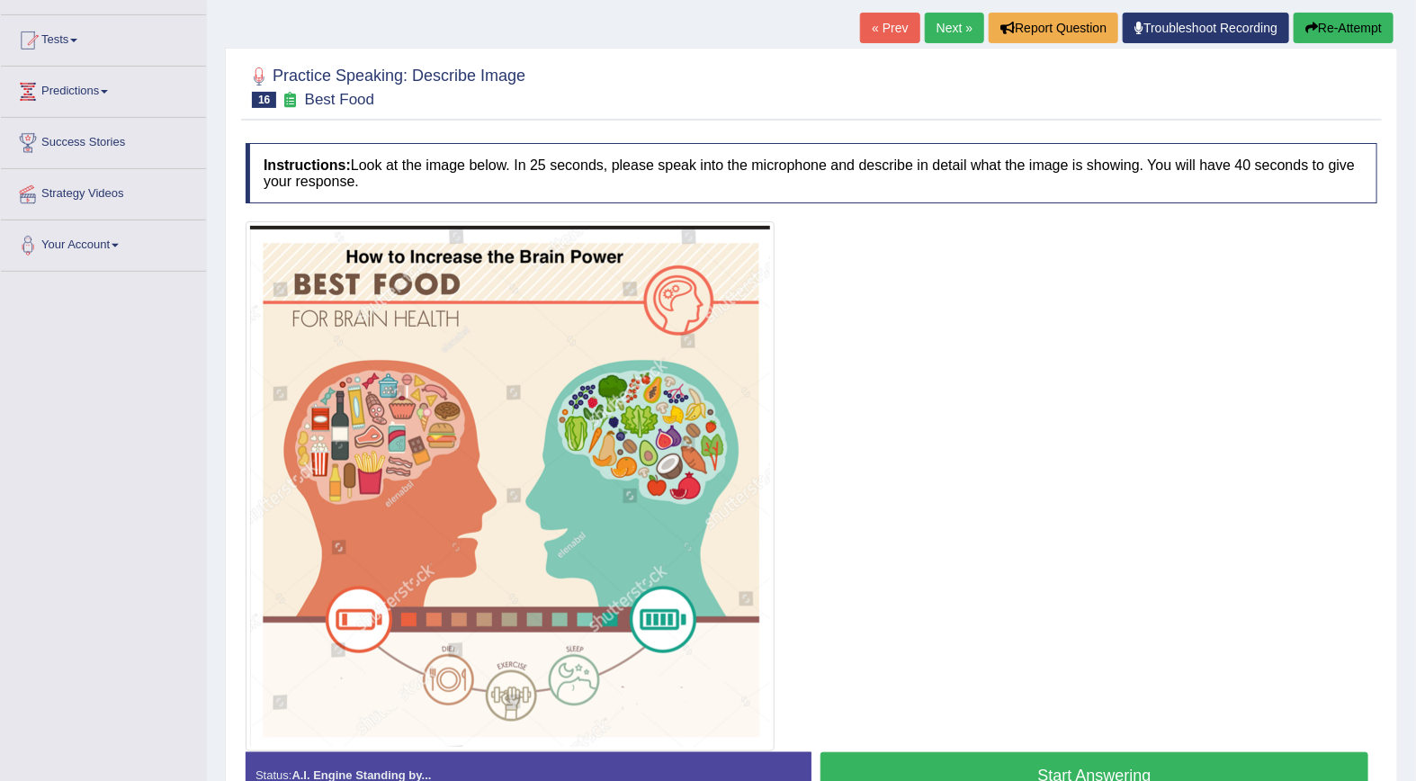
click at [1099, 765] on button "Start Answering" at bounding box center [1094, 775] width 548 height 46
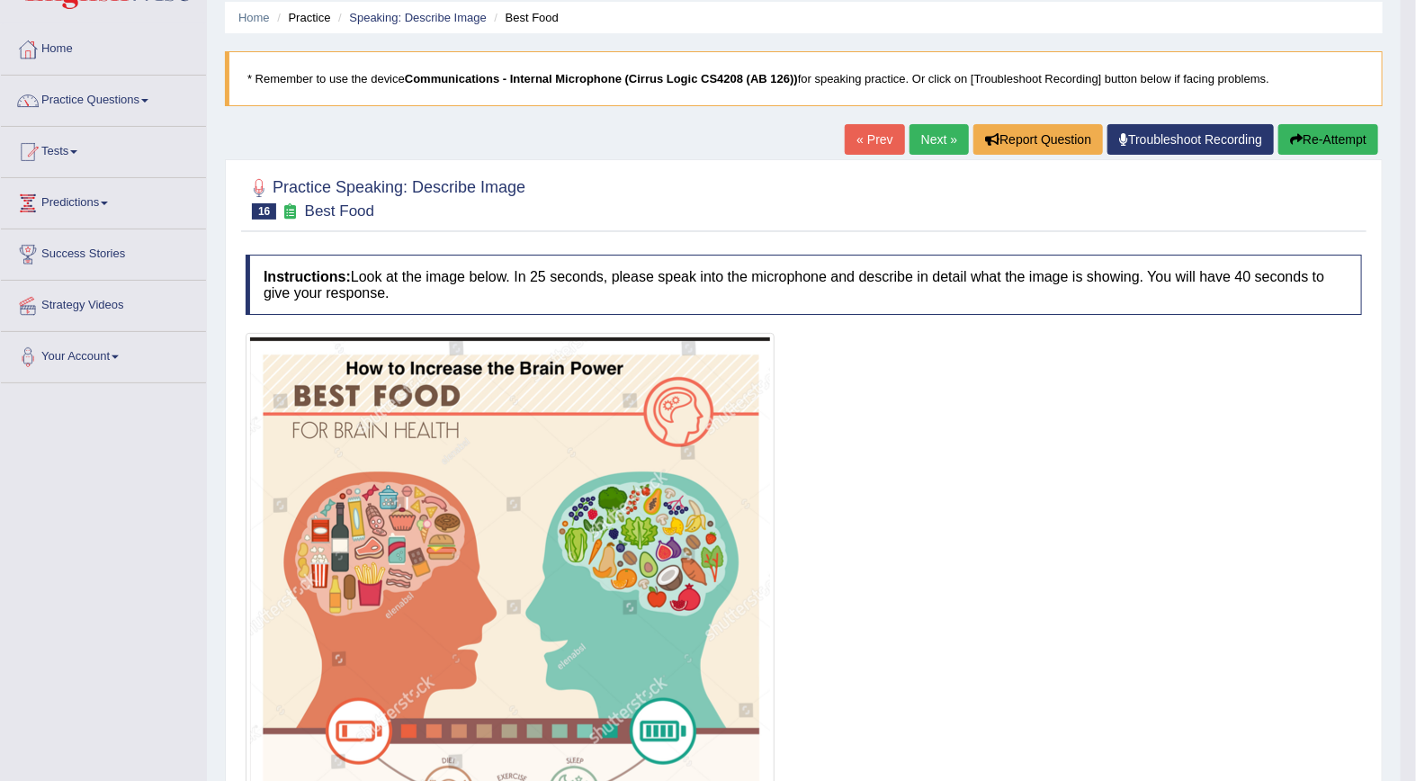
scroll to position [63, 0]
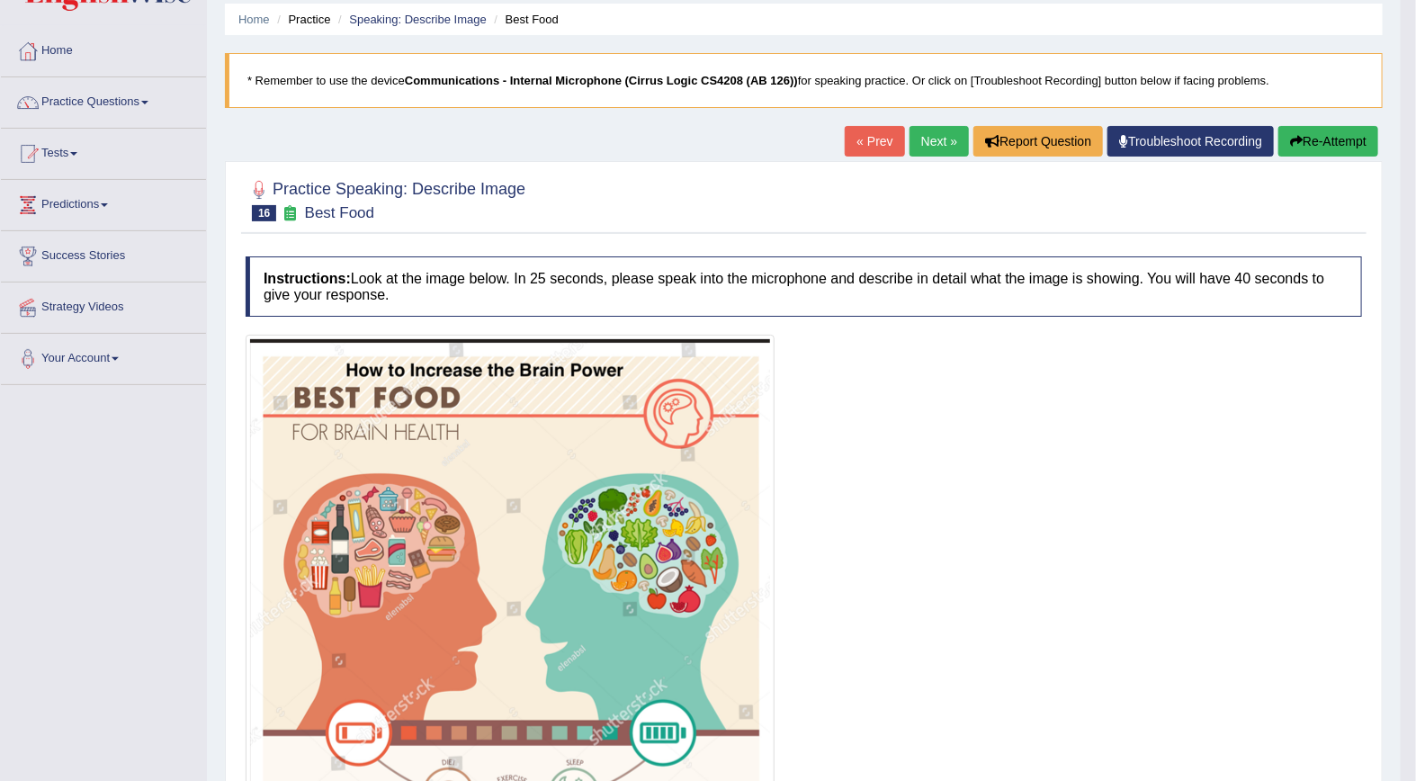
click at [70, 144] on link "Tests" at bounding box center [103, 151] width 205 height 45
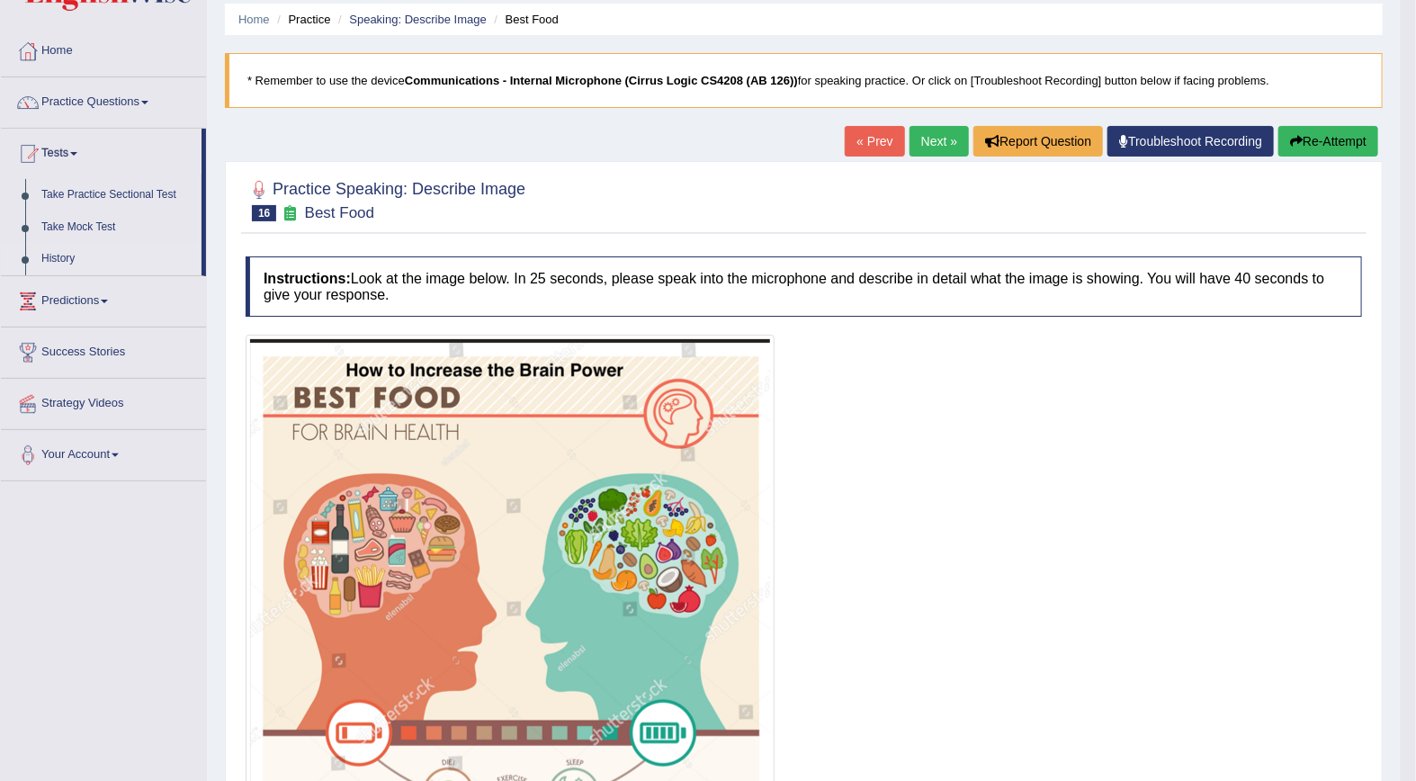
click at [58, 257] on link "History" at bounding box center [117, 259] width 168 height 32
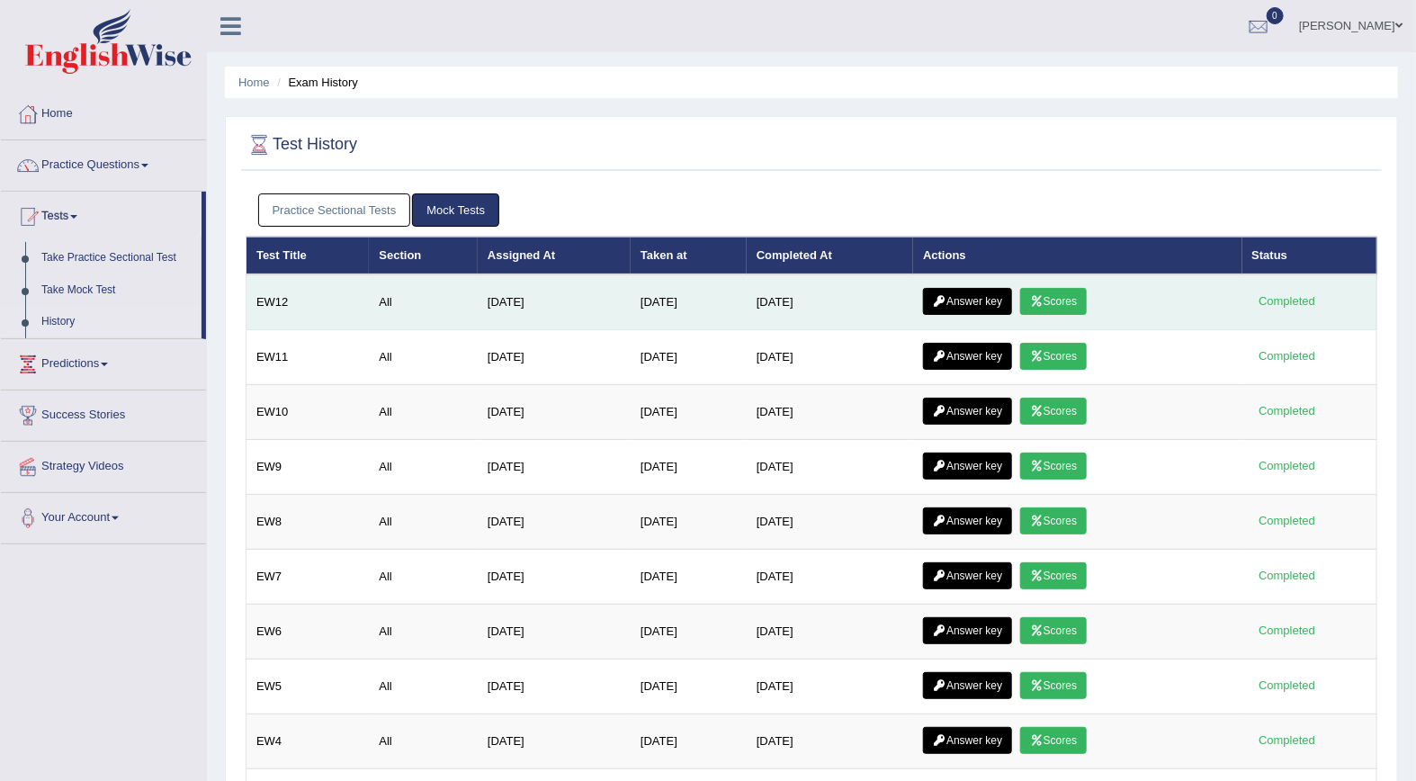
click at [1069, 295] on link "Scores" at bounding box center [1053, 301] width 67 height 27
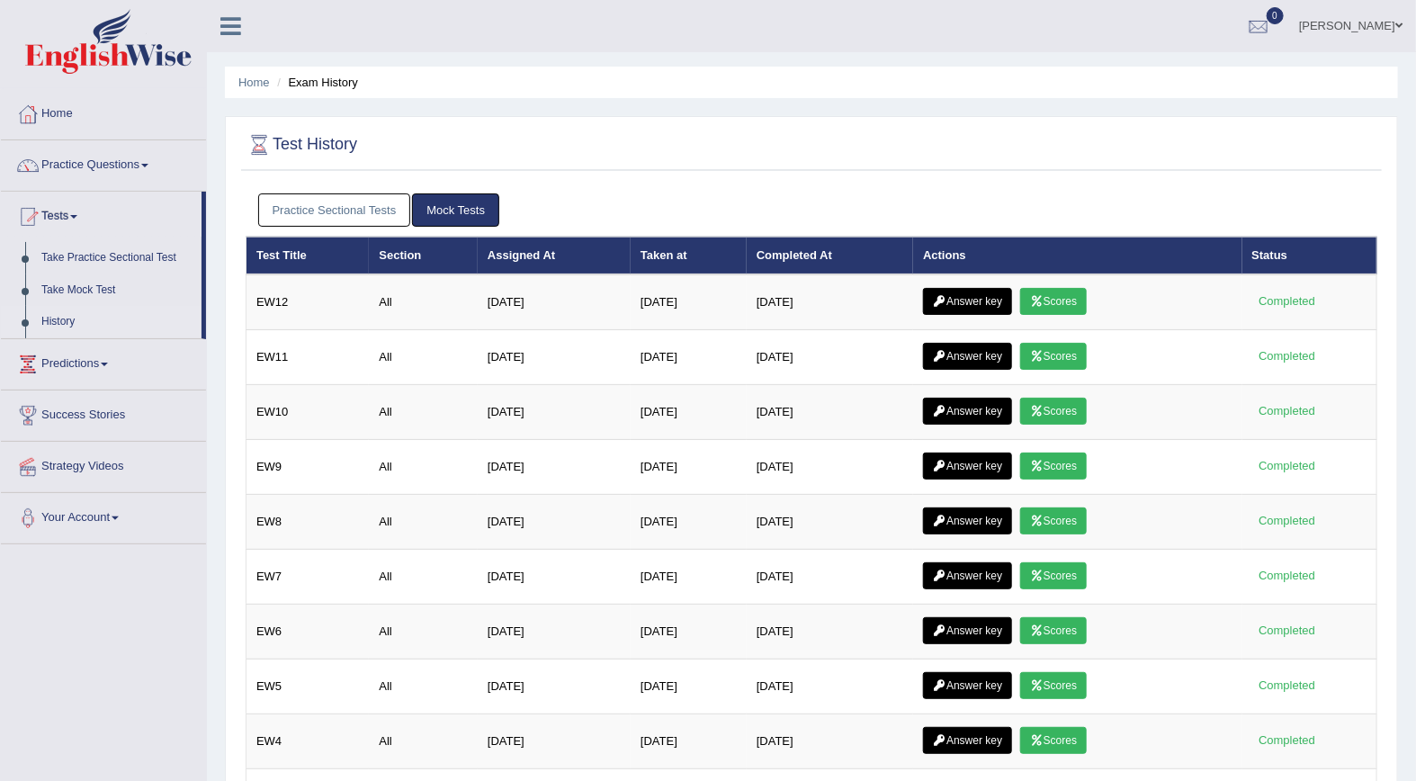
click at [208, 176] on div "Home Exam History Test History Practice Sectional Tests Mock Tests Test Title S…" at bounding box center [811, 488] width 1209 height 976
